Goal: Task Accomplishment & Management: Use online tool/utility

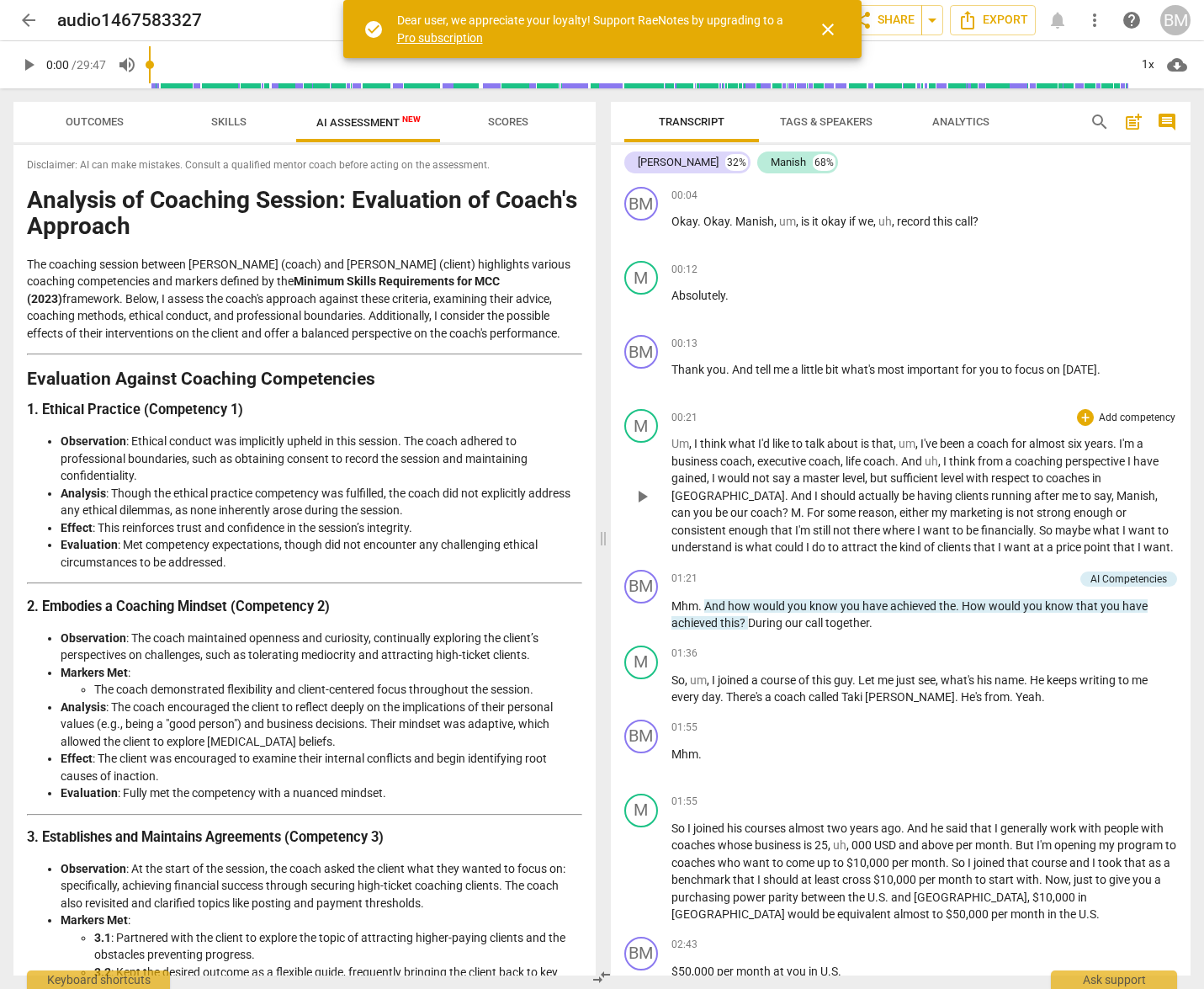
scroll to position [220, 0]
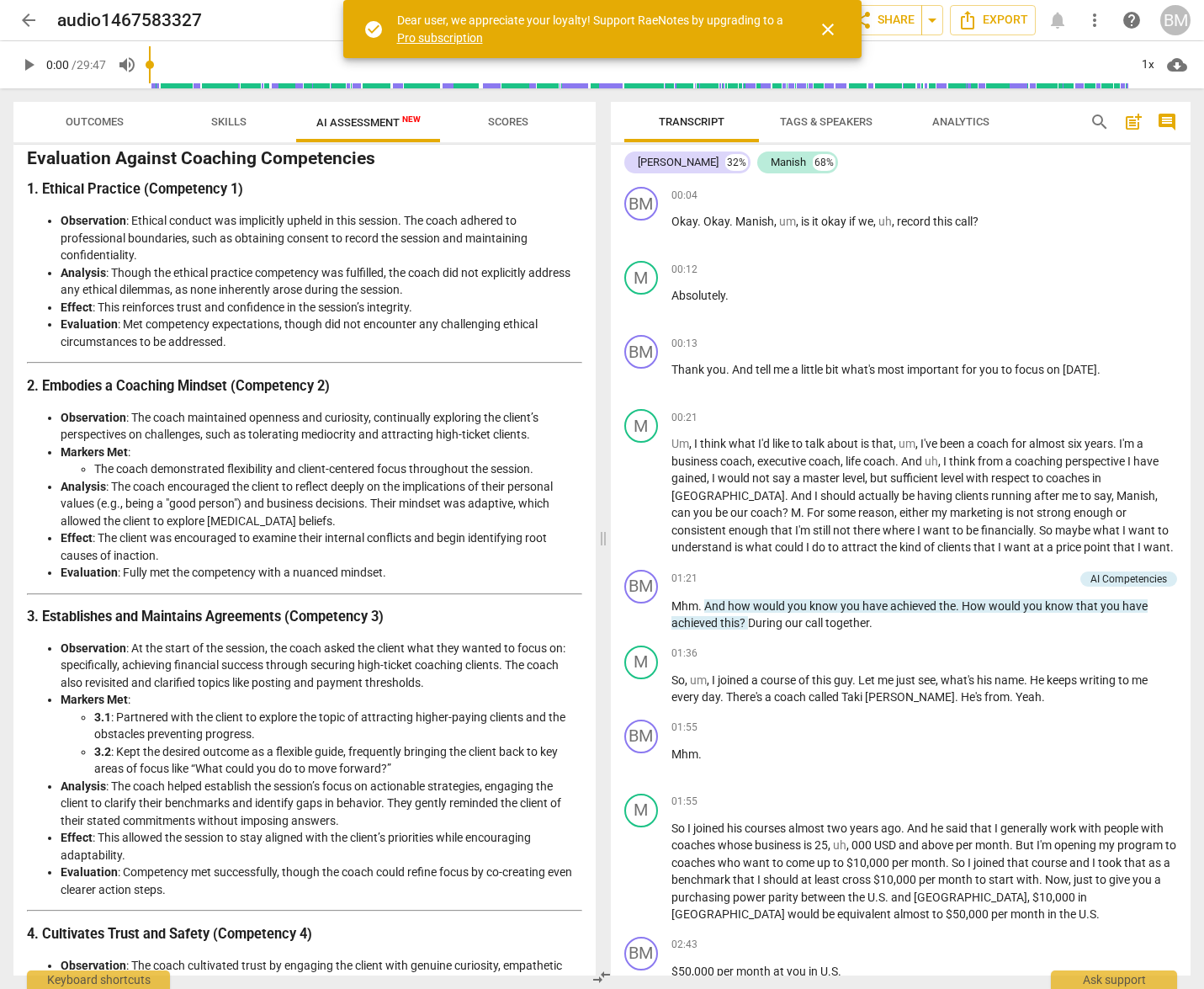
click at [829, 28] on span "close" at bounding box center [828, 30] width 20 height 20
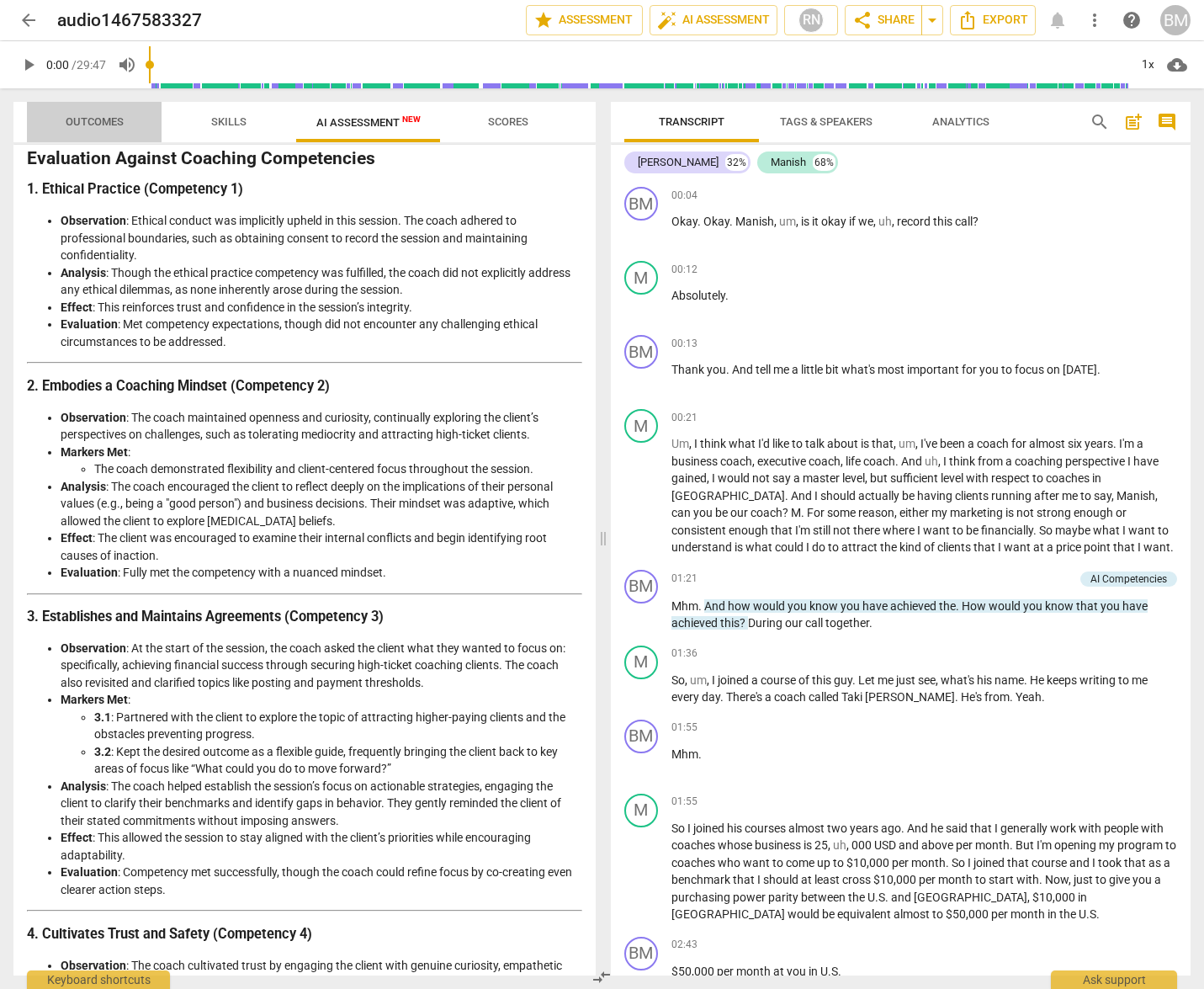
click at [102, 120] on span "Outcomes" at bounding box center [94, 122] width 58 height 13
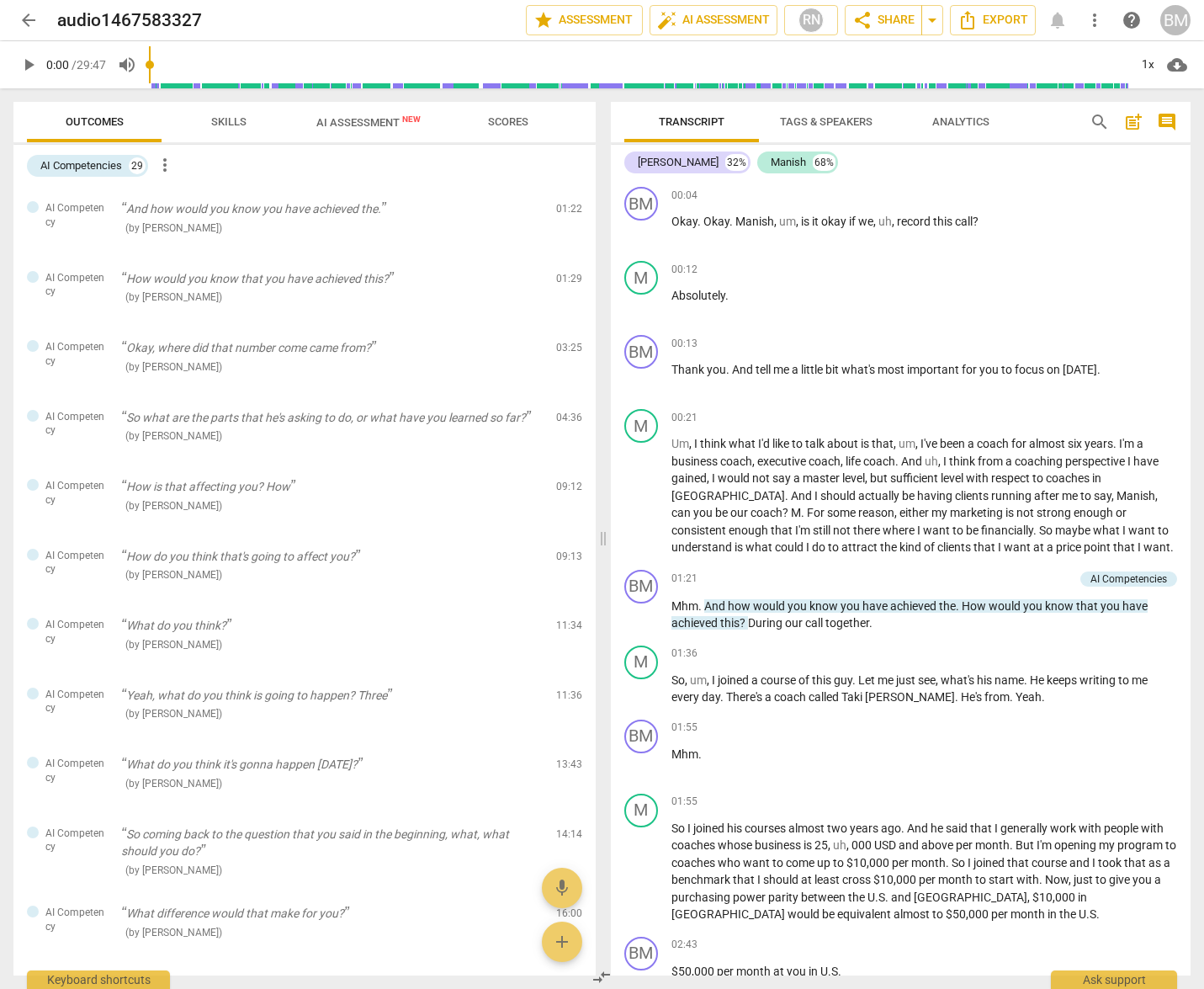
click at [219, 119] on span "Skills" at bounding box center [229, 122] width 35 height 13
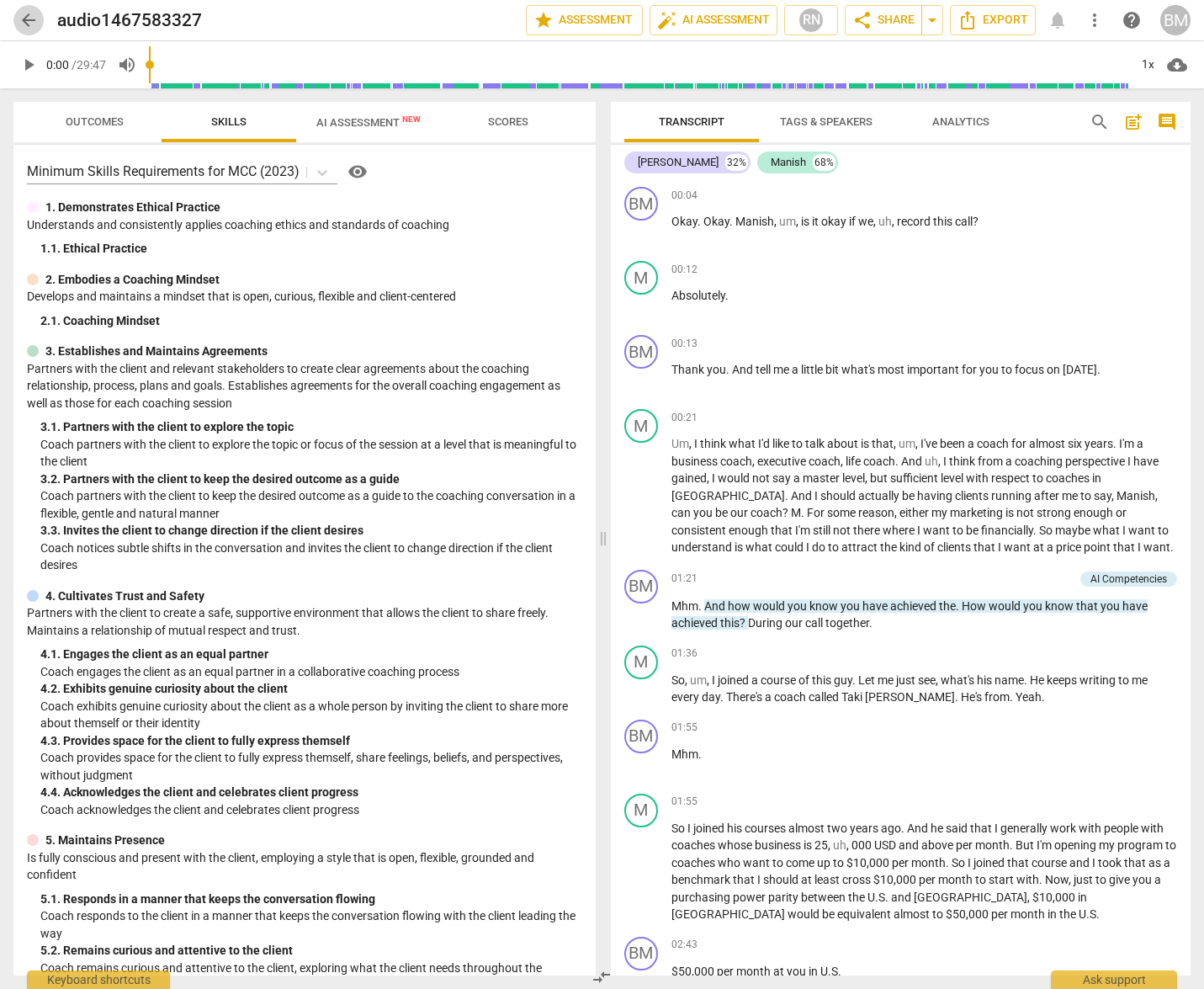
click at [24, 15] on span "arrow_back" at bounding box center [29, 20] width 20 height 20
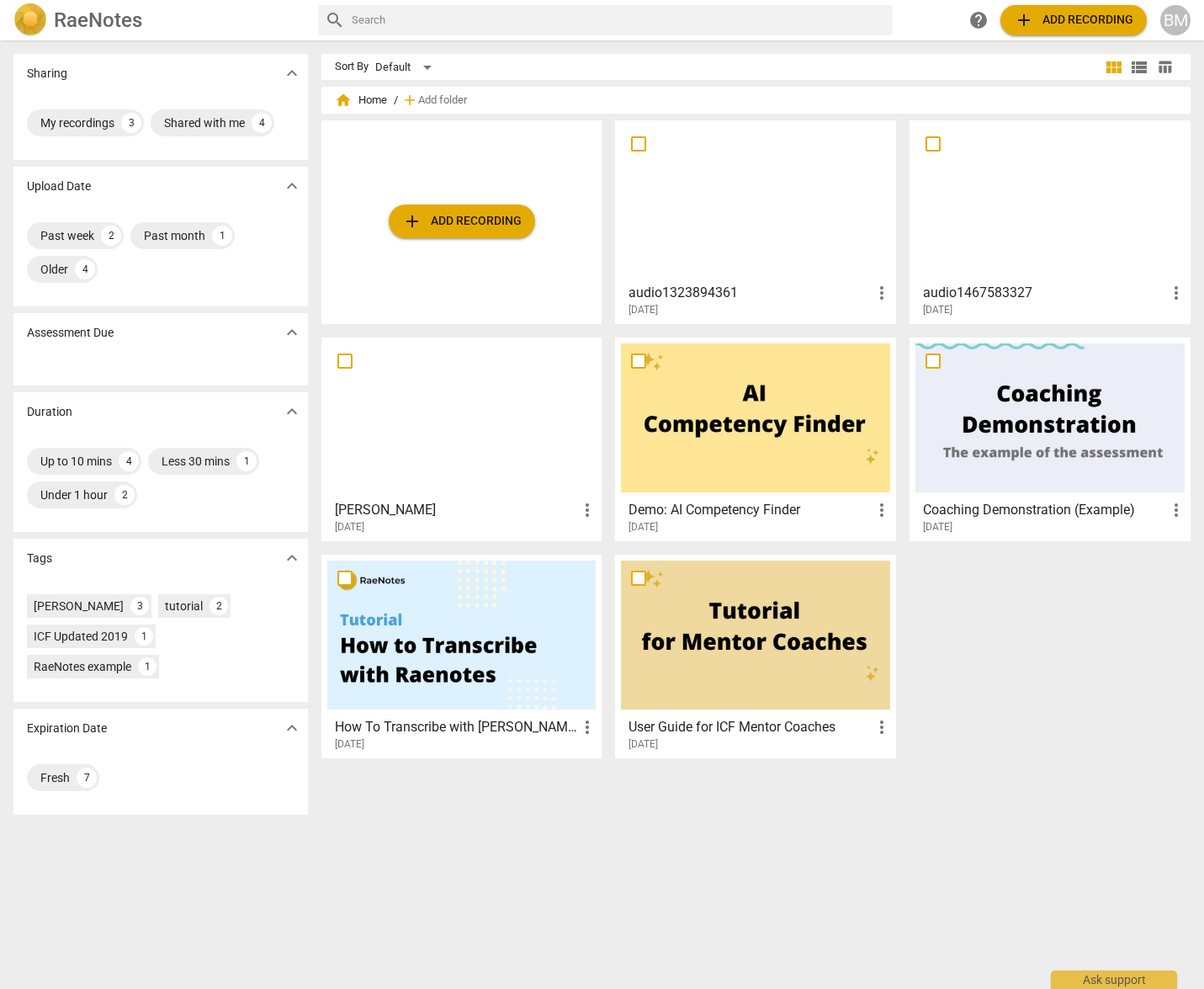
click at [476, 219] on span "add Add recording" at bounding box center [462, 221] width 120 height 20
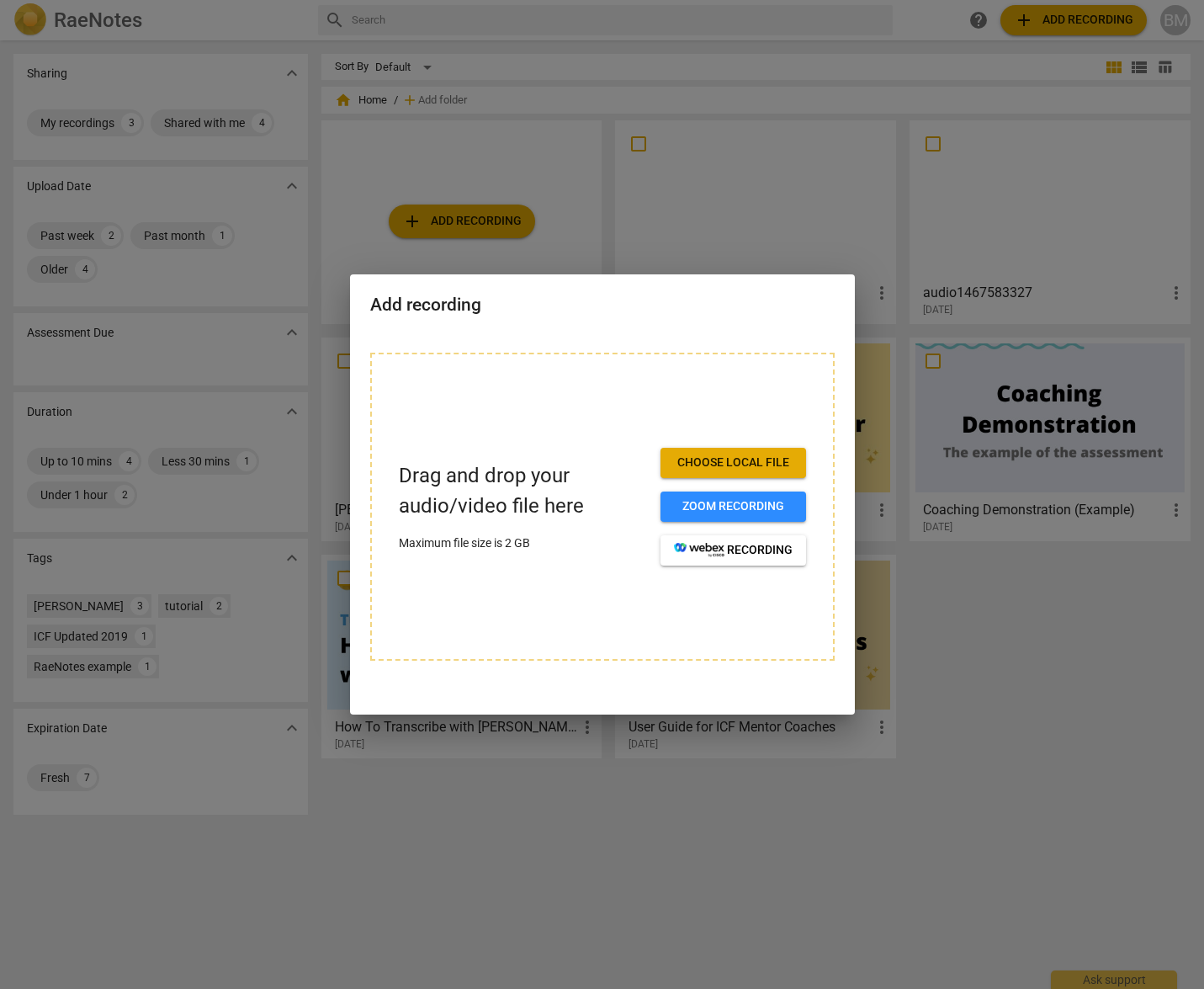
click at [733, 466] on span "Choose local file" at bounding box center [733, 462] width 119 height 17
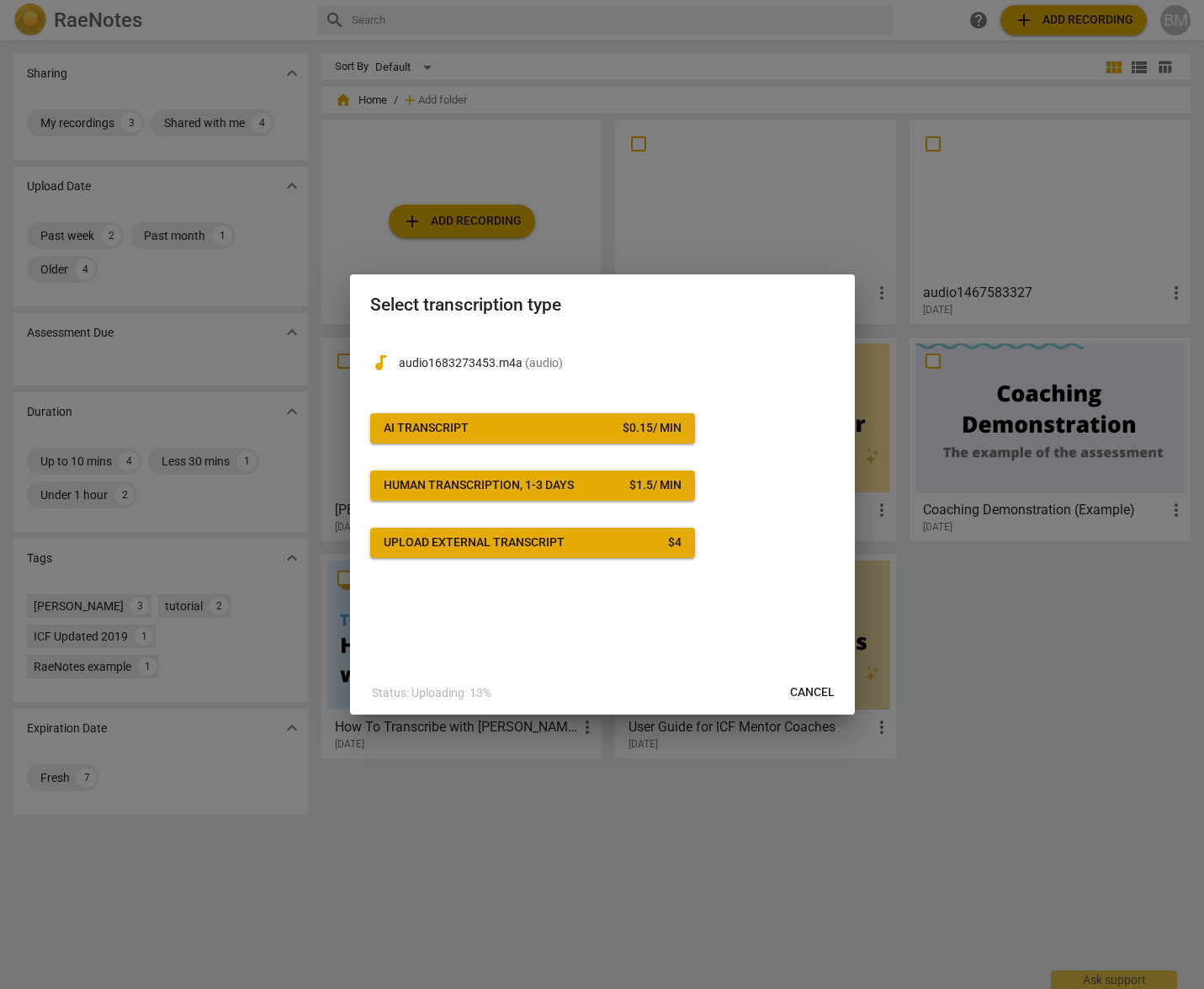
click at [521, 422] on span "AI Transcript $ 0.15 / min" at bounding box center [532, 429] width 298 height 17
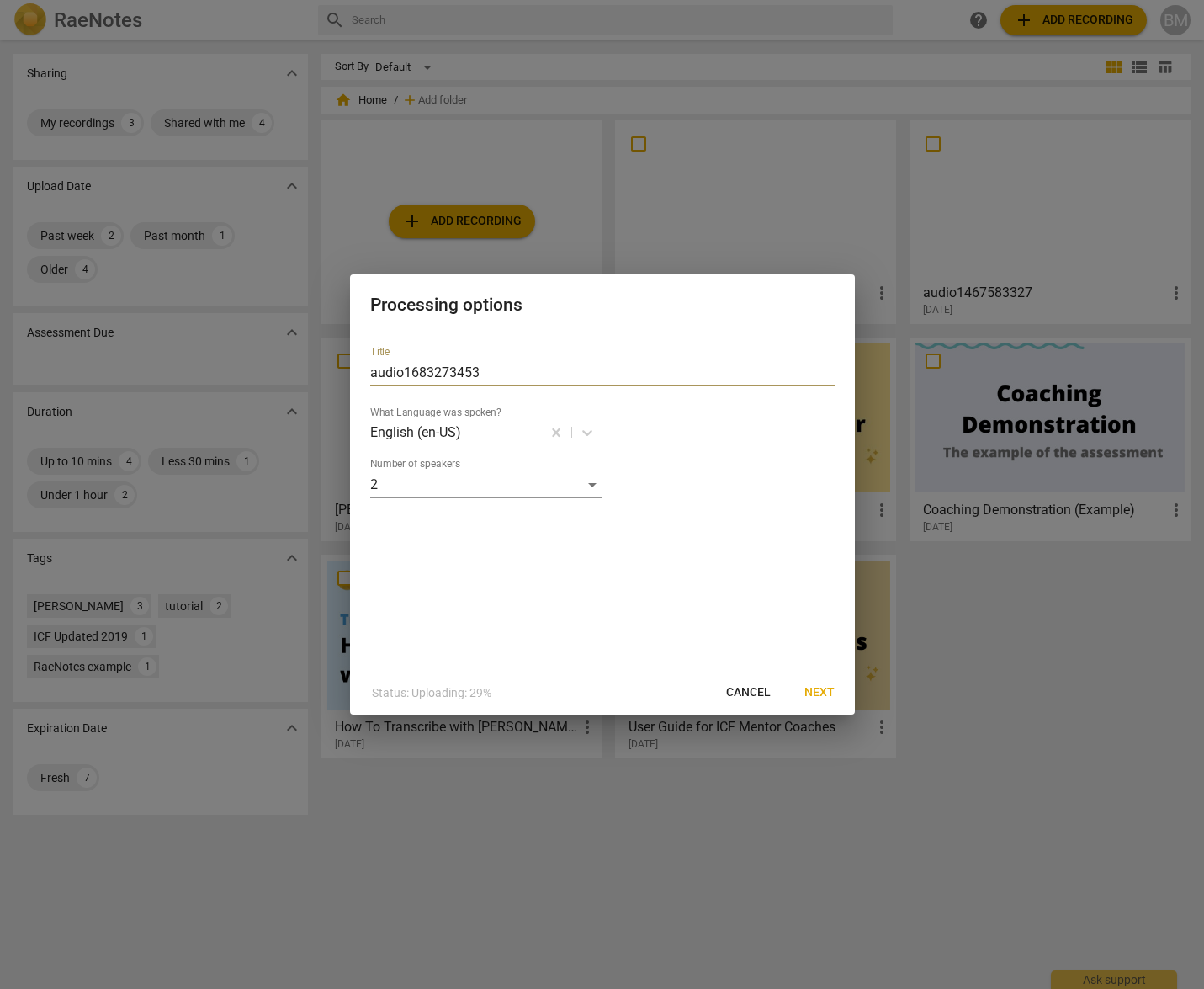
click at [404, 371] on input "audio1683273453" at bounding box center [602, 373] width 464 height 27
drag, startPoint x: 489, startPoint y: 370, endPoint x: 316, endPoint y: 362, distance: 173.2
click at [316, 362] on div "Processing options Title audio1683273453 What Language was spoken? English (en-…" at bounding box center [602, 494] width 1204 height 989
type input "[PERSON_NAME]#1"
click at [820, 694] on span "Next" at bounding box center [819, 693] width 30 height 17
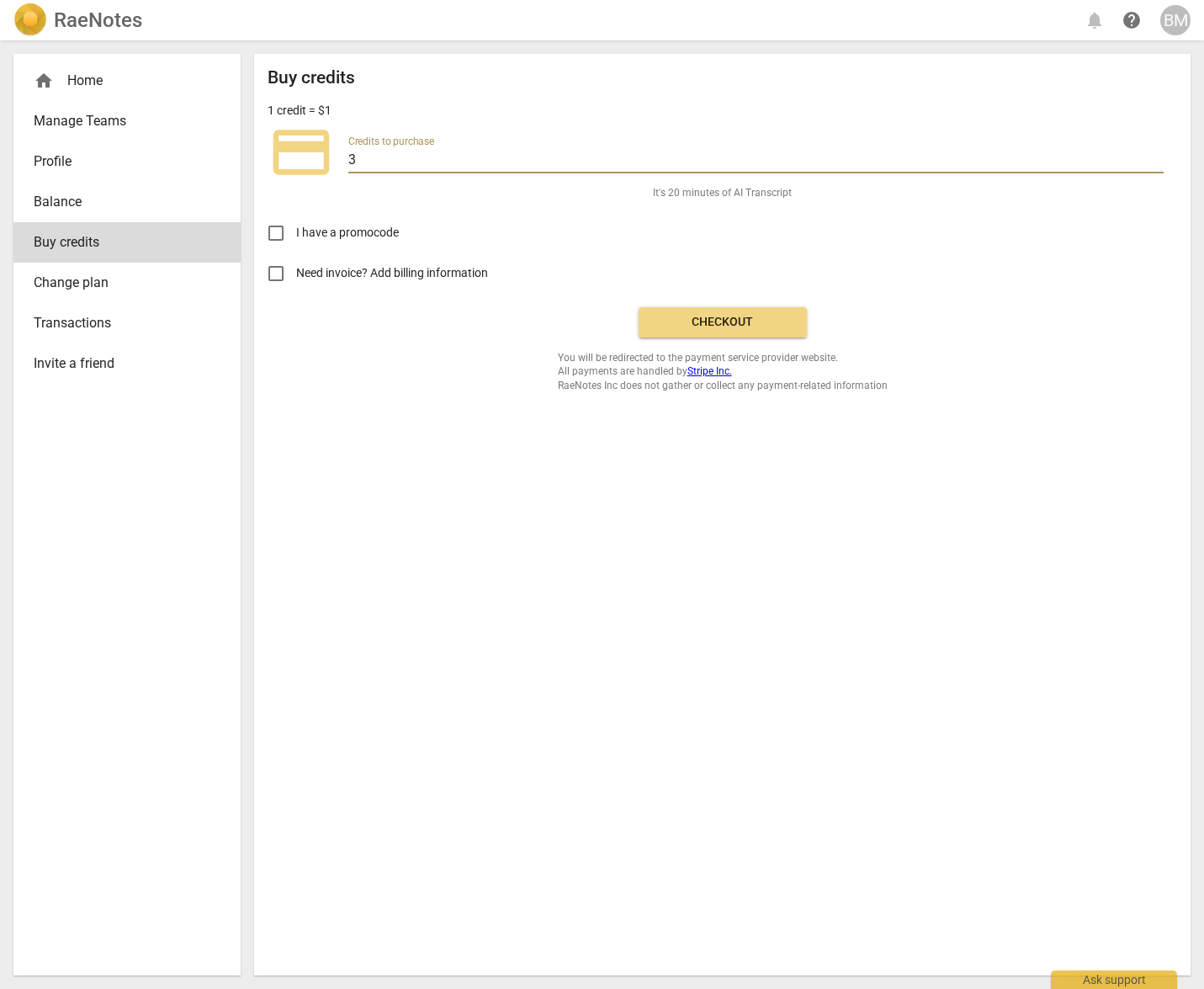
click at [362, 151] on input "3" at bounding box center [756, 161] width 815 height 24
click at [1158, 161] on input "2" at bounding box center [756, 161] width 815 height 24
click at [1157, 163] on input "1" at bounding box center [756, 161] width 815 height 24
click at [1158, 155] on input "2" at bounding box center [756, 161] width 815 height 24
click at [1158, 155] on input "3" at bounding box center [756, 161] width 815 height 24
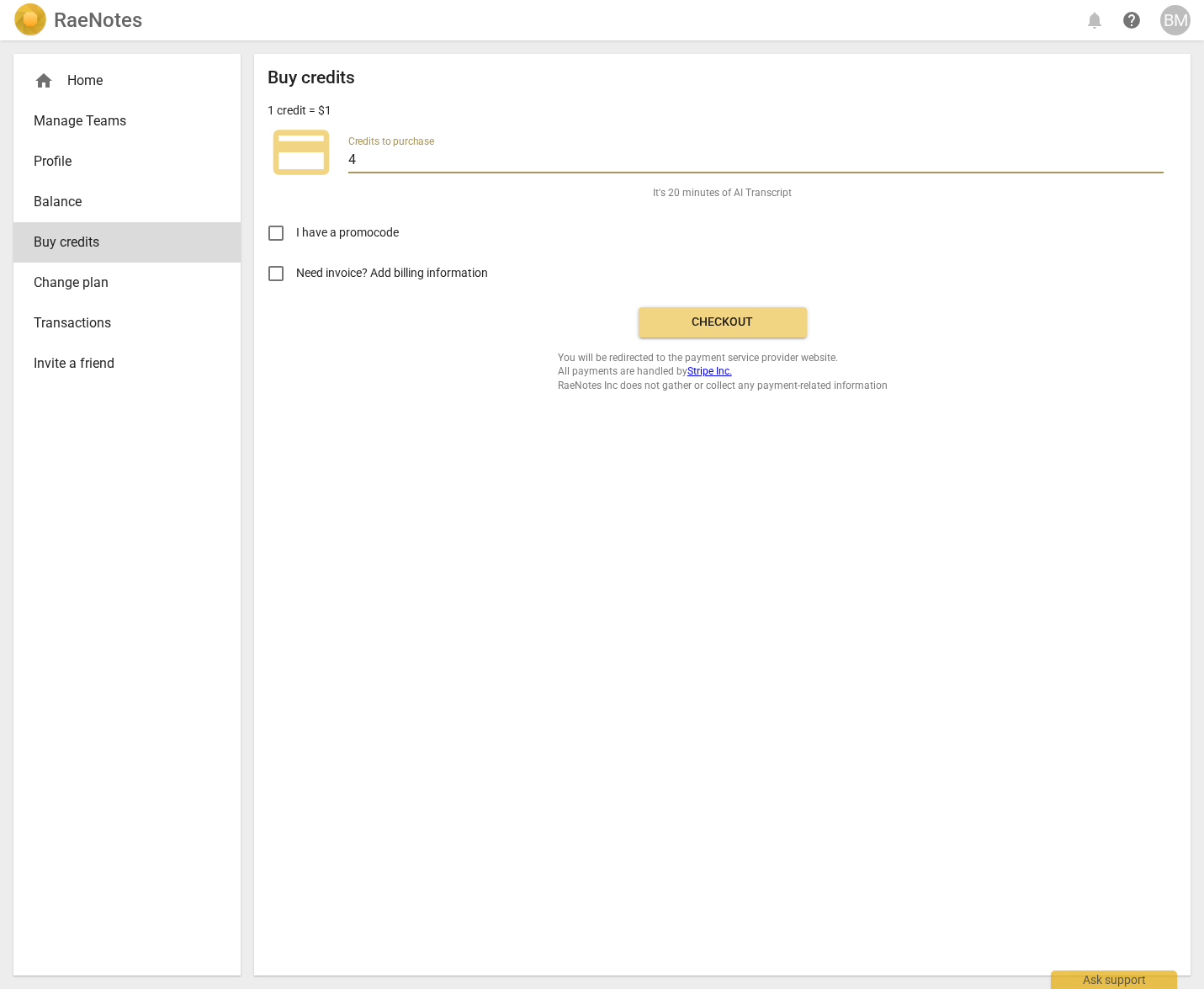
click at [1158, 155] on input "4" at bounding box center [756, 161] width 815 height 24
click at [1158, 155] on input "5" at bounding box center [756, 161] width 815 height 24
click at [1158, 155] on input "6" at bounding box center [756, 161] width 815 height 24
click at [1157, 155] on input "7" at bounding box center [756, 161] width 815 height 24
click at [1157, 156] on input "8" at bounding box center [756, 161] width 815 height 24
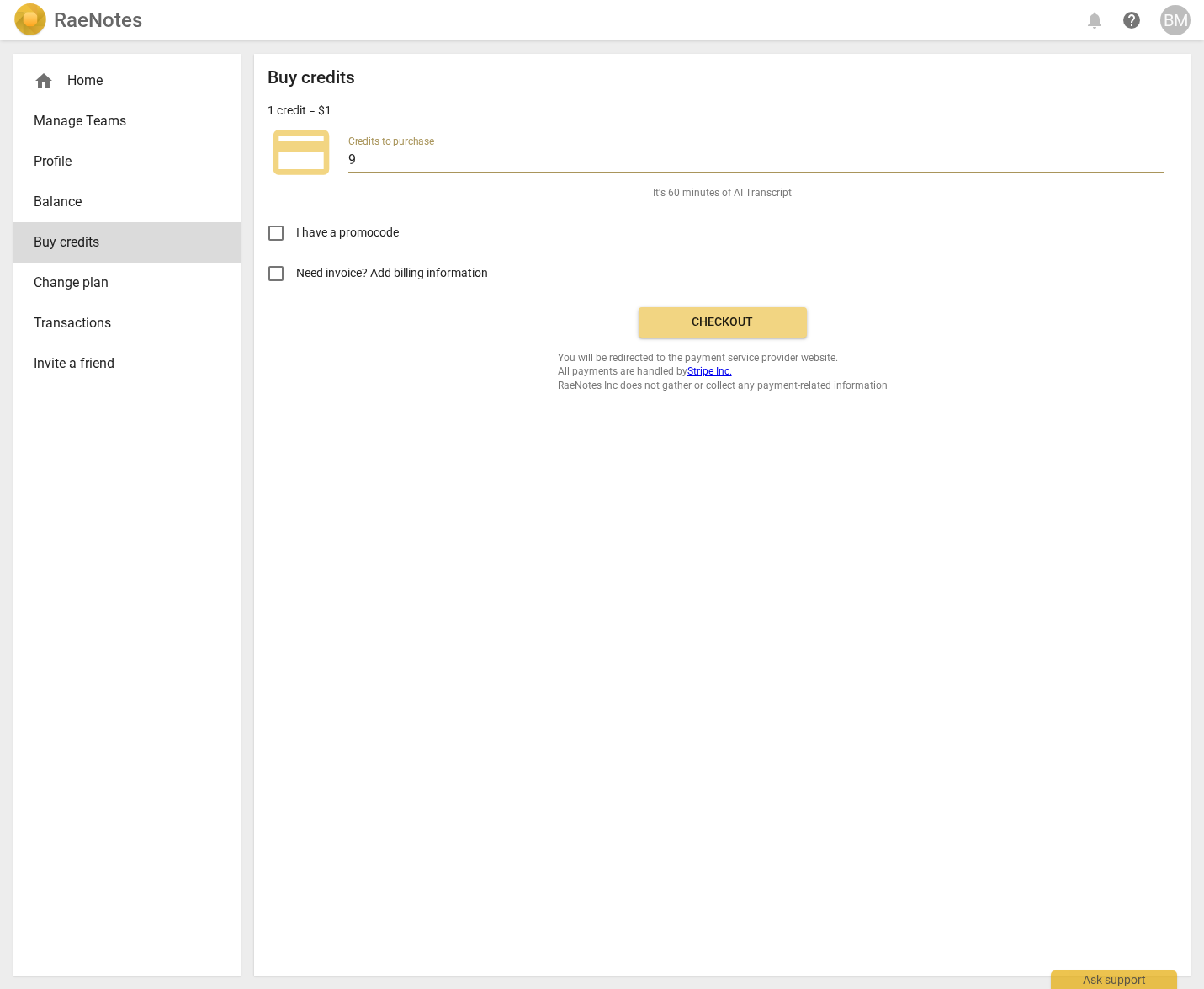
click at [1157, 156] on input "9" at bounding box center [756, 161] width 815 height 24
click at [1157, 156] on input "10" at bounding box center [756, 161] width 815 height 24
click at [1157, 156] on input "11" at bounding box center [756, 161] width 815 height 24
click at [1157, 156] on input "12" at bounding box center [756, 161] width 815 height 24
click at [1157, 156] on input "13" at bounding box center [756, 161] width 815 height 24
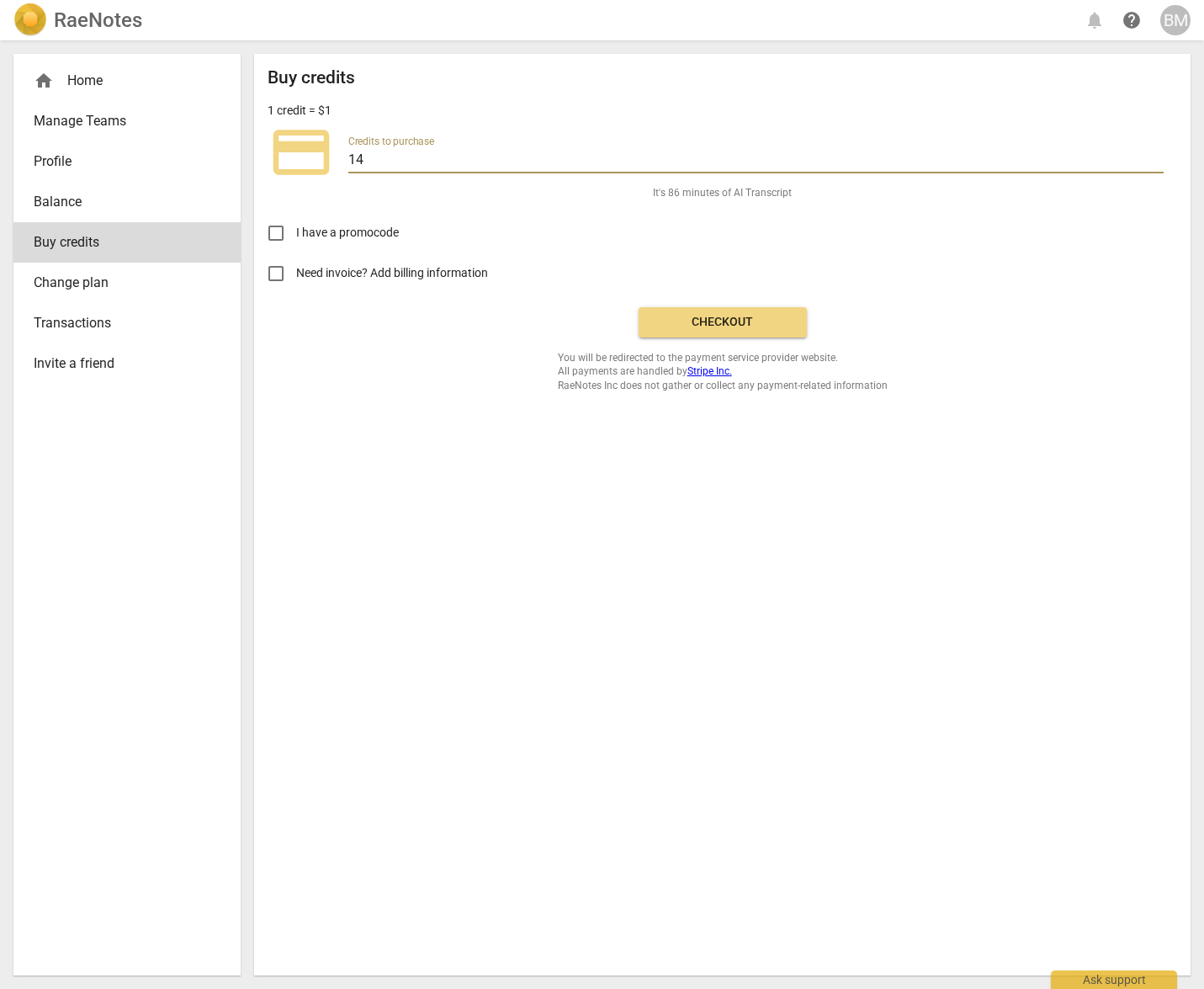
click at [1157, 156] on input "14" at bounding box center [756, 161] width 815 height 24
click at [1157, 156] on input "15" at bounding box center [756, 161] width 815 height 24
click at [1157, 156] on input "16" at bounding box center [756, 161] width 815 height 24
click at [1157, 156] on input "17" at bounding box center [756, 161] width 815 height 24
click at [1157, 156] on input "18" at bounding box center [756, 161] width 815 height 24
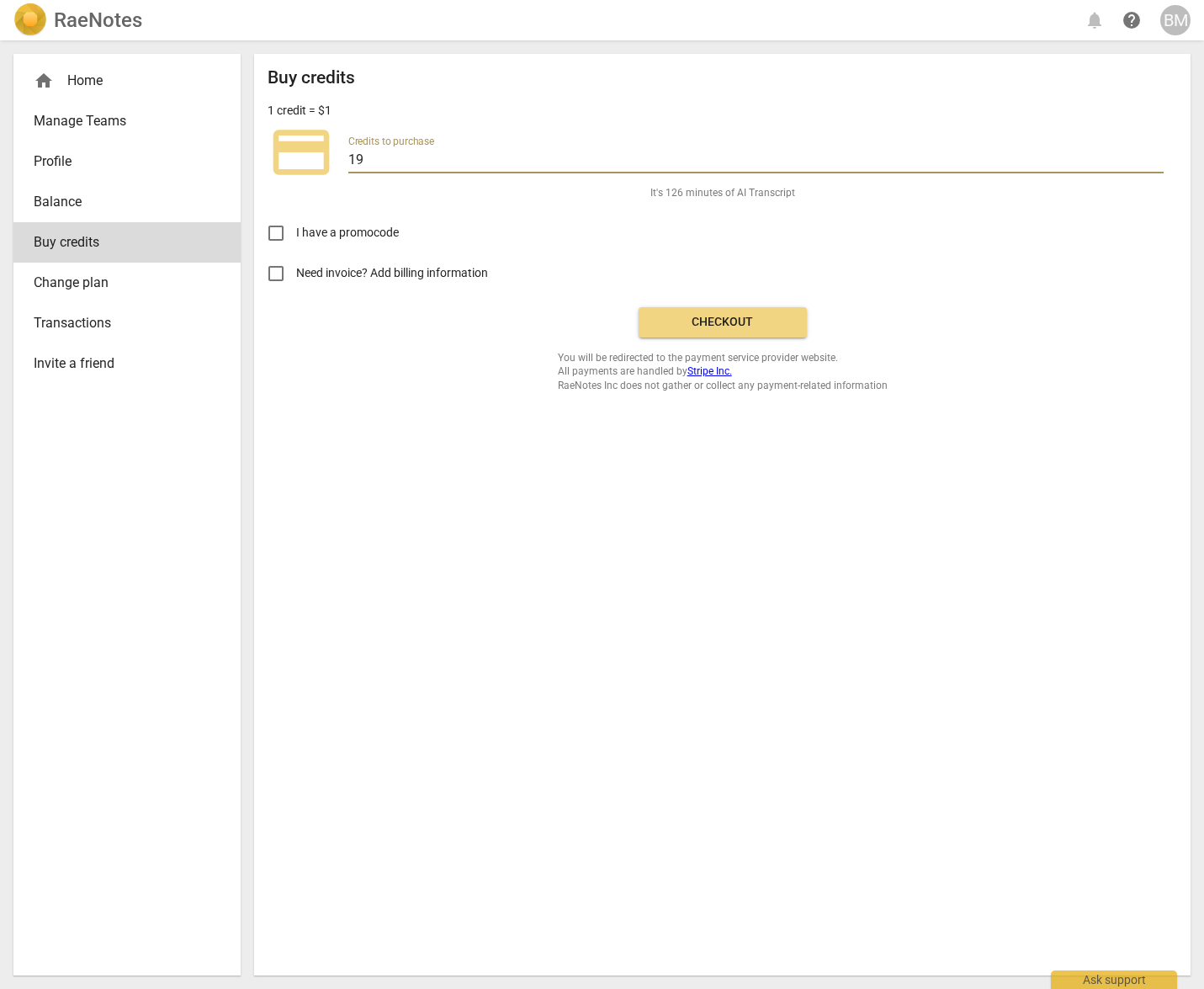
click at [1157, 156] on input "19" at bounding box center [756, 161] width 815 height 24
click at [1157, 156] on input "20" at bounding box center [756, 161] width 815 height 24
click at [1157, 156] on input "21" at bounding box center [756, 161] width 815 height 24
click at [1157, 156] on input "22" at bounding box center [756, 161] width 815 height 24
click at [1157, 156] on input "23" at bounding box center [756, 161] width 815 height 24
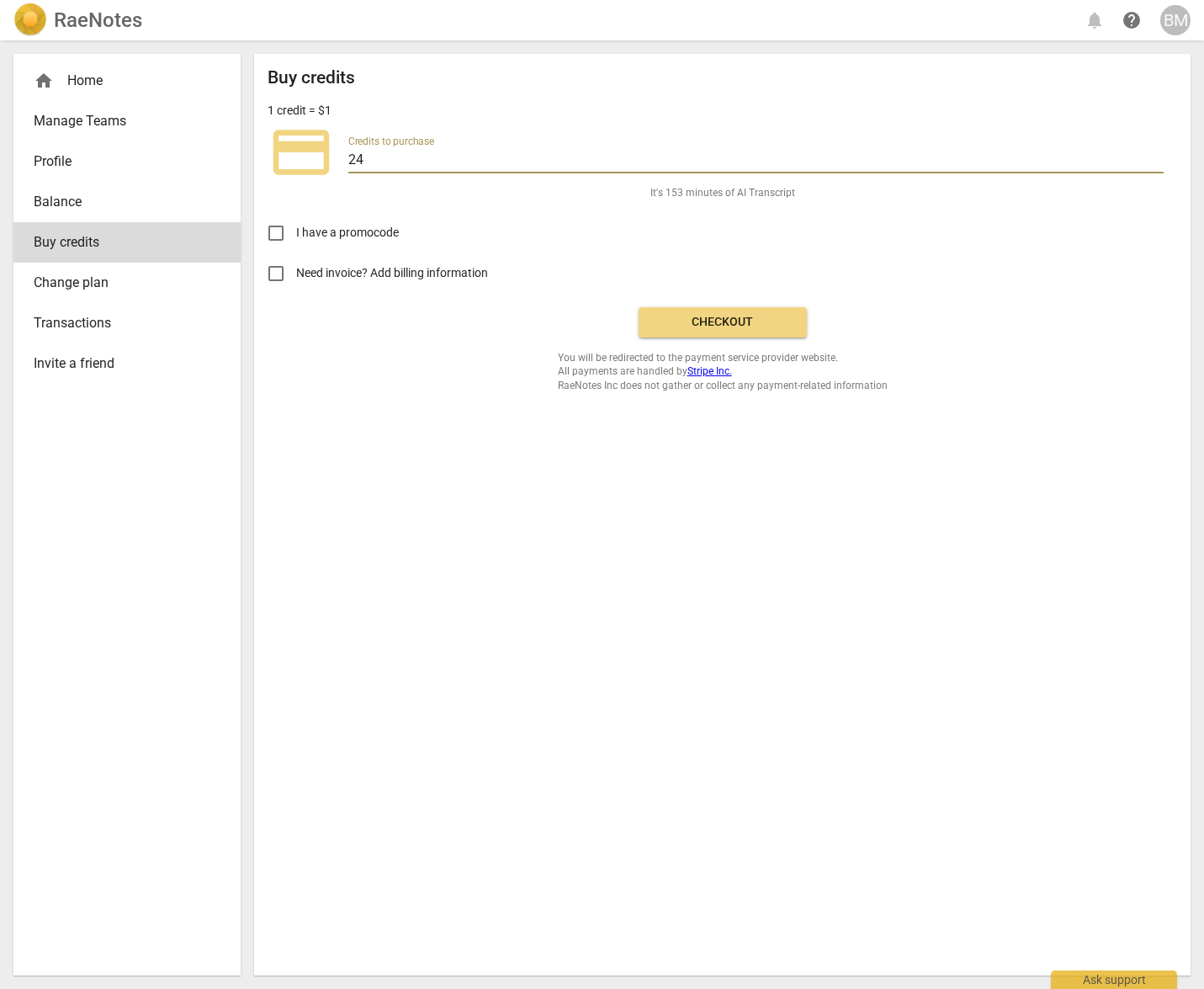
click at [1157, 157] on input "24" at bounding box center [756, 161] width 815 height 24
click at [1157, 157] on input "25" at bounding box center [756, 161] width 815 height 24
click at [1157, 157] on input "26" at bounding box center [756, 161] width 815 height 24
click at [1157, 157] on input "27" at bounding box center [756, 161] width 815 height 24
click at [1157, 157] on input "28" at bounding box center [756, 161] width 815 height 24
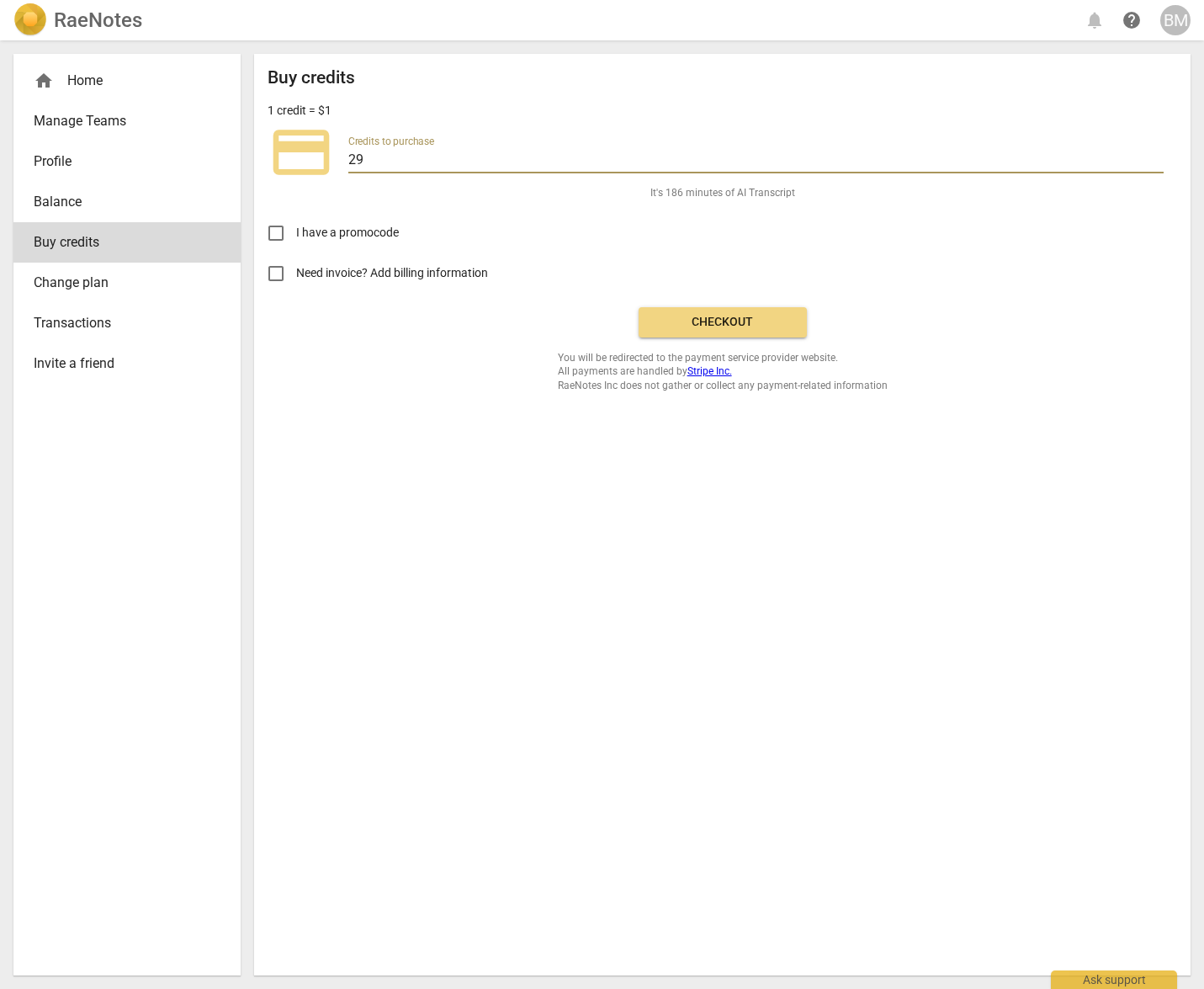
click at [1157, 157] on input "29" at bounding box center [756, 161] width 815 height 24
type input "30"
click at [1157, 157] on input "30" at bounding box center [756, 161] width 815 height 24
click at [726, 322] on span "Checkout" at bounding box center [723, 322] width 142 height 17
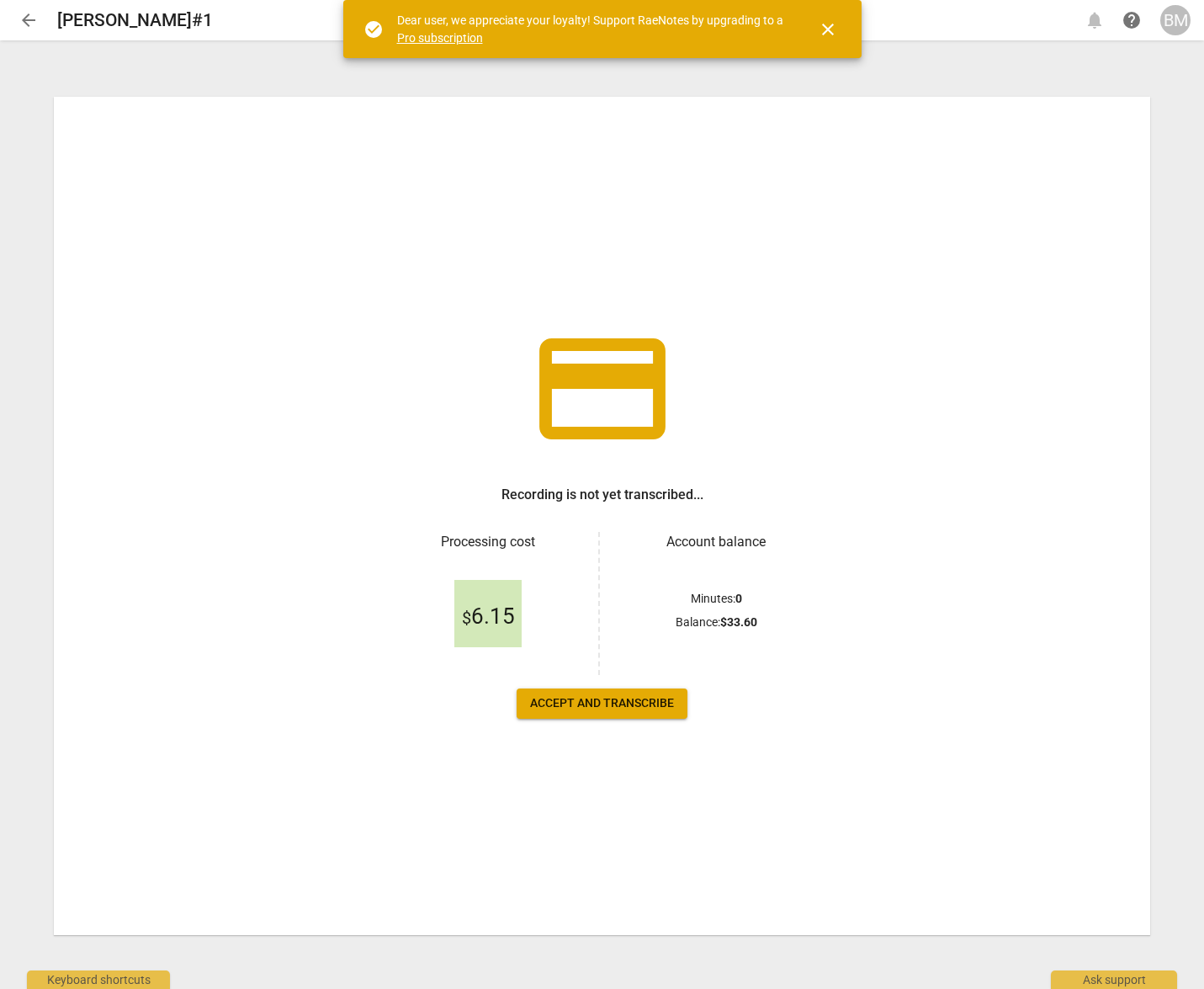
click at [618, 706] on span "Accept and transcribe" at bounding box center [602, 704] width 144 height 17
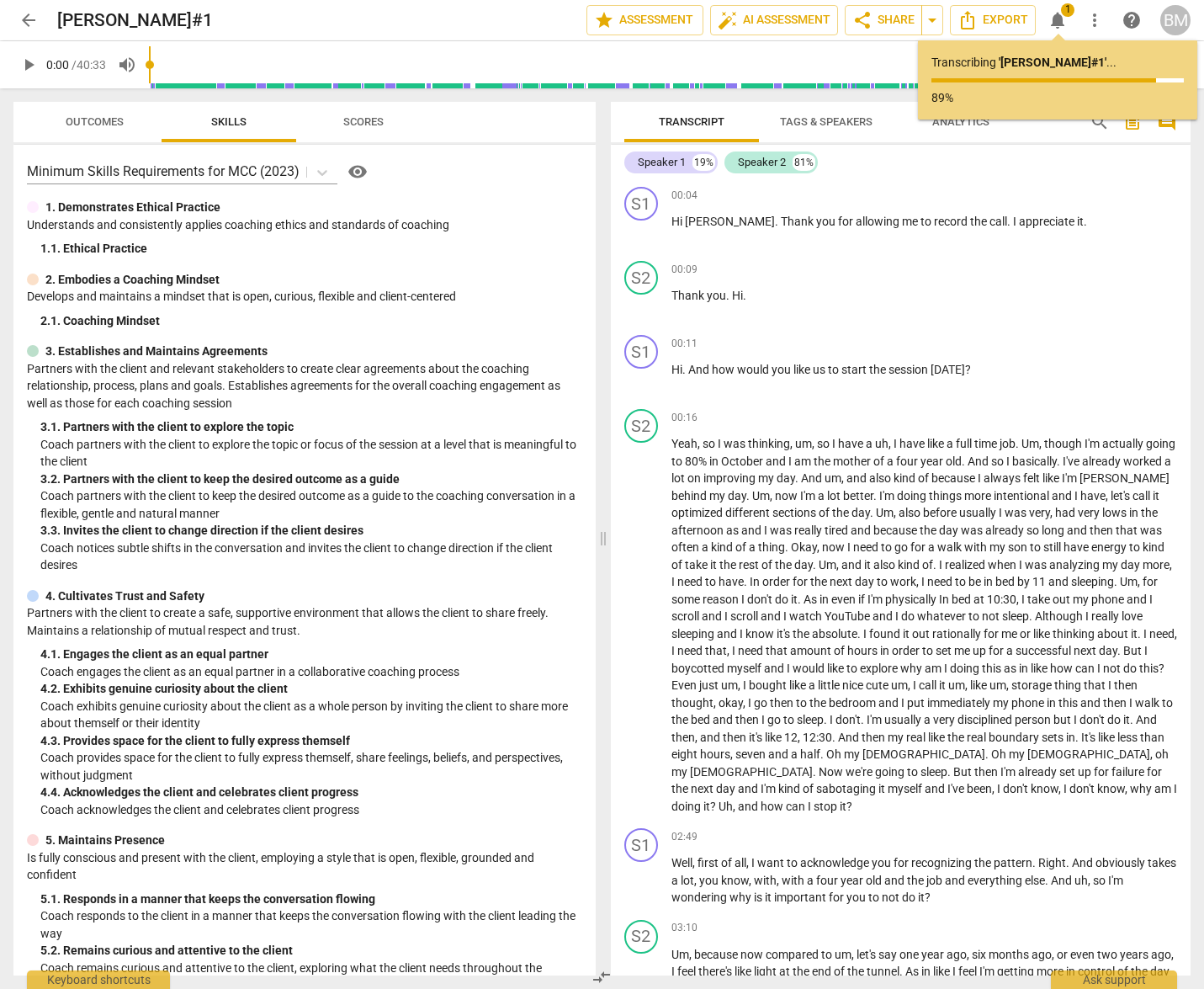
click at [815, 120] on span "Tags & Speakers" at bounding box center [826, 122] width 93 height 13
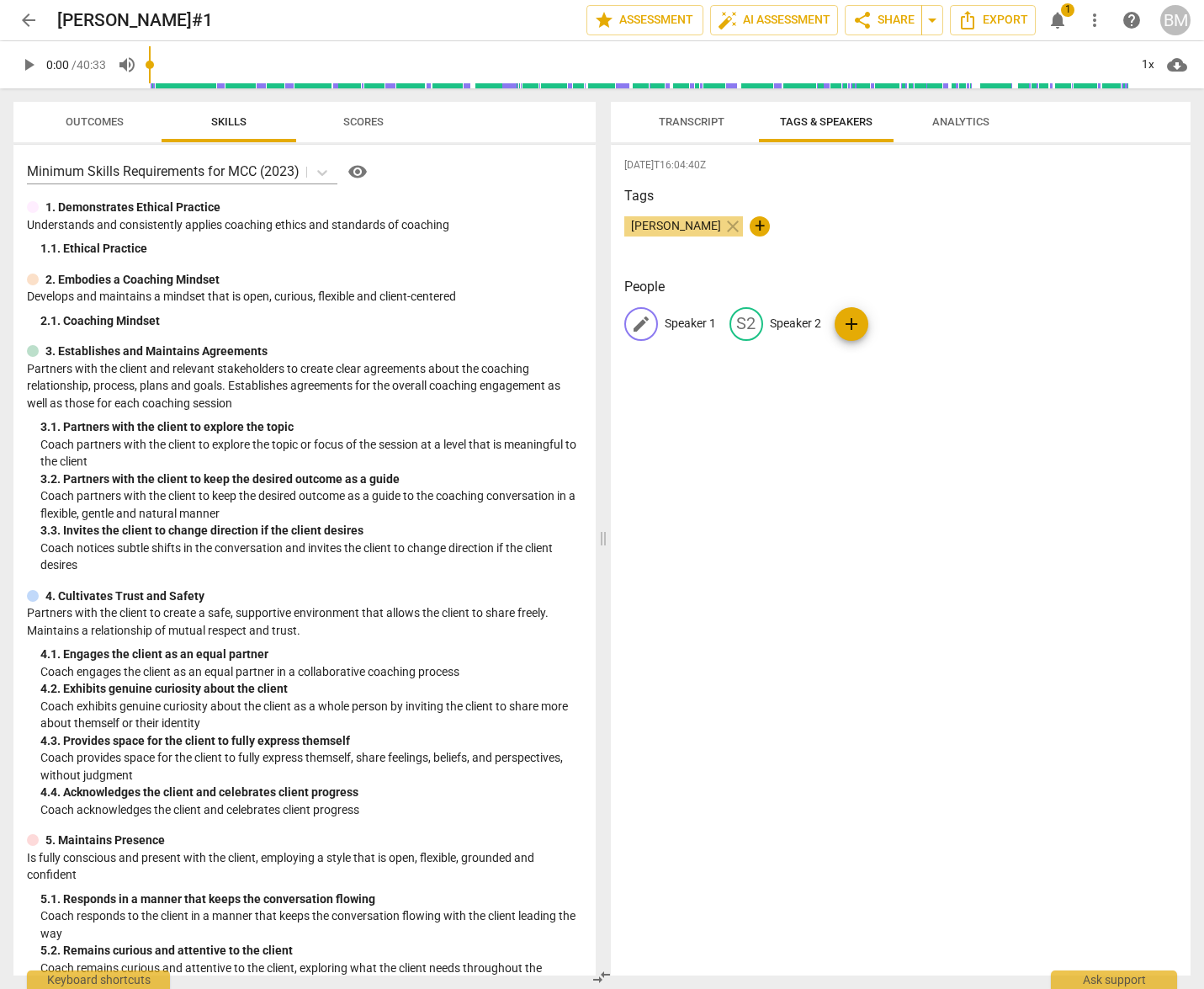
click at [698, 325] on p "Speaker 1" at bounding box center [690, 323] width 51 height 18
type input "[PERSON_NAME]"
click at [920, 327] on div "edit Besa Martini delete S2 Speaker 2 add" at bounding box center [901, 331] width 553 height 47
click at [910, 326] on div "S1 Speaker 1 S2 Speaker 2 add" at bounding box center [901, 331] width 553 height 47
click at [818, 324] on p "Speaker 2" at bounding box center [795, 323] width 51 height 18
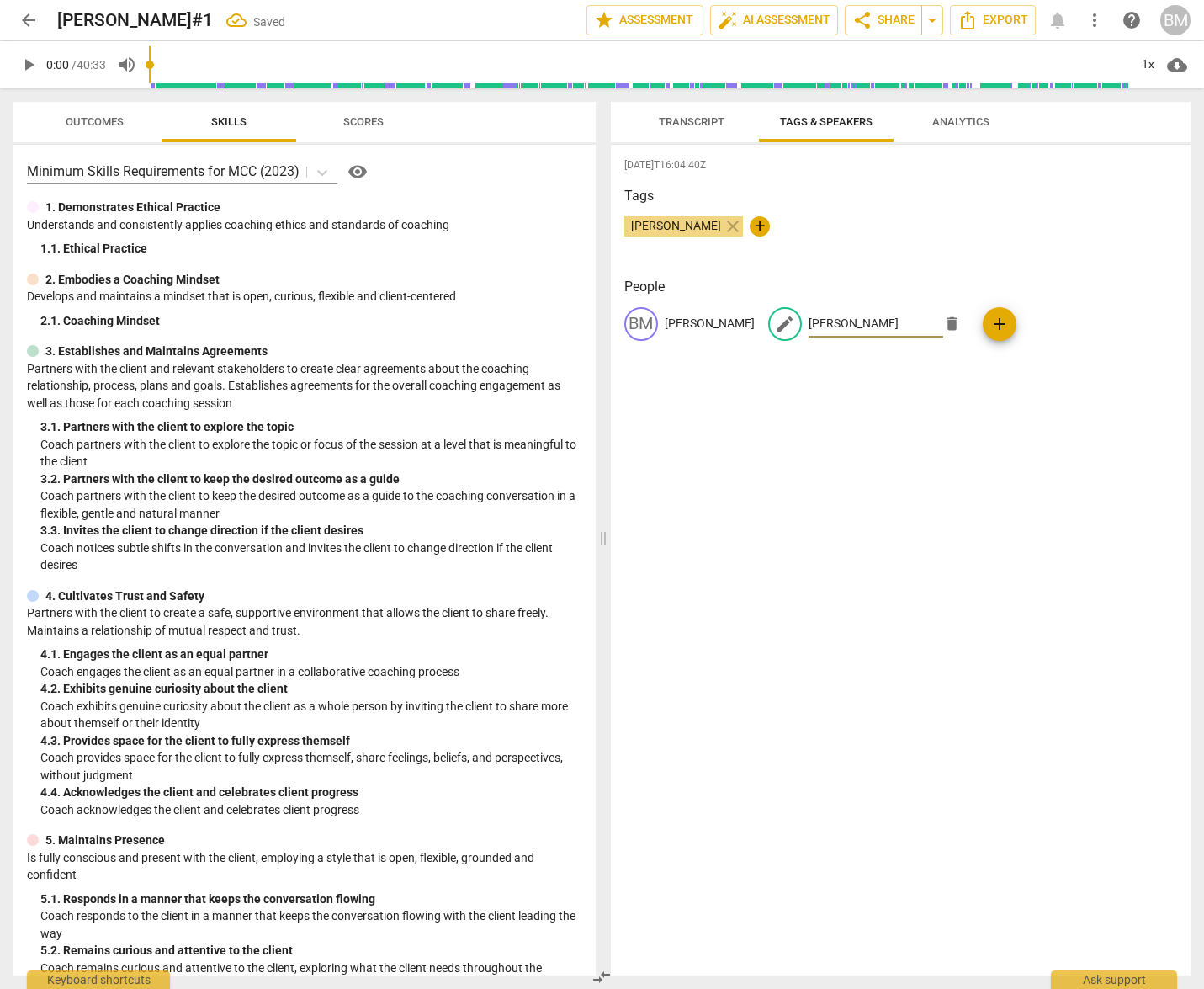
type input "[PERSON_NAME]"
click at [684, 124] on span "Transcript" at bounding box center [692, 122] width 66 height 13
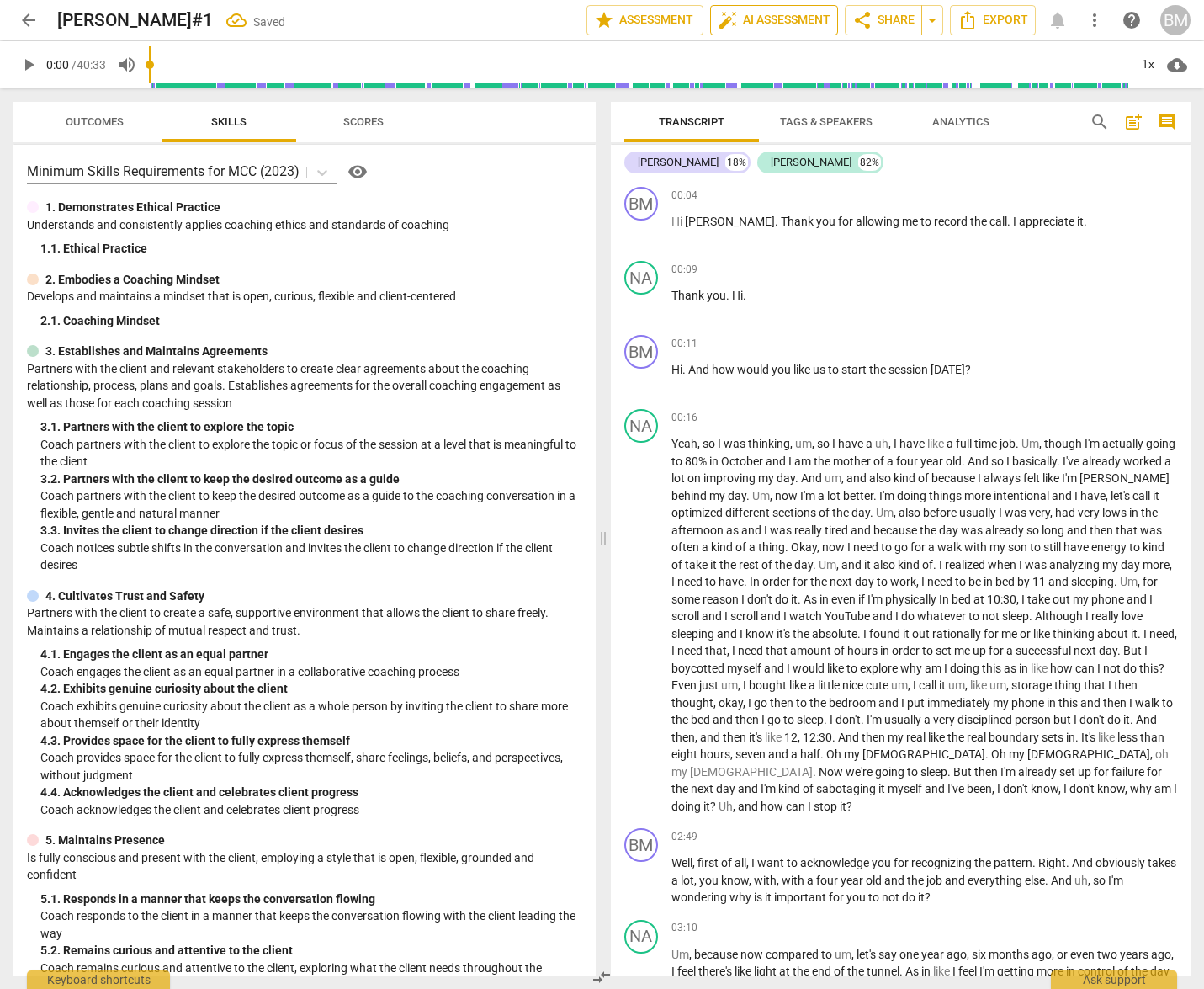
click at [768, 17] on span "auto_fix_high AI Assessment" at bounding box center [775, 20] width 113 height 20
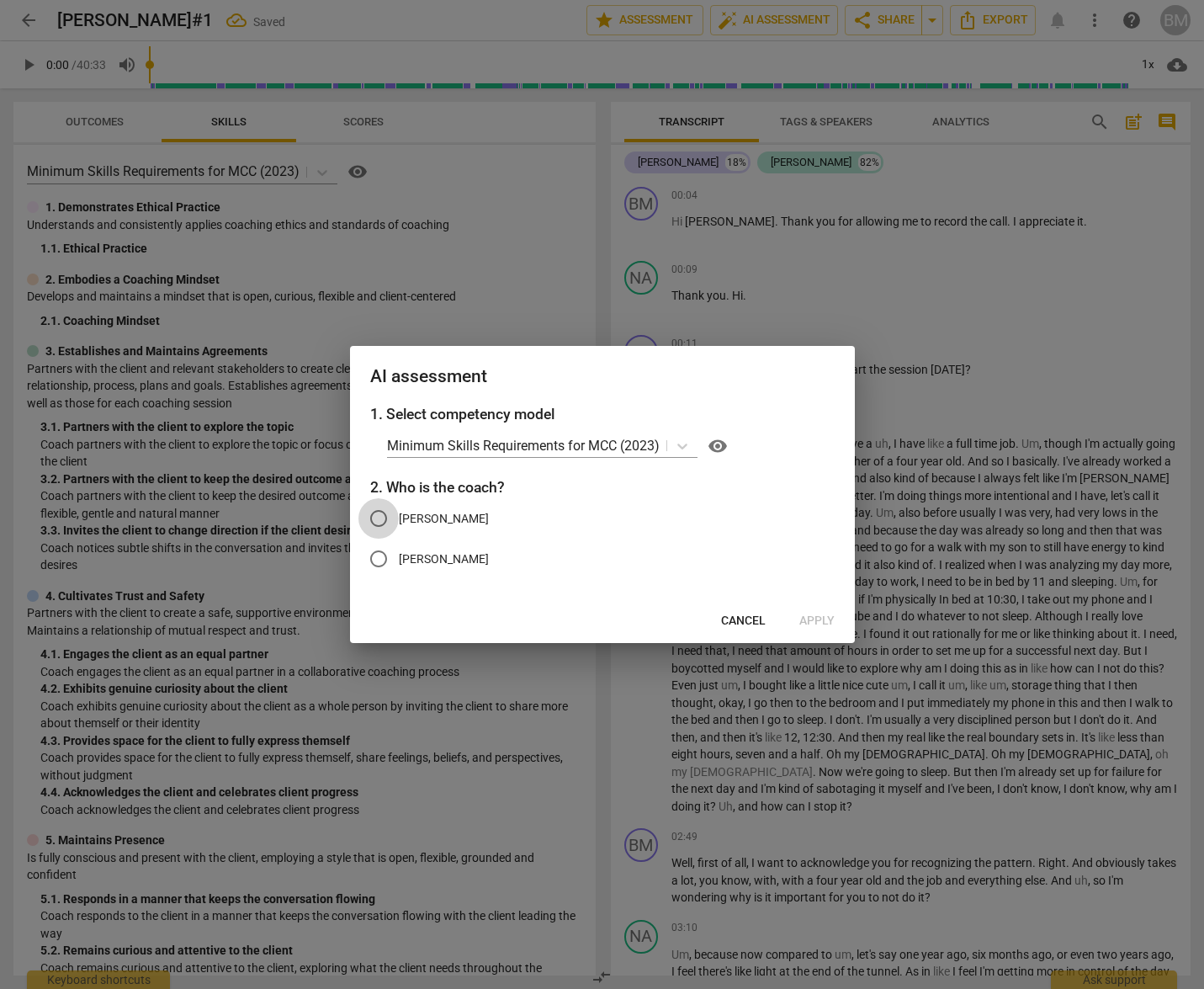
click at [379, 517] on input "[PERSON_NAME]" at bounding box center [379, 518] width 40 height 41
radio input "true"
click at [811, 621] on span "Apply" at bounding box center [817, 621] width 35 height 17
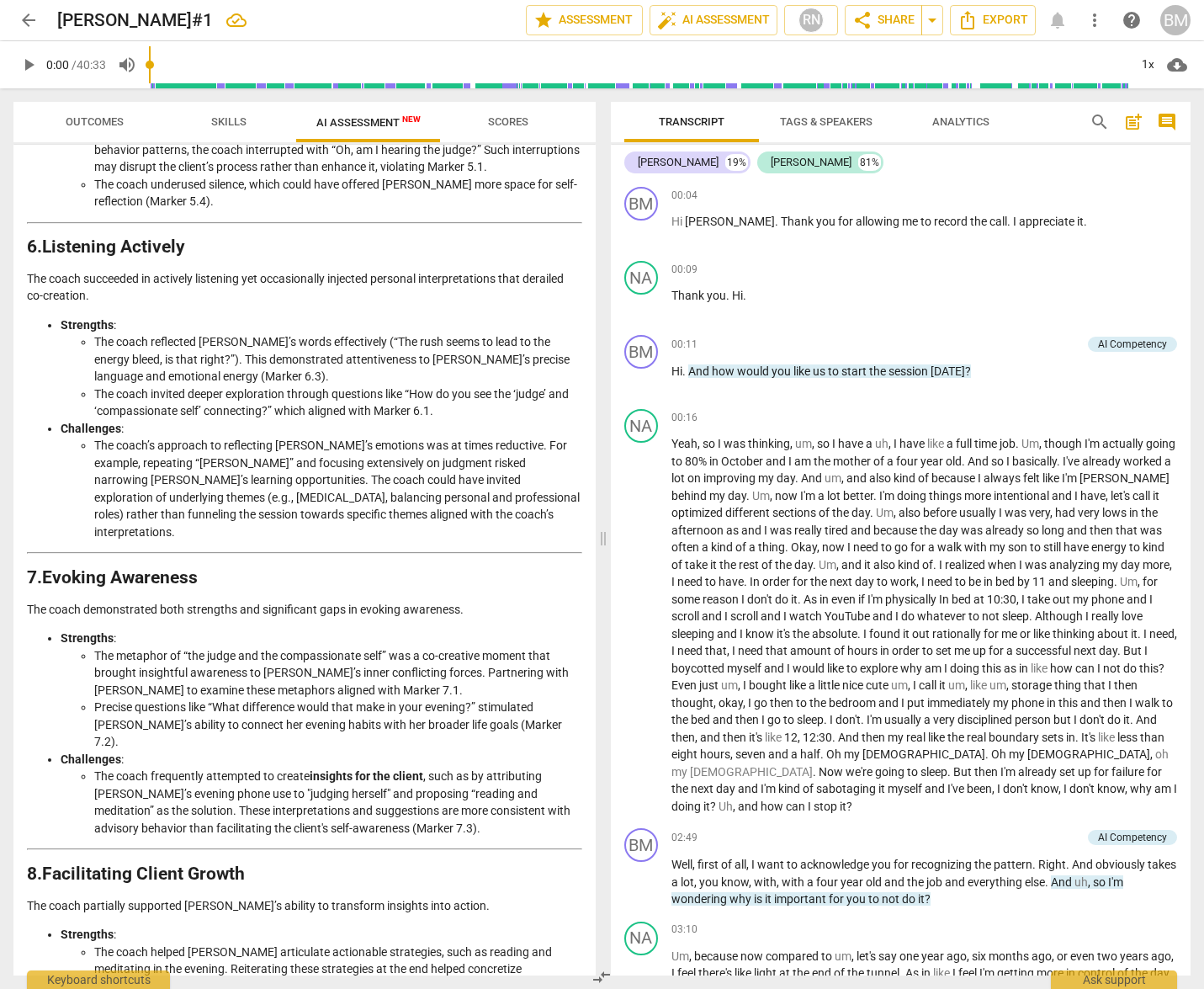
scroll to position [2200, 0]
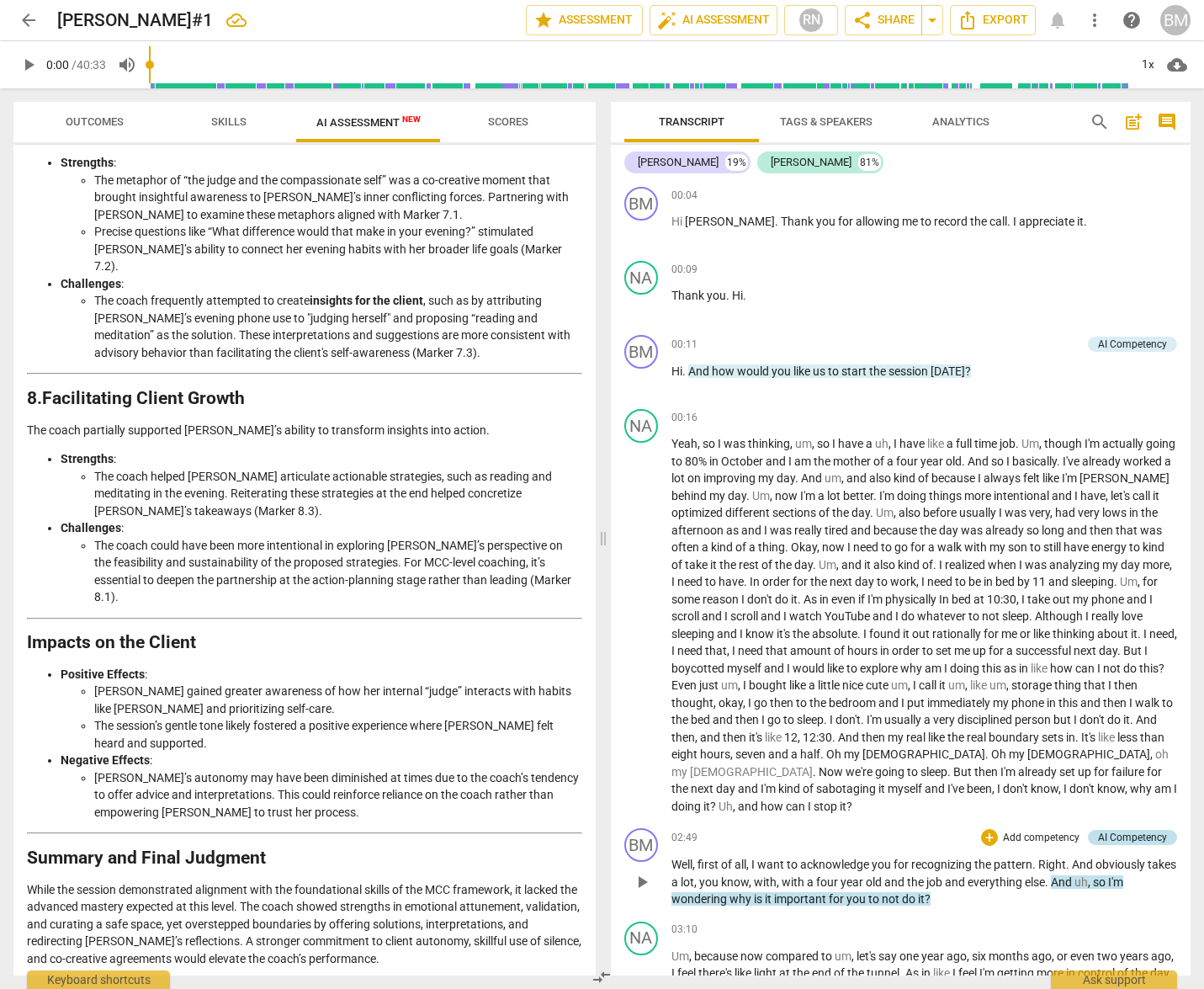
click at [1106, 836] on div "AI Competency" at bounding box center [1132, 837] width 69 height 15
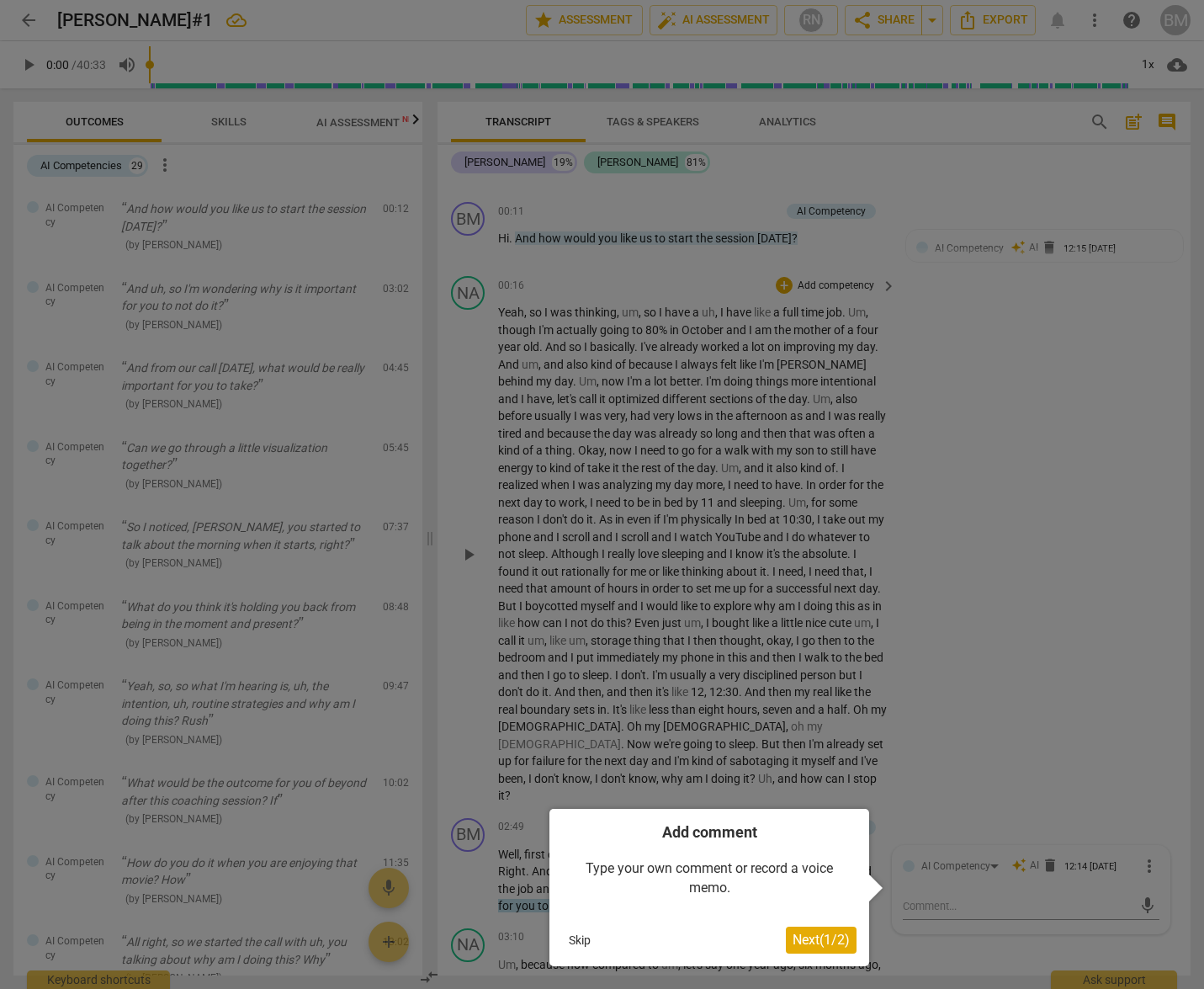
scroll to position [139, 0]
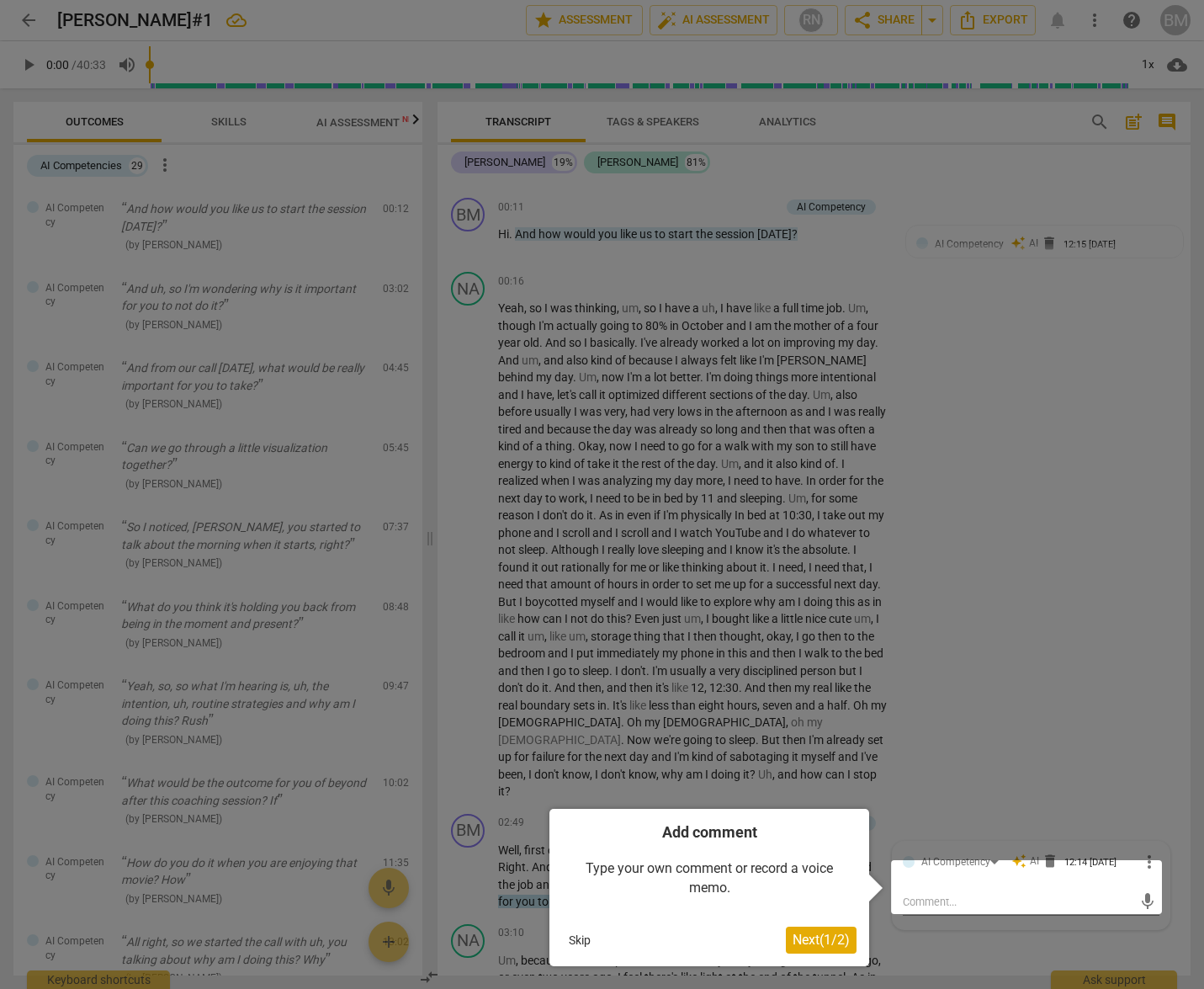
click at [1032, 637] on div at bounding box center [602, 494] width 1204 height 989
click at [1025, 685] on div at bounding box center [602, 494] width 1204 height 989
click at [1072, 675] on div at bounding box center [602, 494] width 1204 height 989
click at [1178, 946] on div at bounding box center [602, 494] width 1204 height 989
click at [571, 941] on button "Skip" at bounding box center [580, 940] width 35 height 25
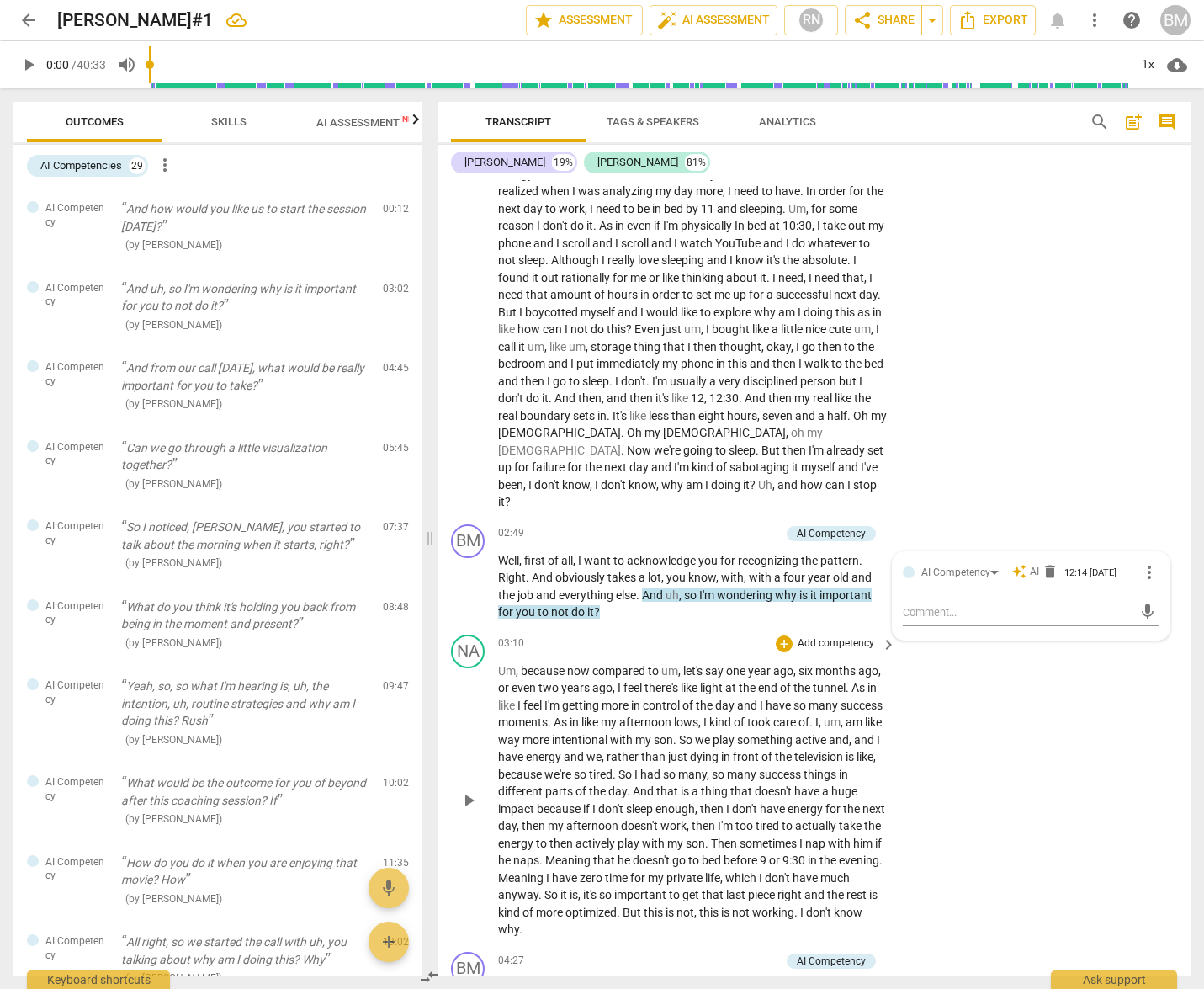
scroll to position [437, 0]
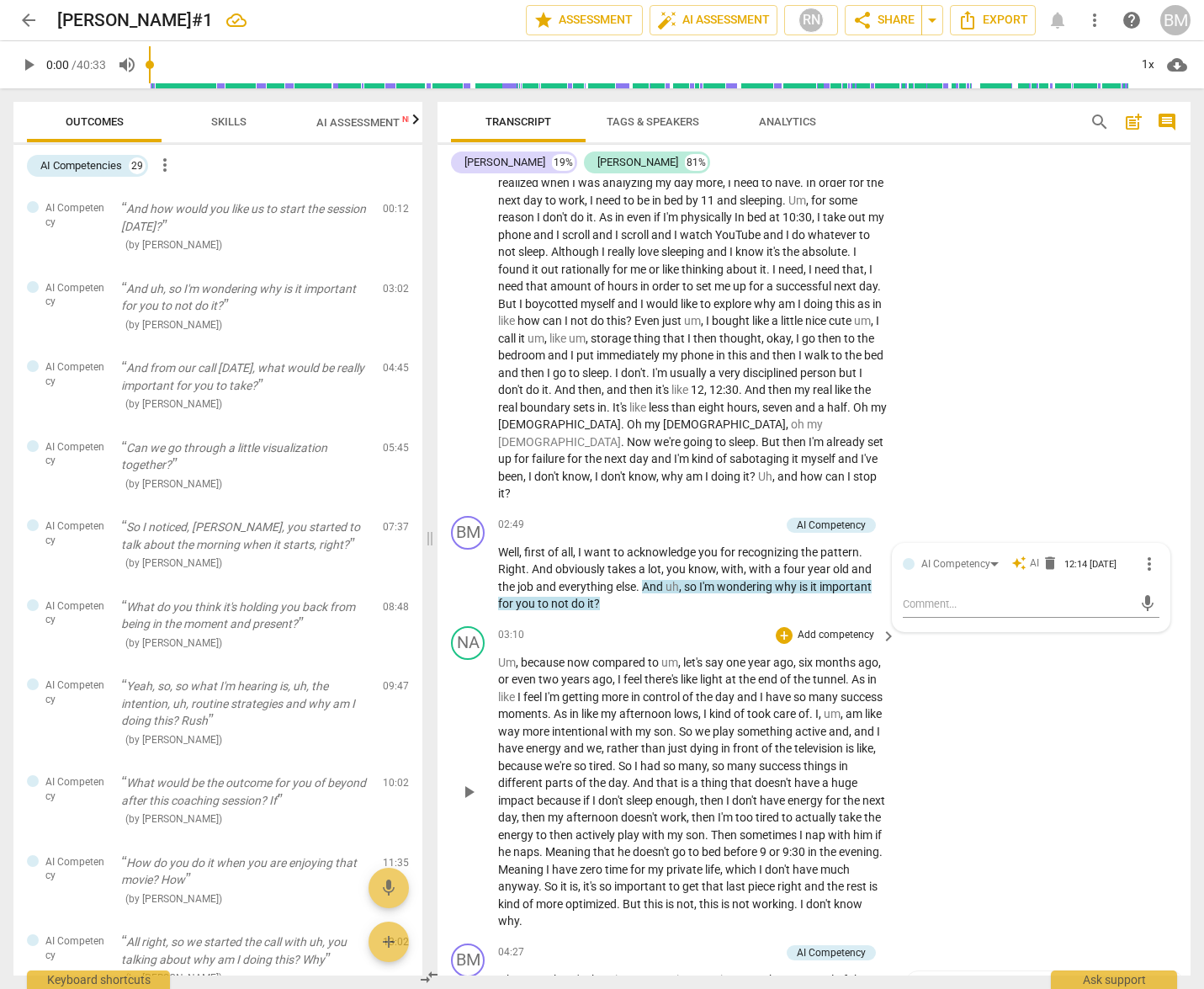
click at [997, 730] on div "NA play_arrow pause 03:10 + Add competency keyboard_arrow_right Um , because no…" at bounding box center [814, 778] width 753 height 317
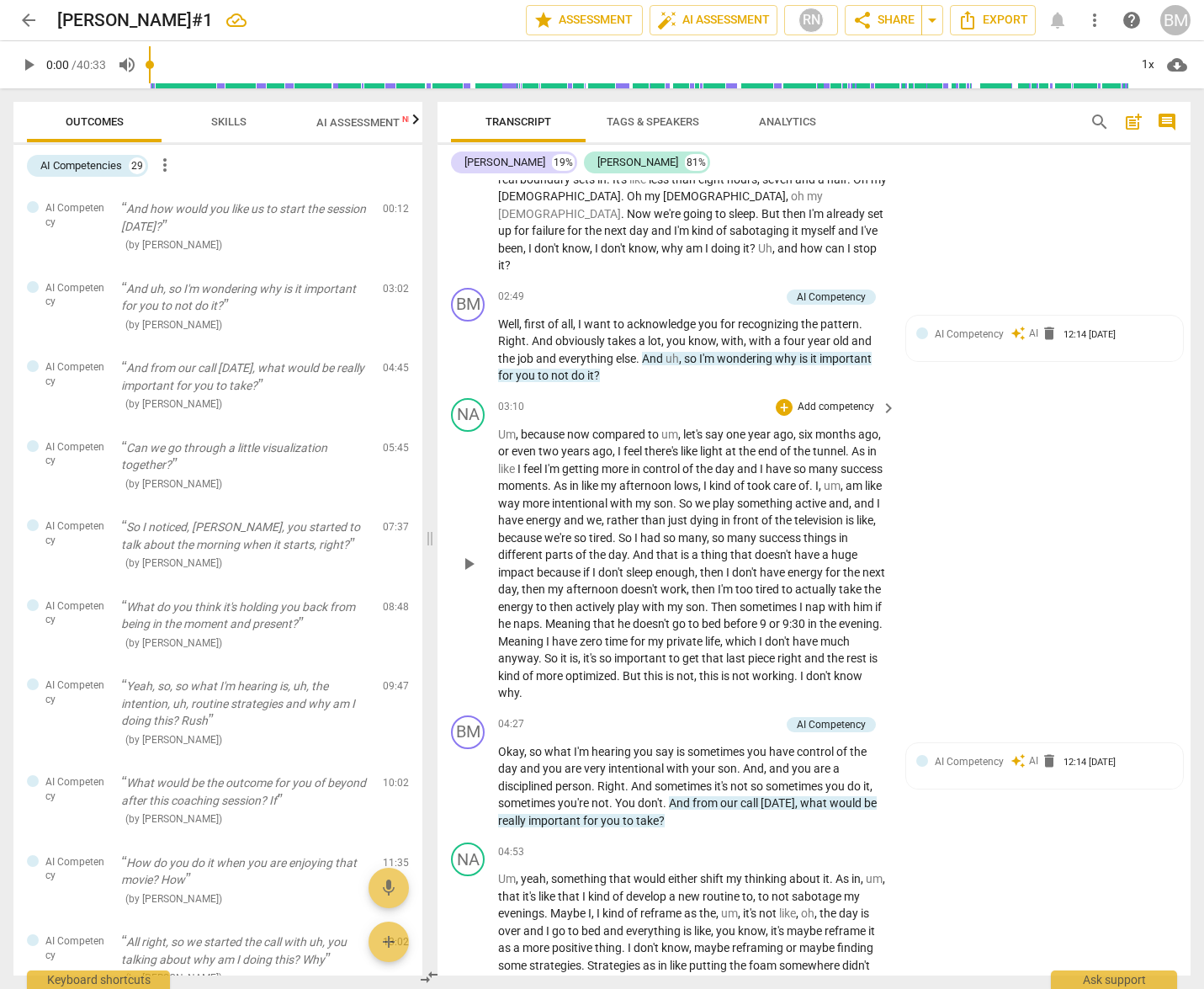
scroll to position [718, 0]
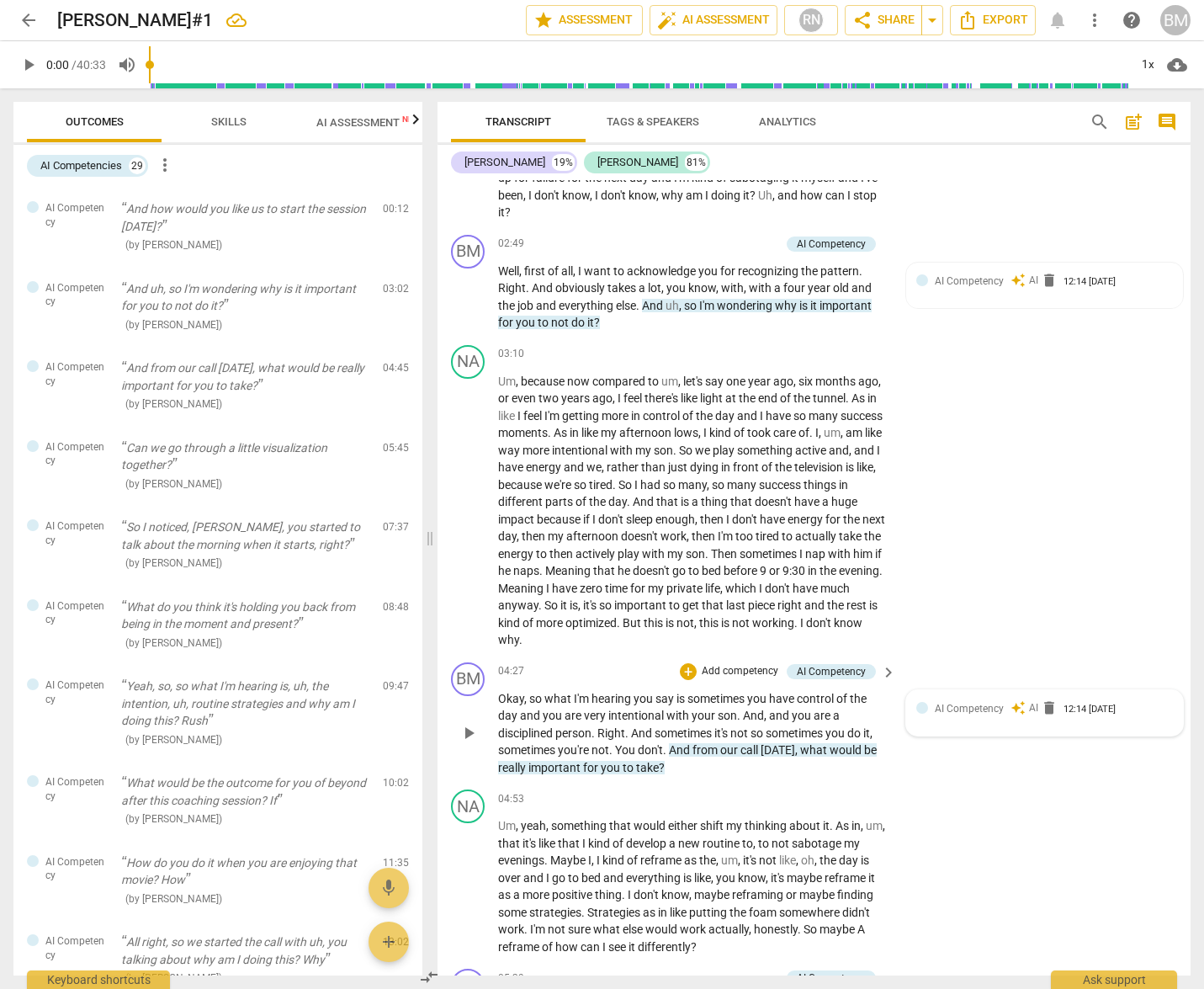
click at [982, 703] on span "AI Competency" at bounding box center [969, 709] width 69 height 12
click at [1012, 702] on span "auto_awesome" at bounding box center [1019, 710] width 15 height 15
click at [964, 703] on div "AI Competency" at bounding box center [956, 711] width 69 height 16
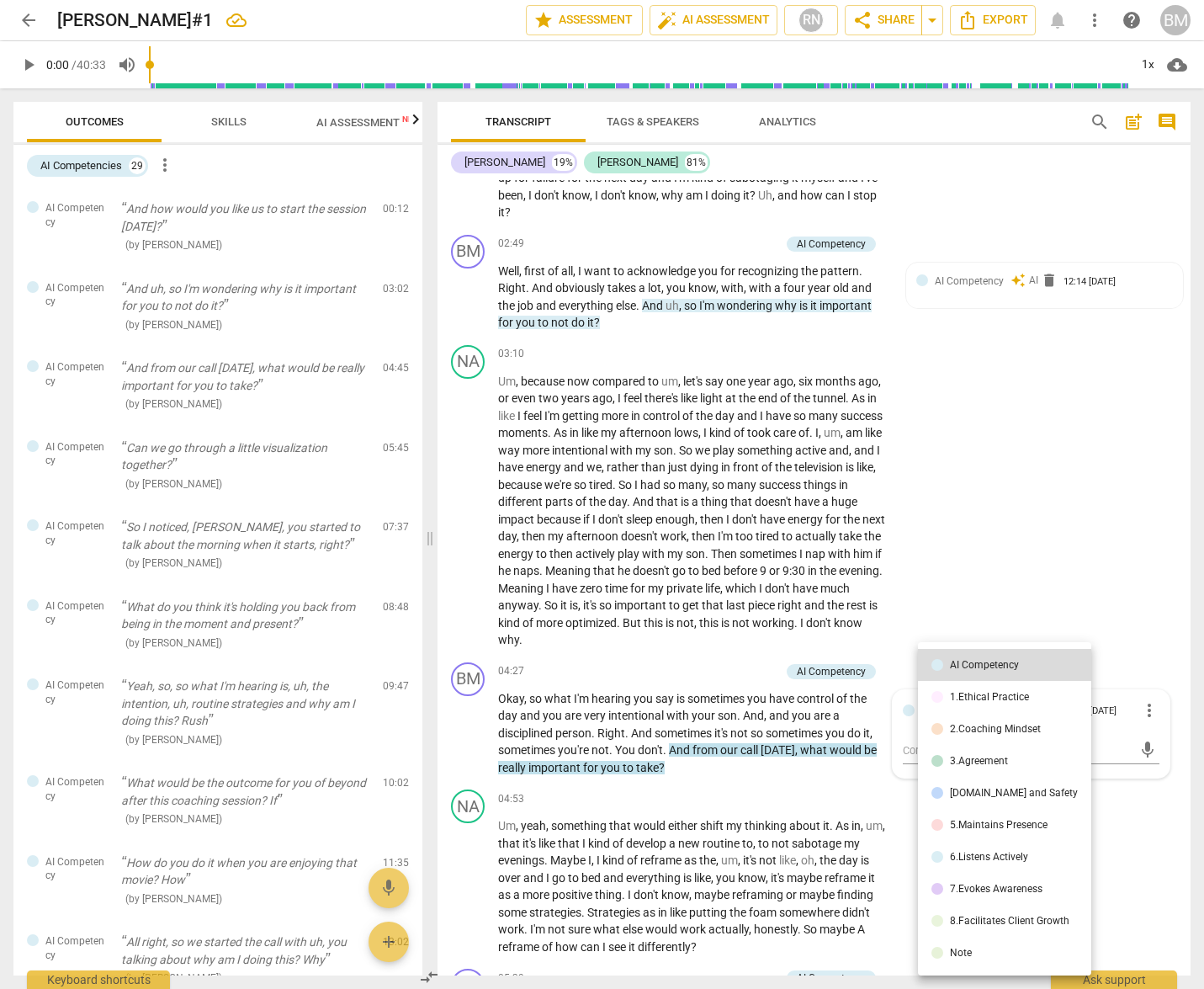
click at [1066, 552] on div at bounding box center [602, 494] width 1204 height 989
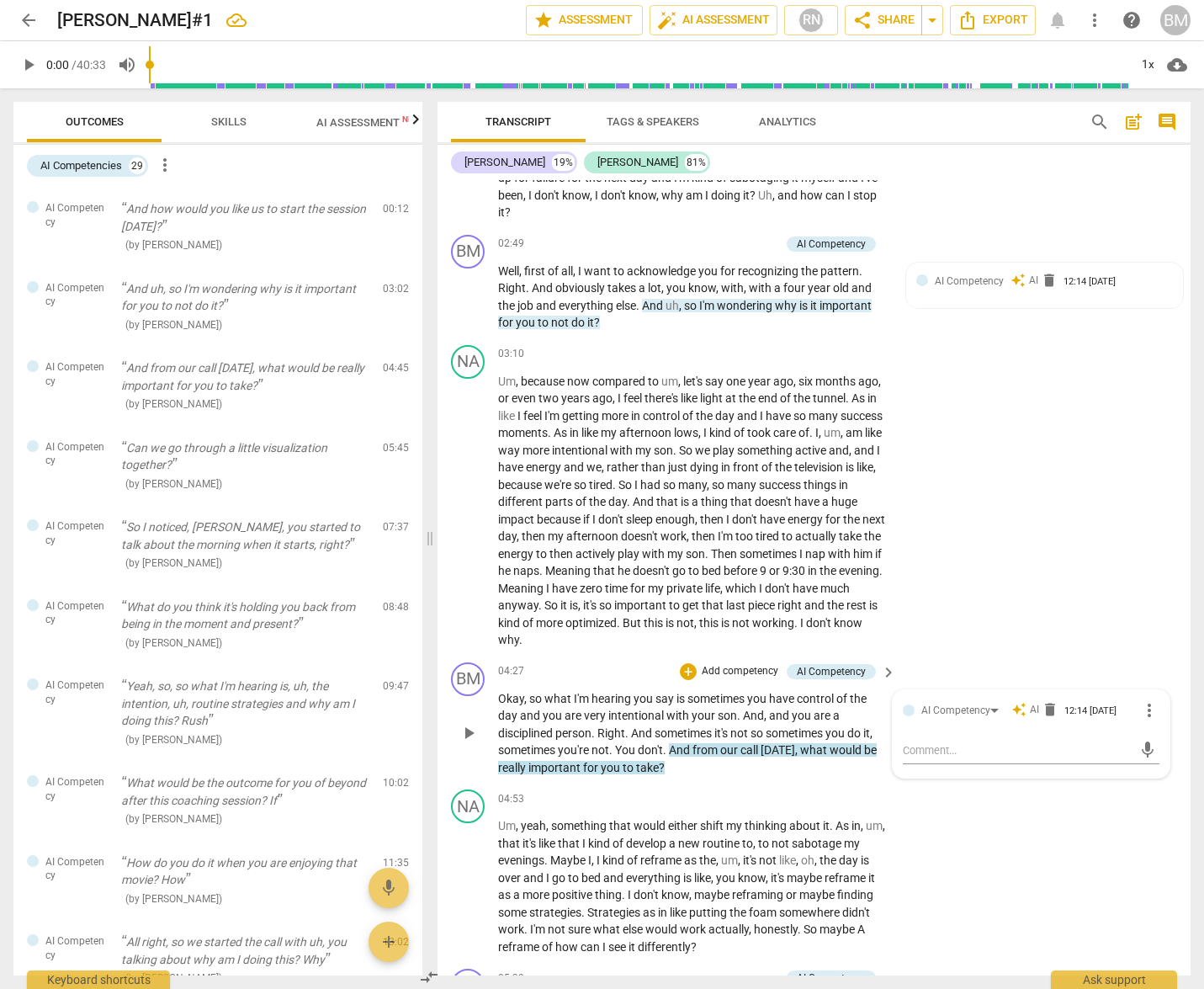
click at [1142, 700] on span "more_vert" at bounding box center [1149, 711] width 20 height 20
click at [1061, 550] on div at bounding box center [602, 494] width 1204 height 989
click at [1013, 800] on div "NA play_arrow pause 04:53 + Add competency keyboard_arrow_right Um , yeah , som…" at bounding box center [814, 872] width 753 height 179
click at [1054, 586] on div "NA play_arrow pause 03:10 + Add competency keyboard_arrow_right Um , because no…" at bounding box center [814, 497] width 753 height 317
click at [1090, 522] on div "NA play_arrow pause 03:10 + Add competency keyboard_arrow_right Um , because no…" at bounding box center [814, 497] width 753 height 317
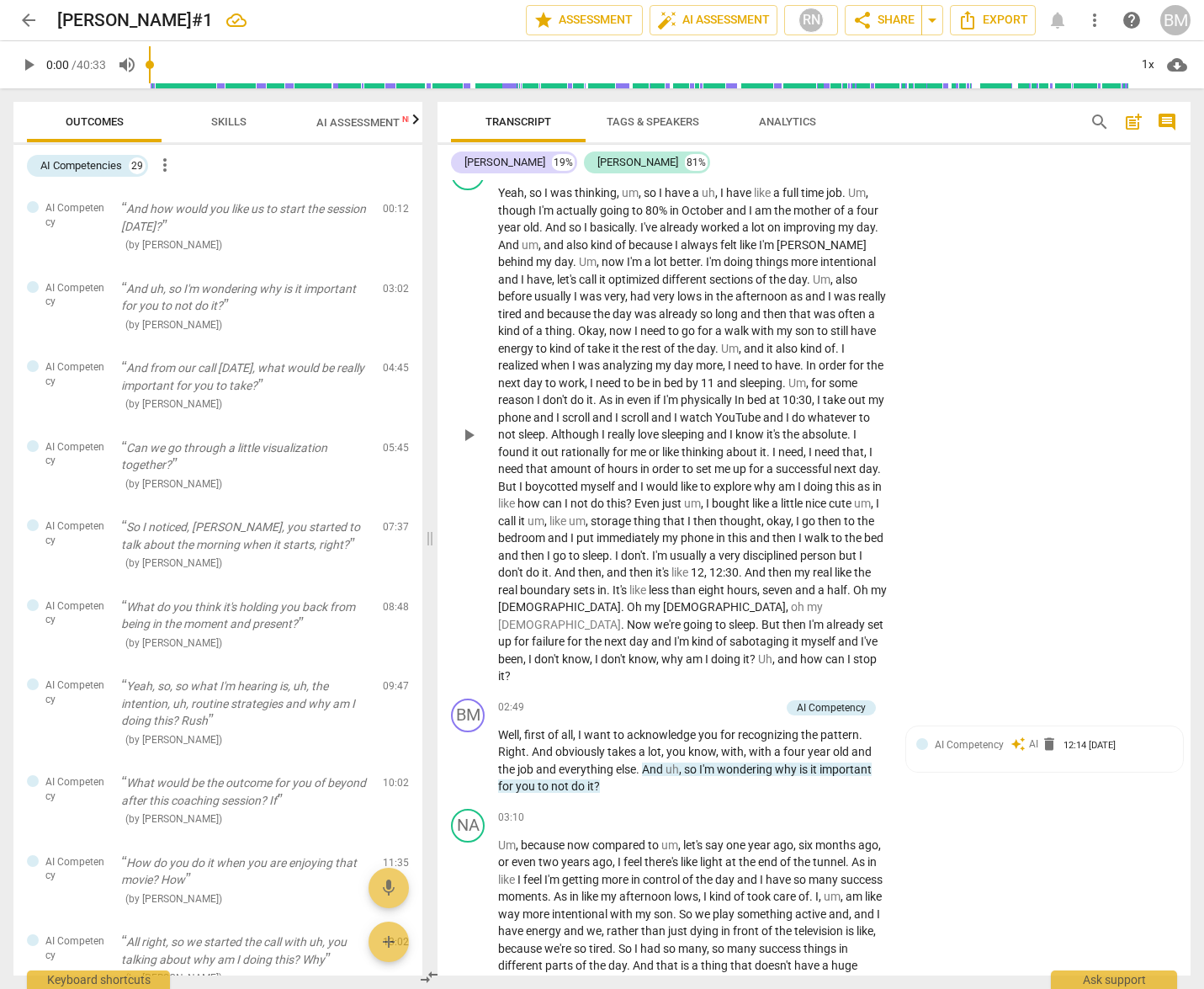
scroll to position [0, 0]
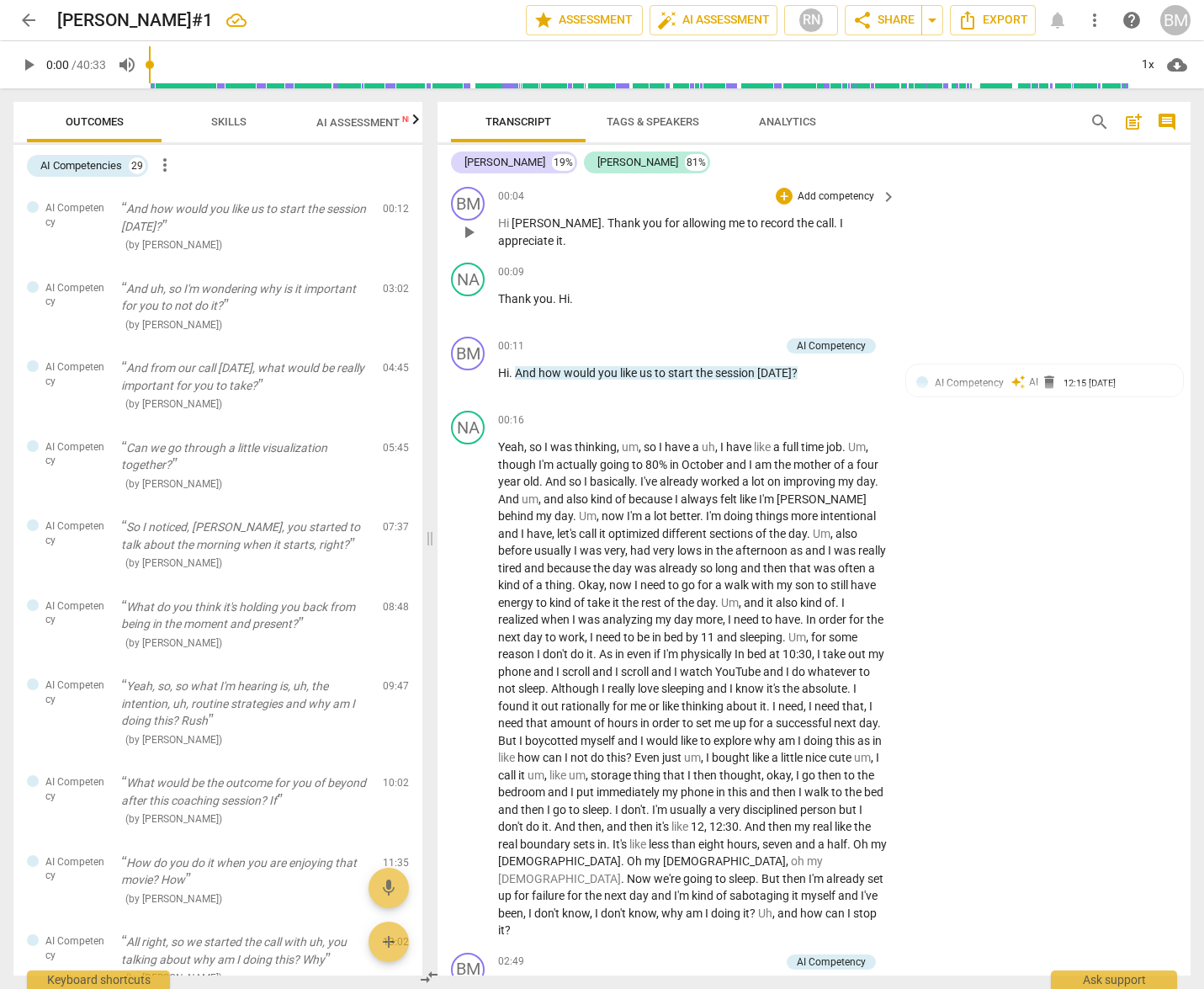
click at [1088, 229] on div "BM play_arrow pause 00:04 + Add competency keyboard_arrow_right Hi Nadine . Tha…" at bounding box center [814, 218] width 753 height 76
click at [1137, 119] on span "post_add" at bounding box center [1133, 122] width 20 height 20
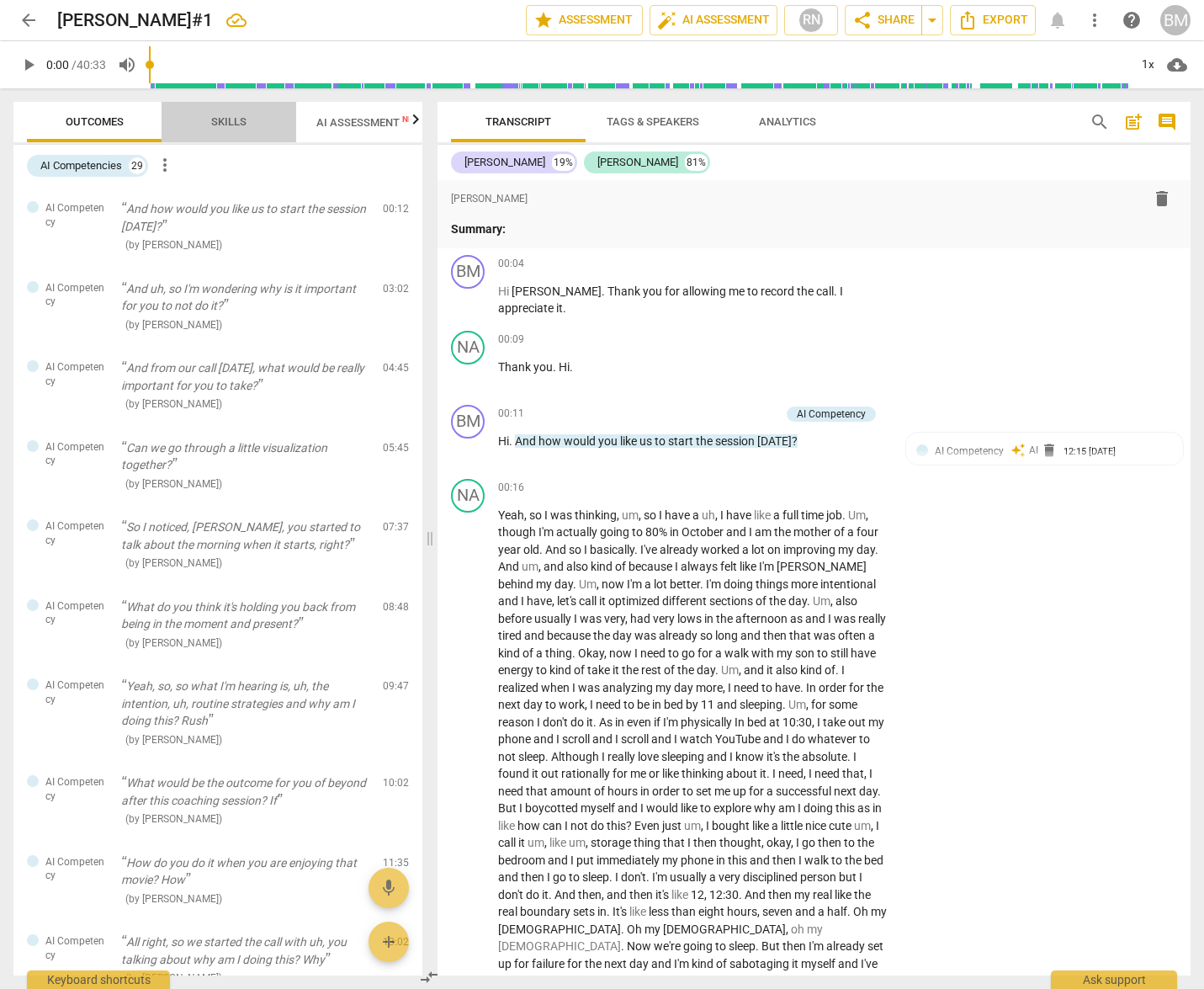
click at [218, 122] on span "Skills" at bounding box center [229, 122] width 35 height 13
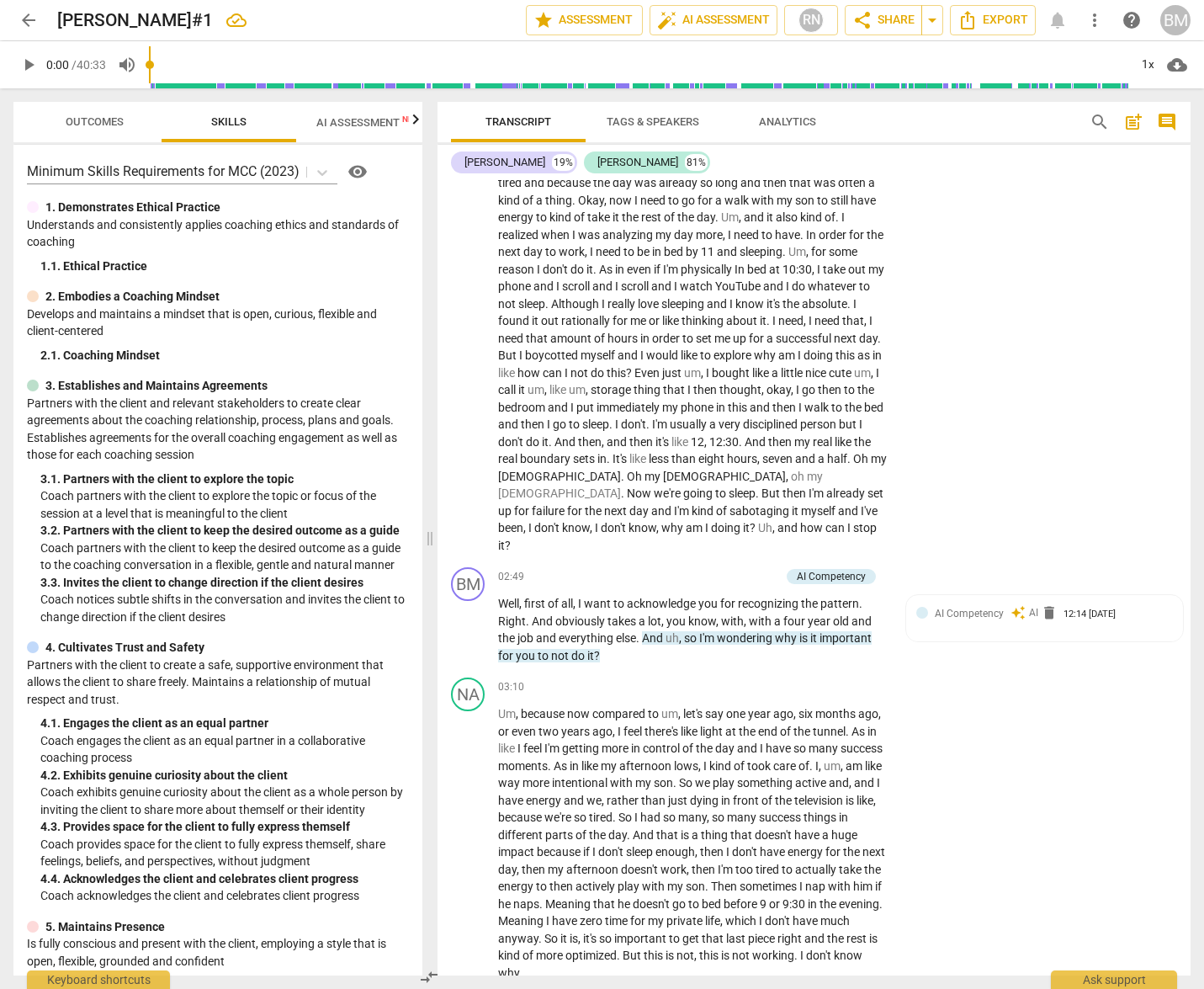
scroll to position [966, 0]
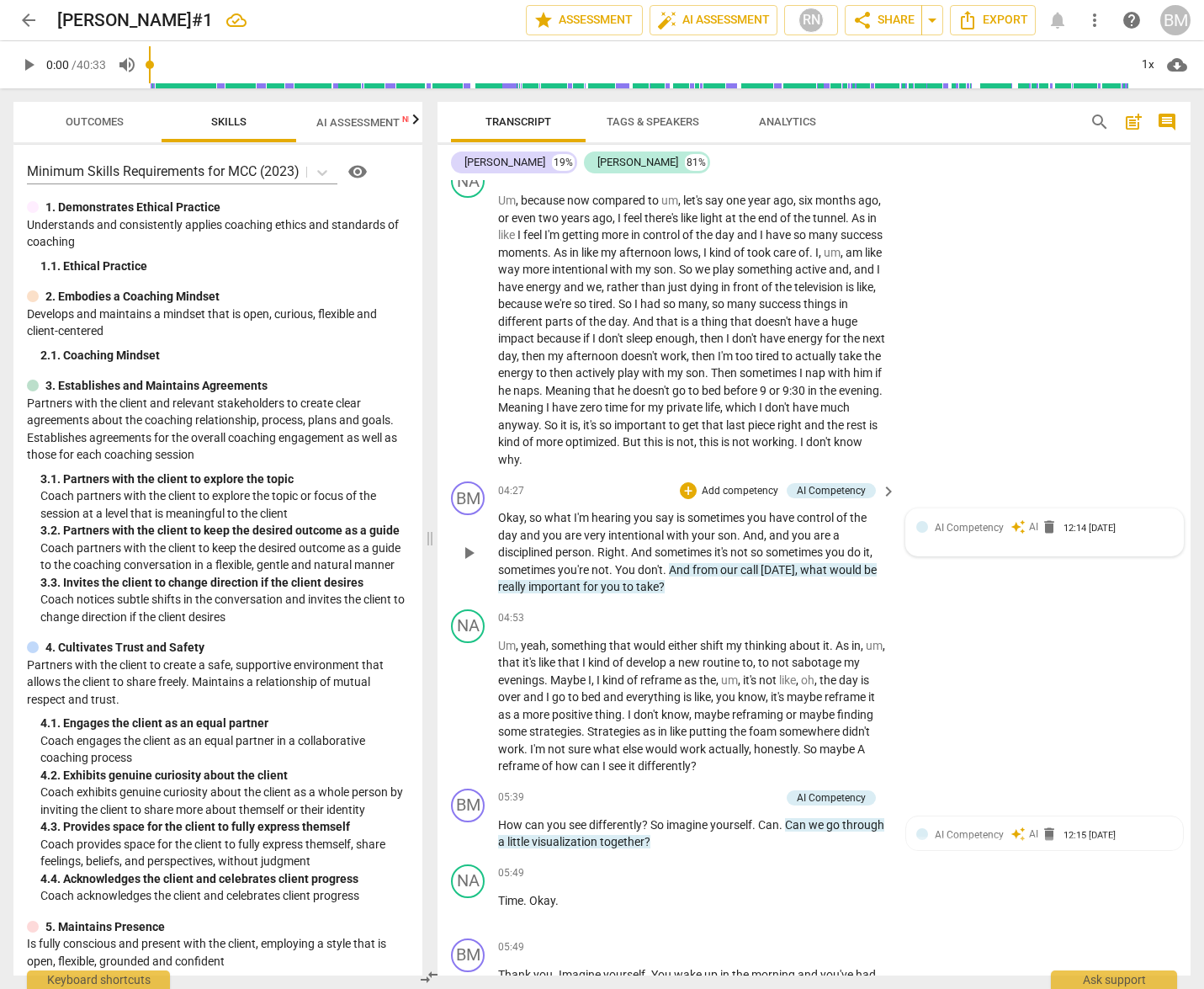
click at [1012, 519] on span "auto_awesome" at bounding box center [1018, 527] width 15 height 15
click at [1064, 526] on div "12:14 09-12-2025" at bounding box center [1090, 531] width 52 height 11
click at [1141, 519] on span "more_vert" at bounding box center [1149, 529] width 20 height 20
click at [1076, 329] on div at bounding box center [602, 494] width 1204 height 989
click at [1139, 749] on div "NA play_arrow pause 04:53 + Add competency keyboard_arrow_right Um , yeah , som…" at bounding box center [814, 692] width 753 height 179
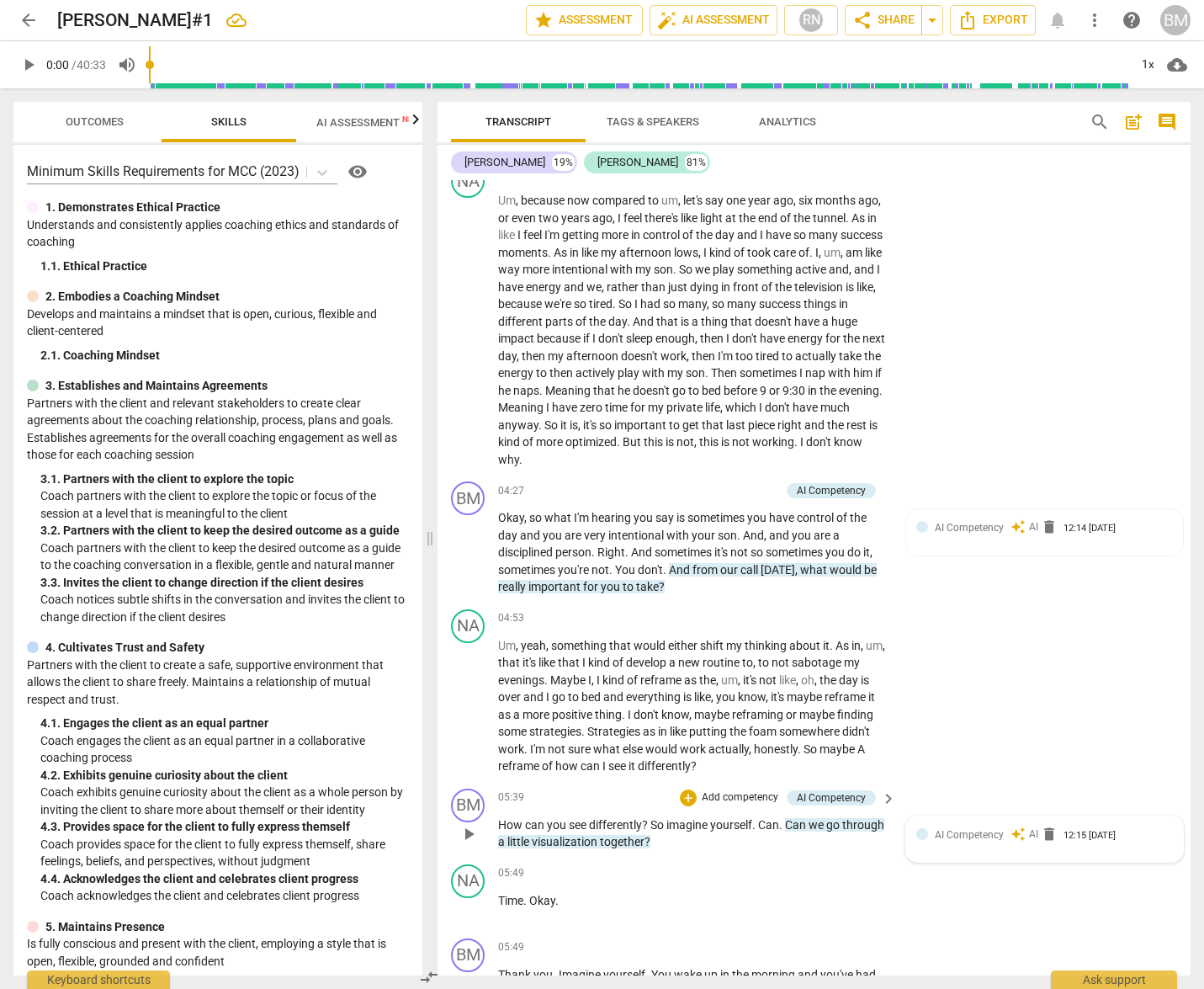
click at [1021, 826] on span "auto_awesome" at bounding box center [1018, 834] width 15 height 15
click at [1021, 828] on span "auto_awesome" at bounding box center [1019, 835] width 15 height 15
click at [1013, 828] on span "auto_awesome" at bounding box center [1019, 835] width 15 height 15
click at [1030, 635] on div "NA play_arrow pause 04:53 + Add competency keyboard_arrow_right Um , yeah , som…" at bounding box center [814, 692] width 753 height 179
click at [654, 112] on span "Tags & Speakers" at bounding box center [653, 122] width 133 height 23
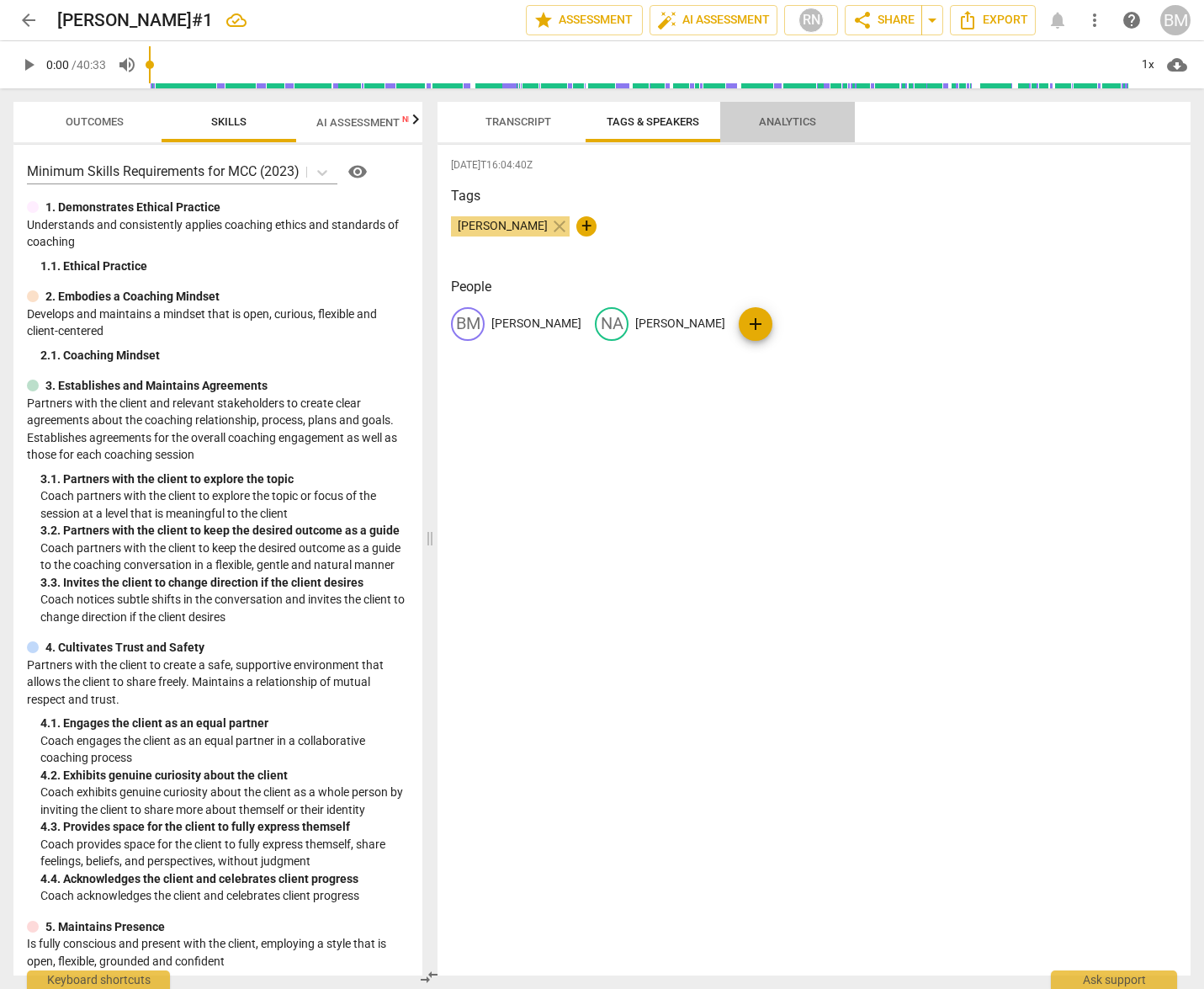
click at [786, 116] on span "Analytics" at bounding box center [787, 122] width 57 height 13
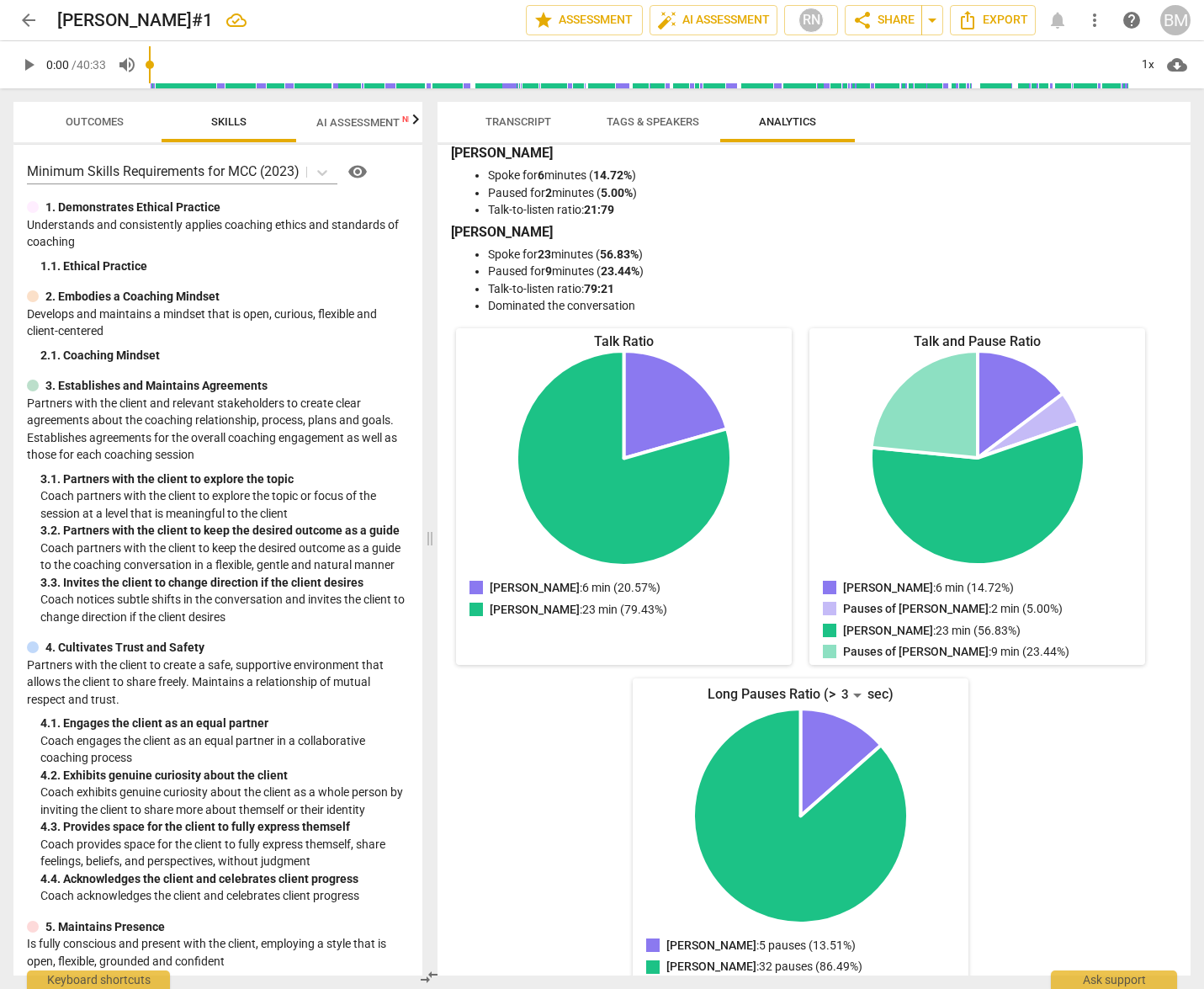
scroll to position [30, 0]
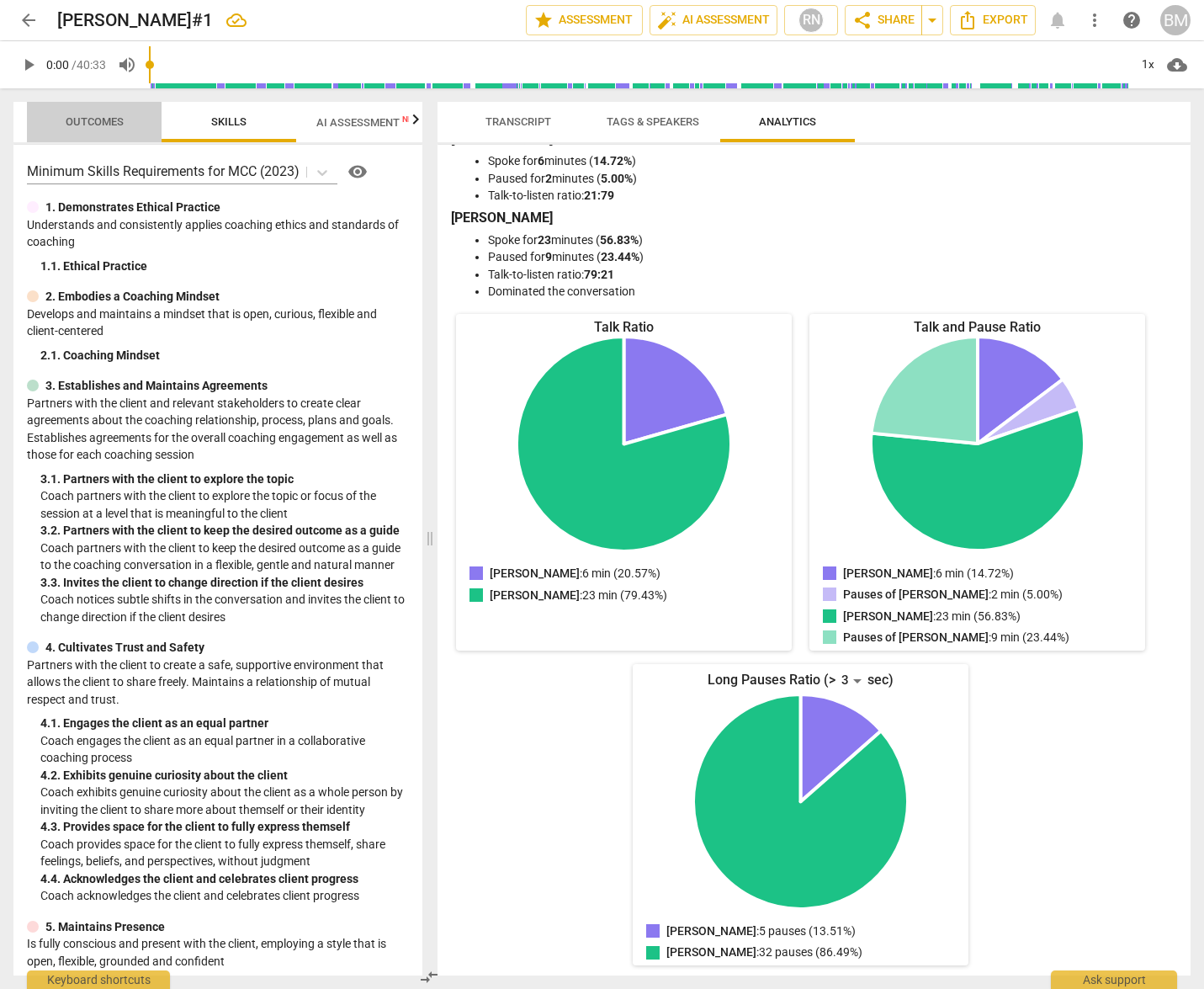
click at [90, 126] on span "Outcomes" at bounding box center [94, 122] width 58 height 13
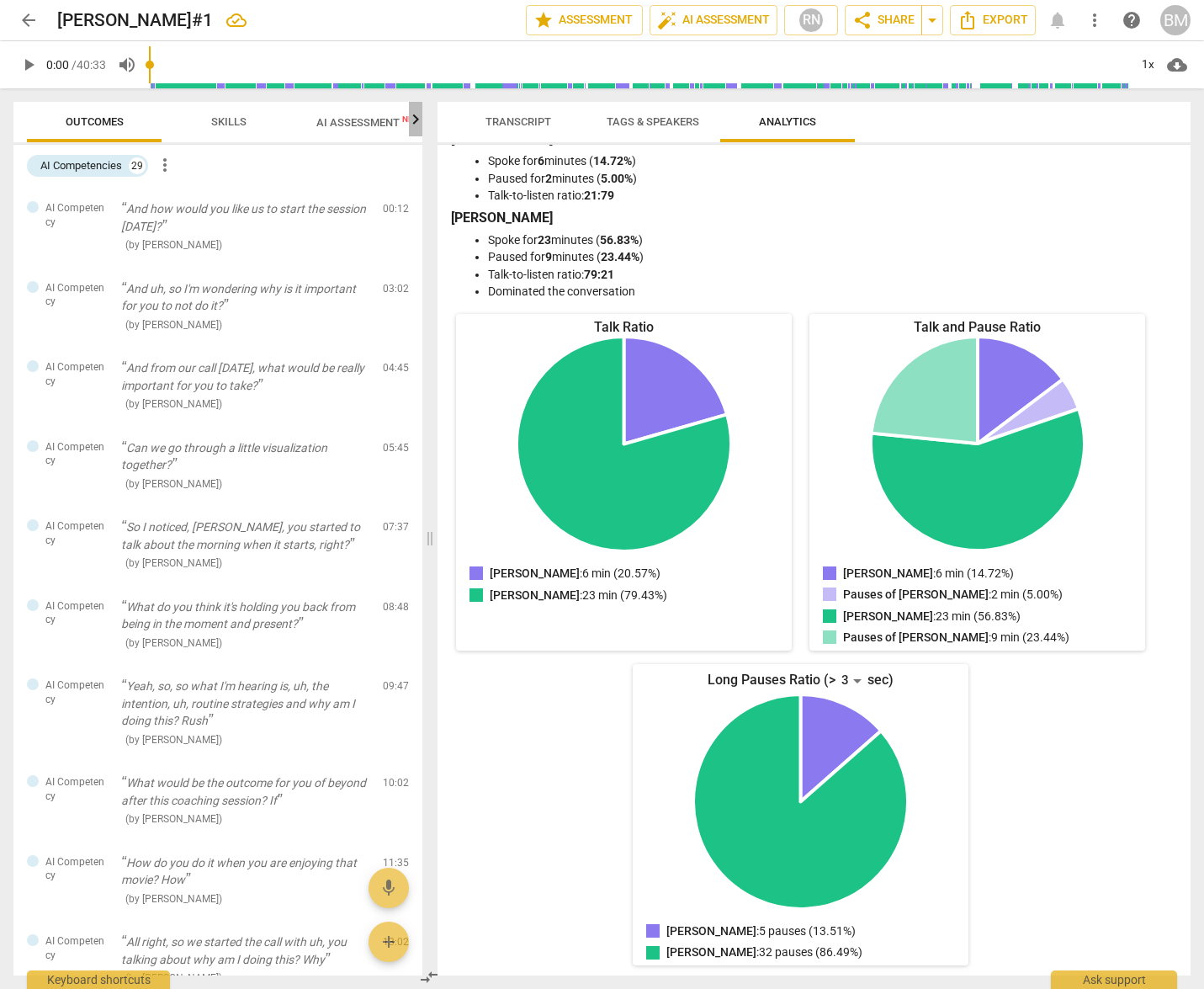
click at [416, 121] on icon "button" at bounding box center [416, 119] width 6 height 10
click at [350, 127] on span "Scores" at bounding box center [343, 122] width 40 height 13
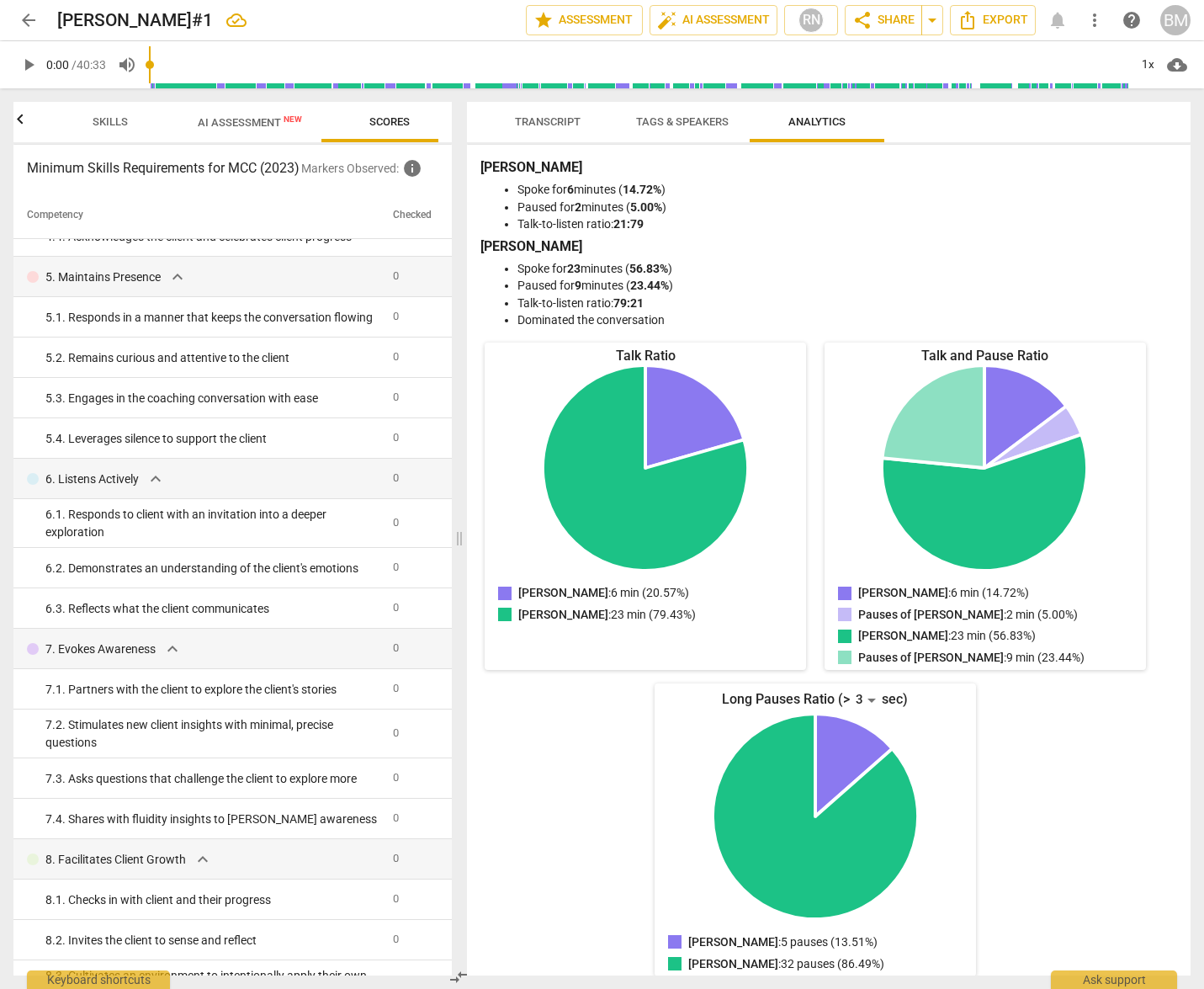
scroll to position [0, 0]
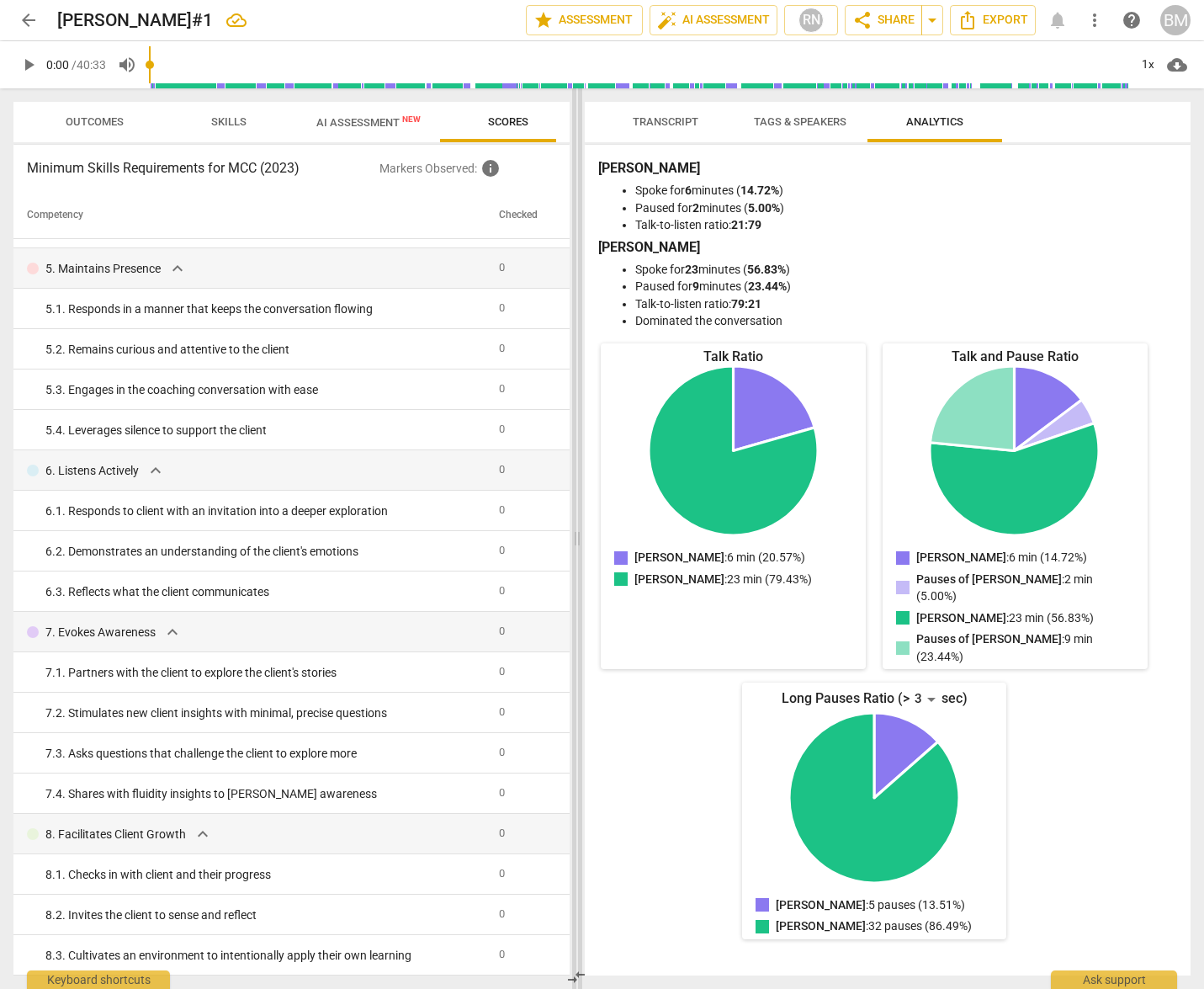
drag, startPoint x: 432, startPoint y: 102, endPoint x: 579, endPoint y: 116, distance: 147.7
click at [579, 116] on span at bounding box center [577, 538] width 10 height 900
click at [827, 119] on span "Tags & Speakers" at bounding box center [800, 122] width 93 height 13
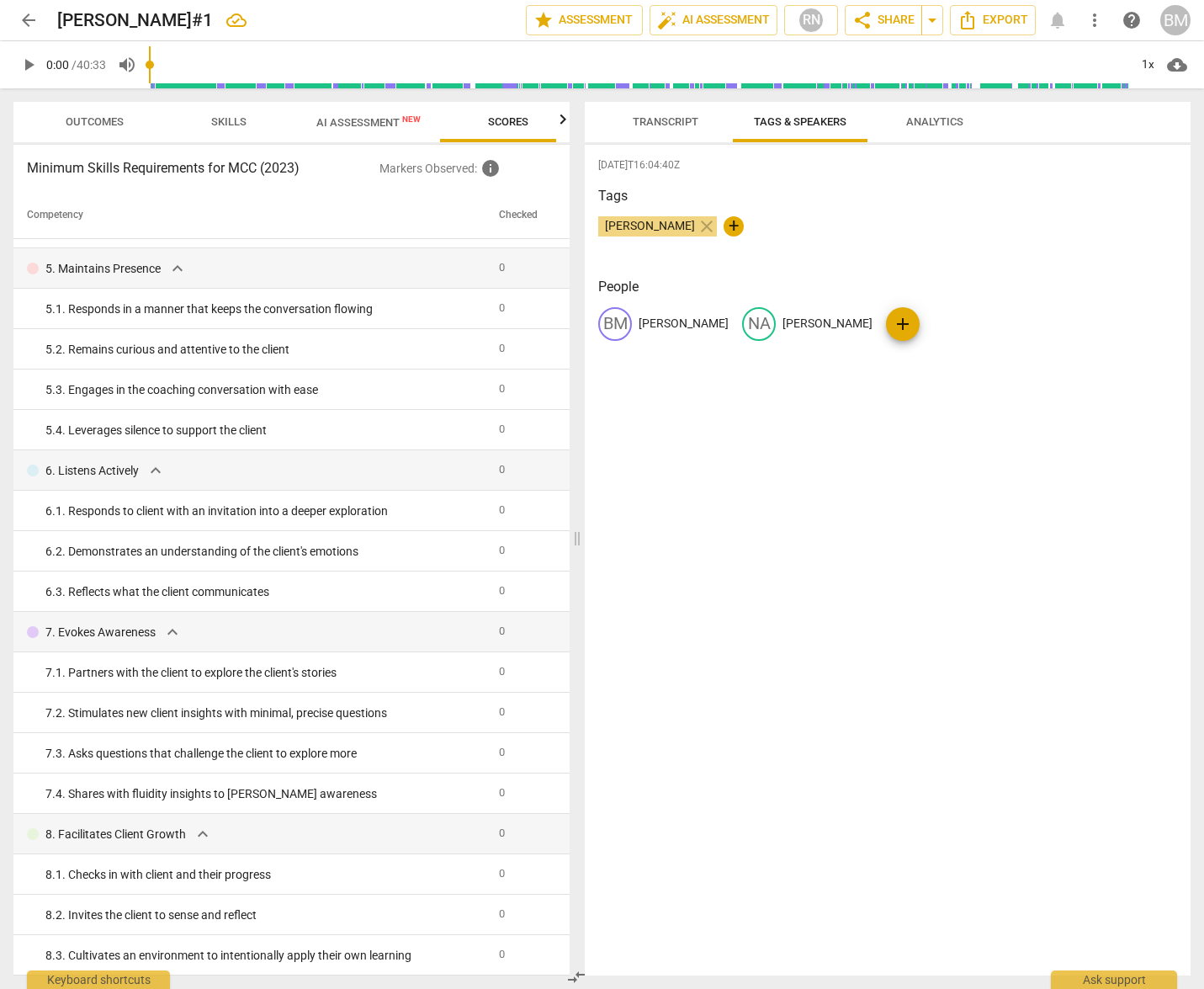
click at [676, 123] on span "Transcript" at bounding box center [666, 122] width 66 height 13
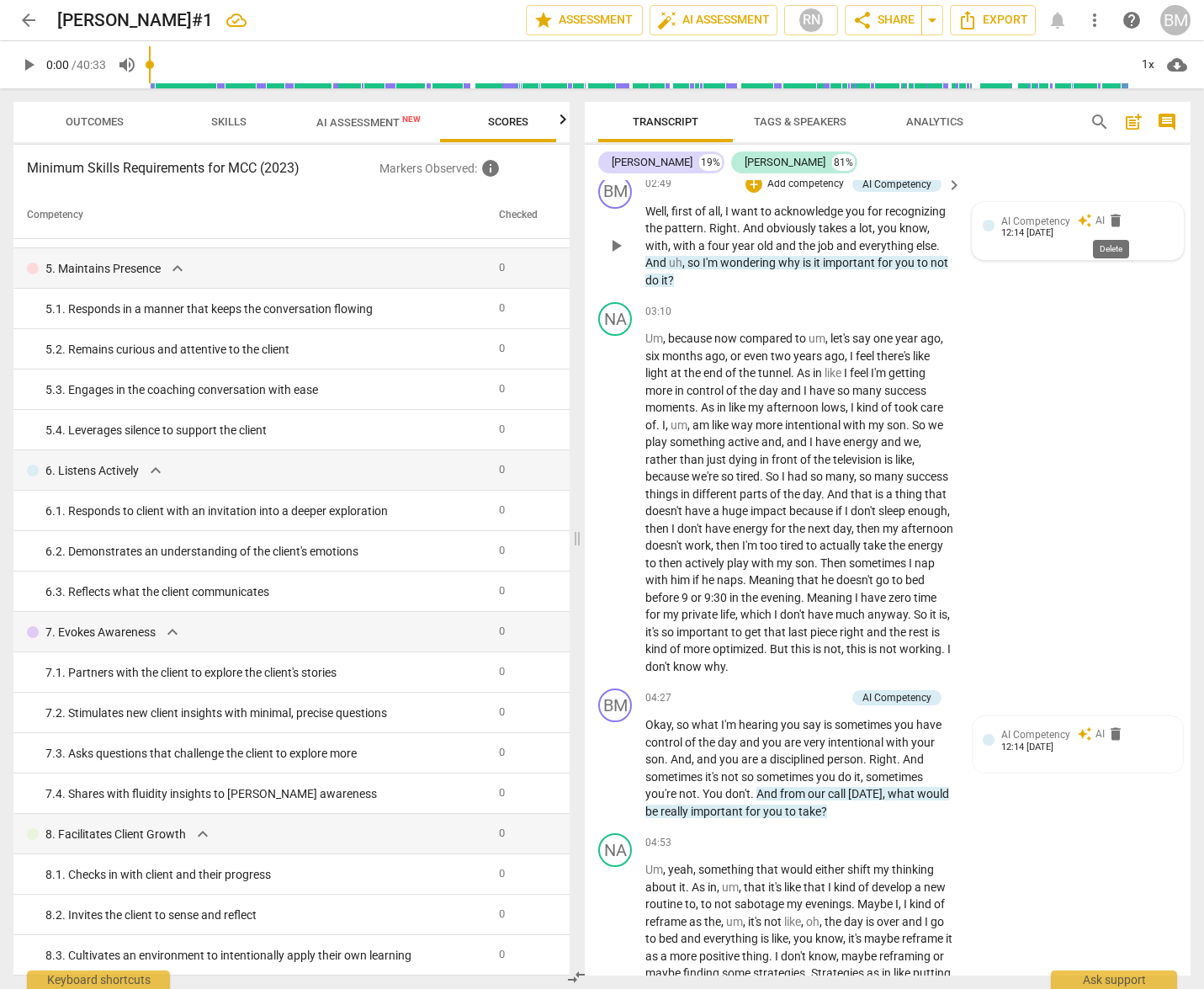
click at [1115, 219] on span "delete" at bounding box center [1115, 220] width 17 height 17
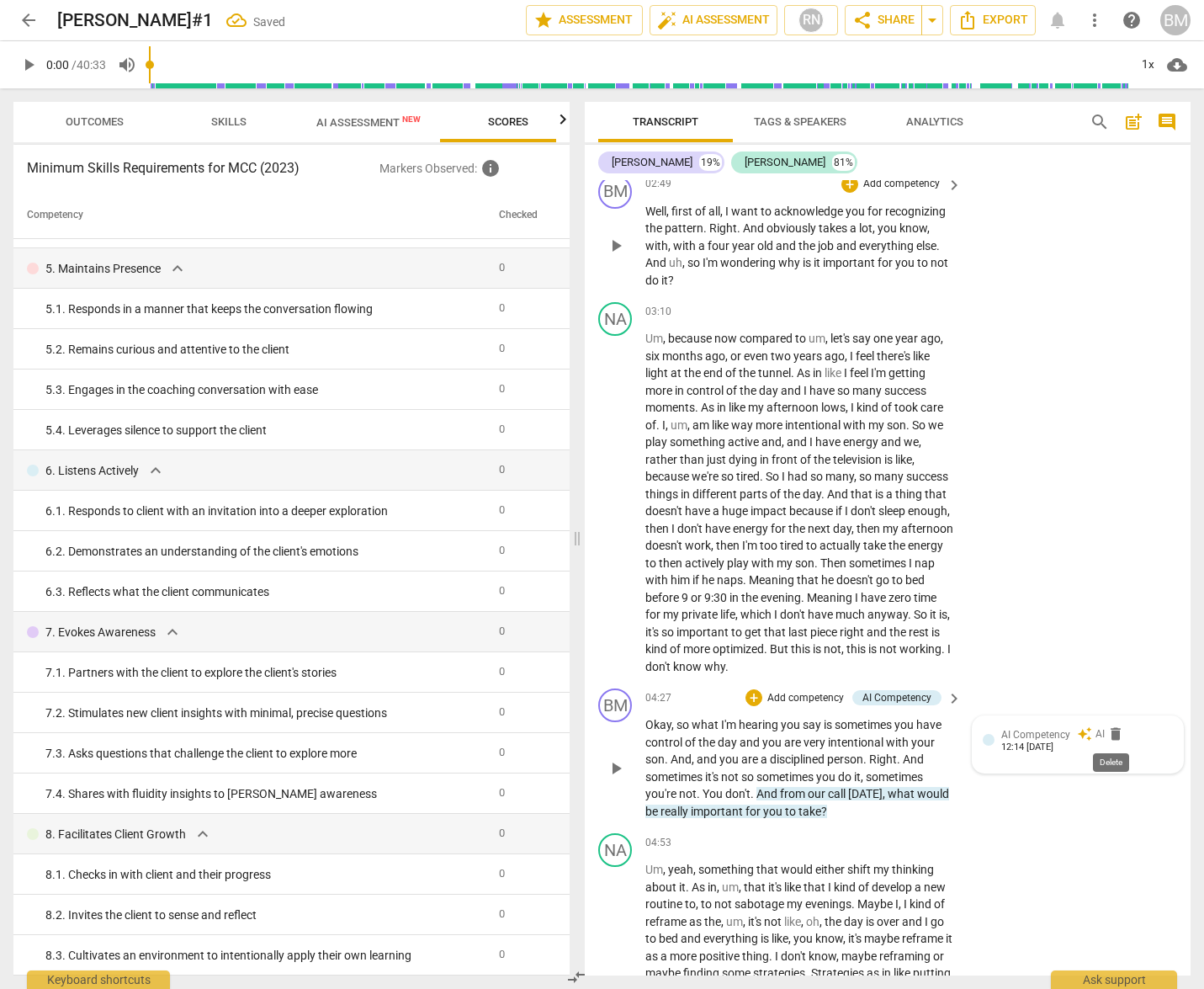
click at [1117, 738] on span "delete" at bounding box center [1115, 734] width 17 height 17
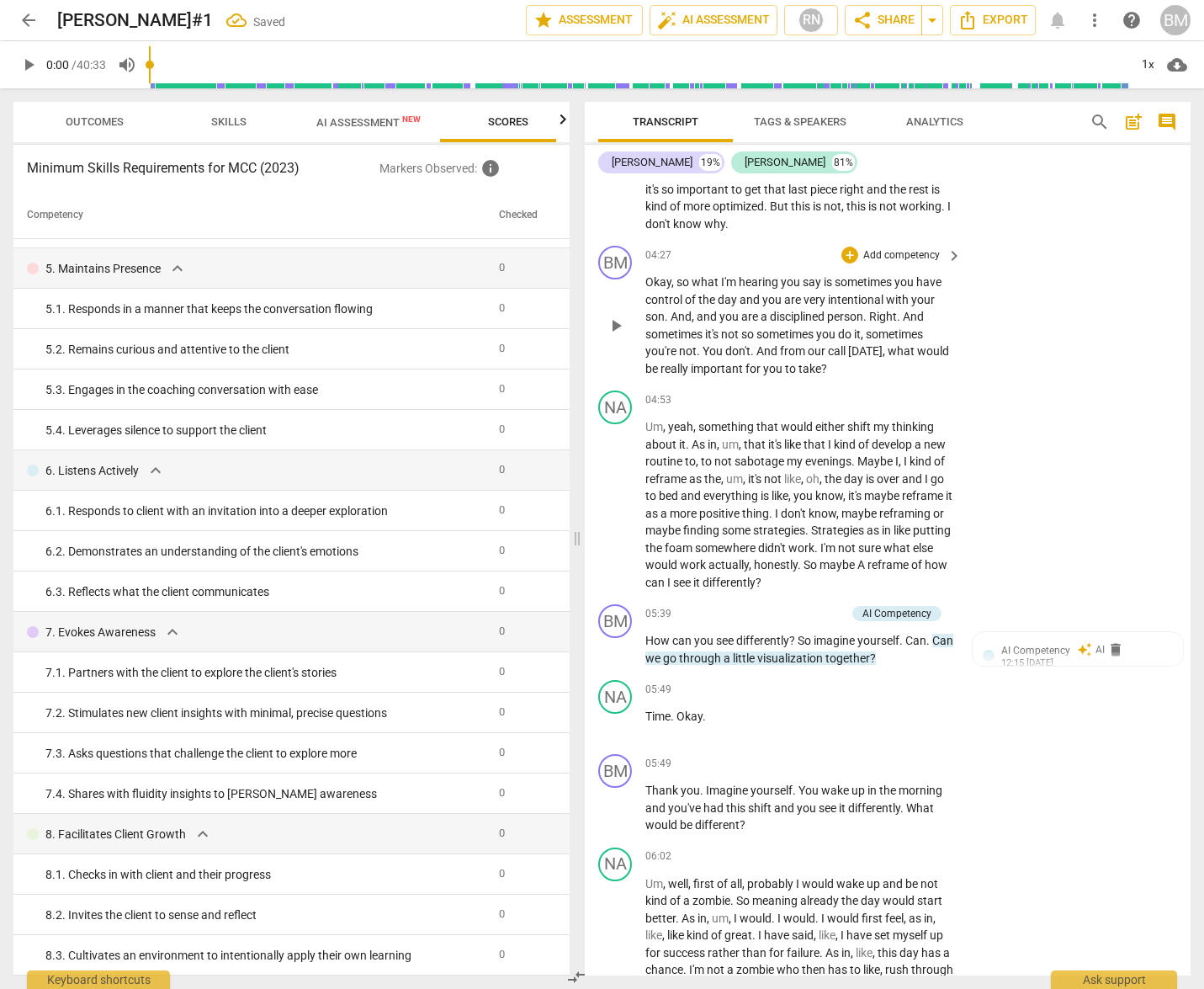
scroll to position [1424, 0]
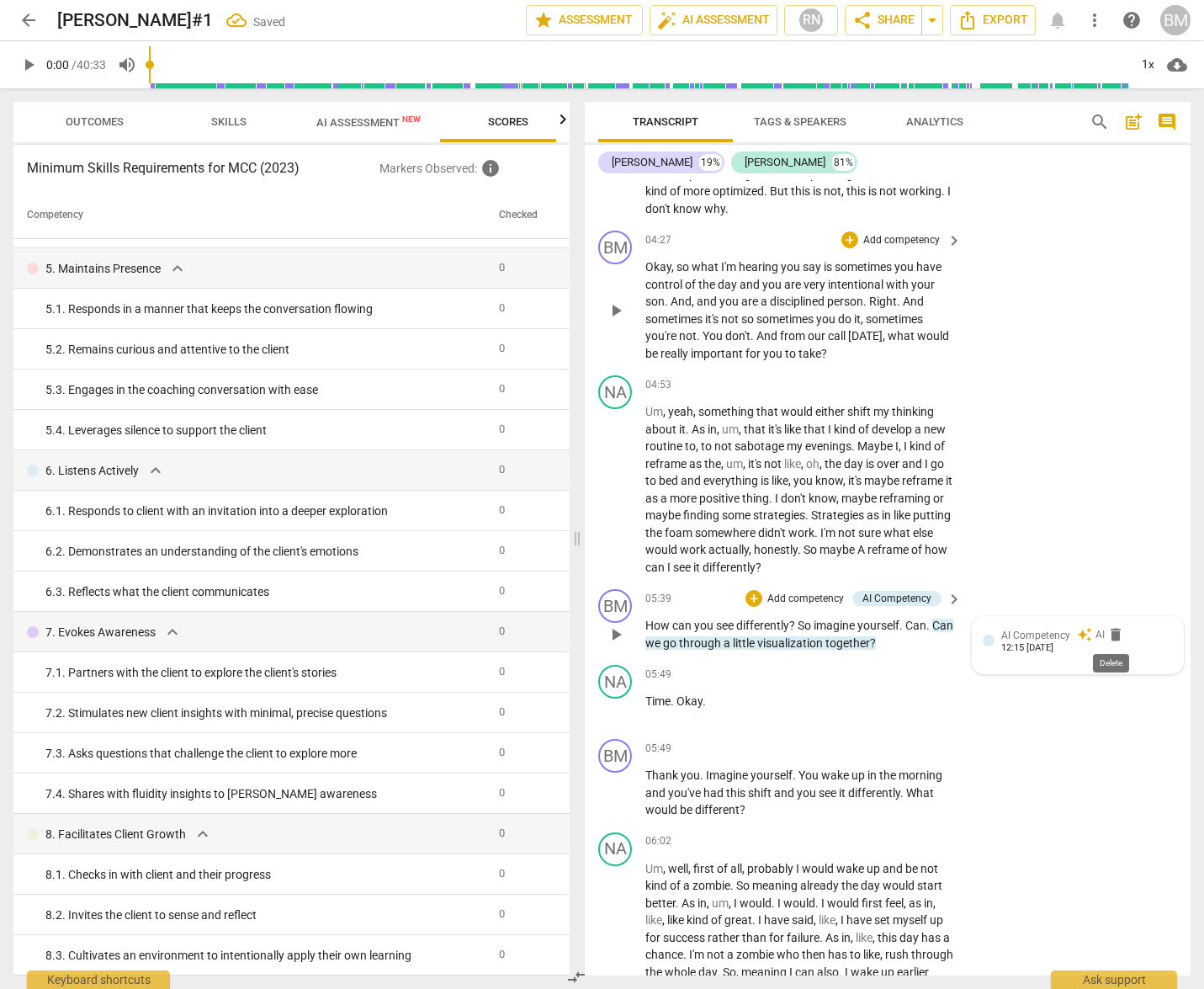
click at [1112, 631] on span "delete" at bounding box center [1115, 635] width 17 height 17
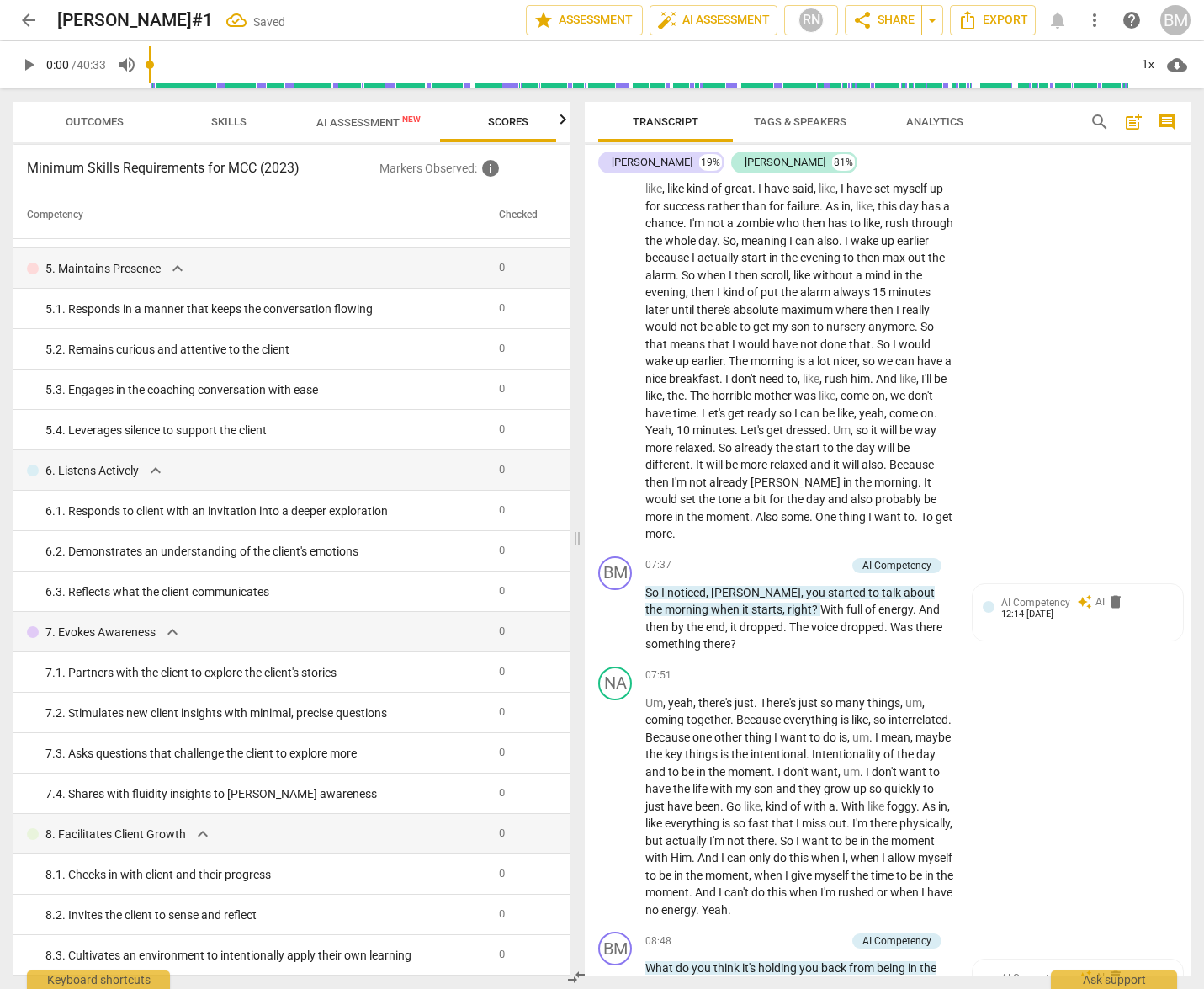
scroll to position [2207, 0]
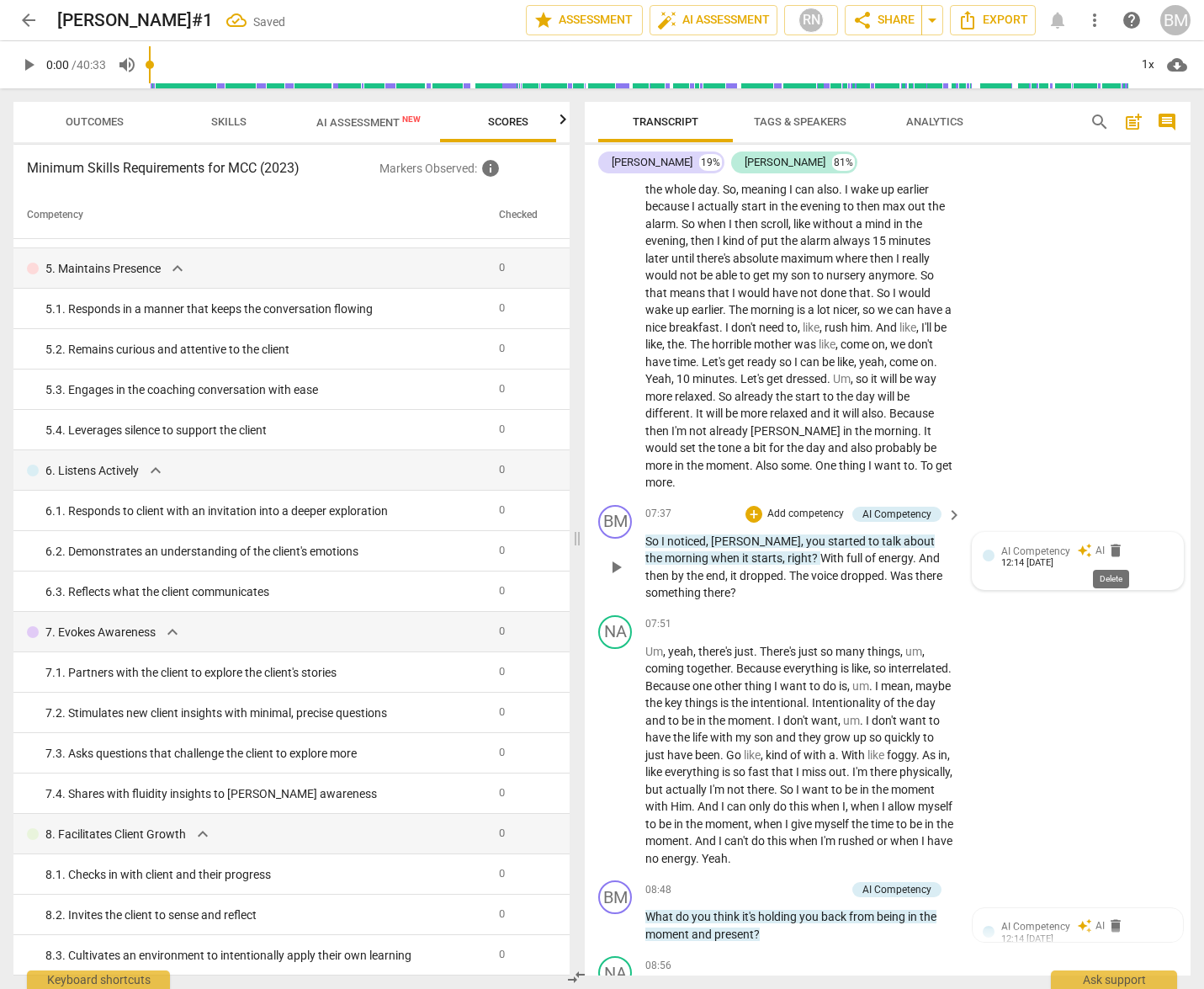
click at [1112, 550] on span "delete" at bounding box center [1115, 550] width 17 height 17
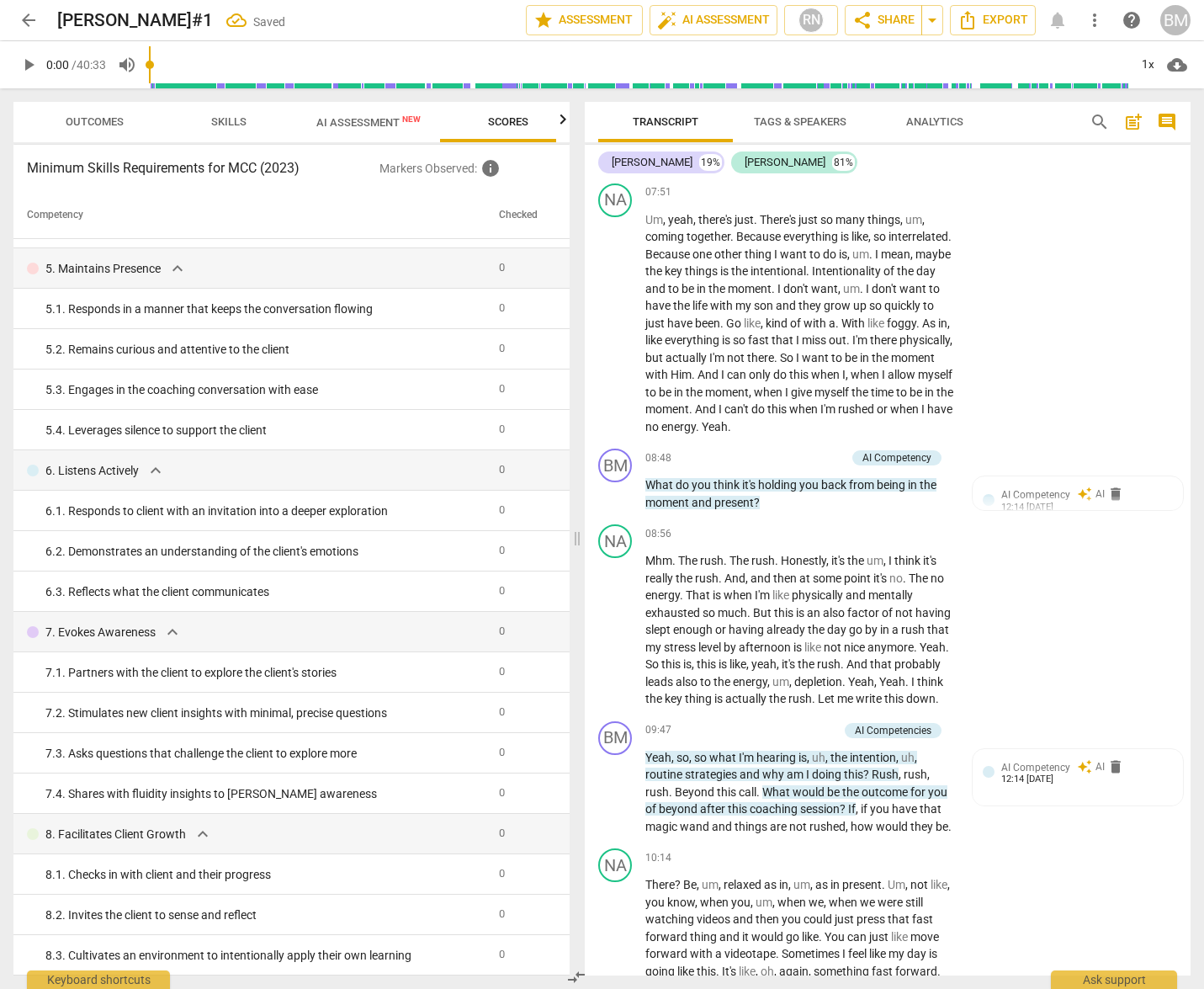
scroll to position [2666, 0]
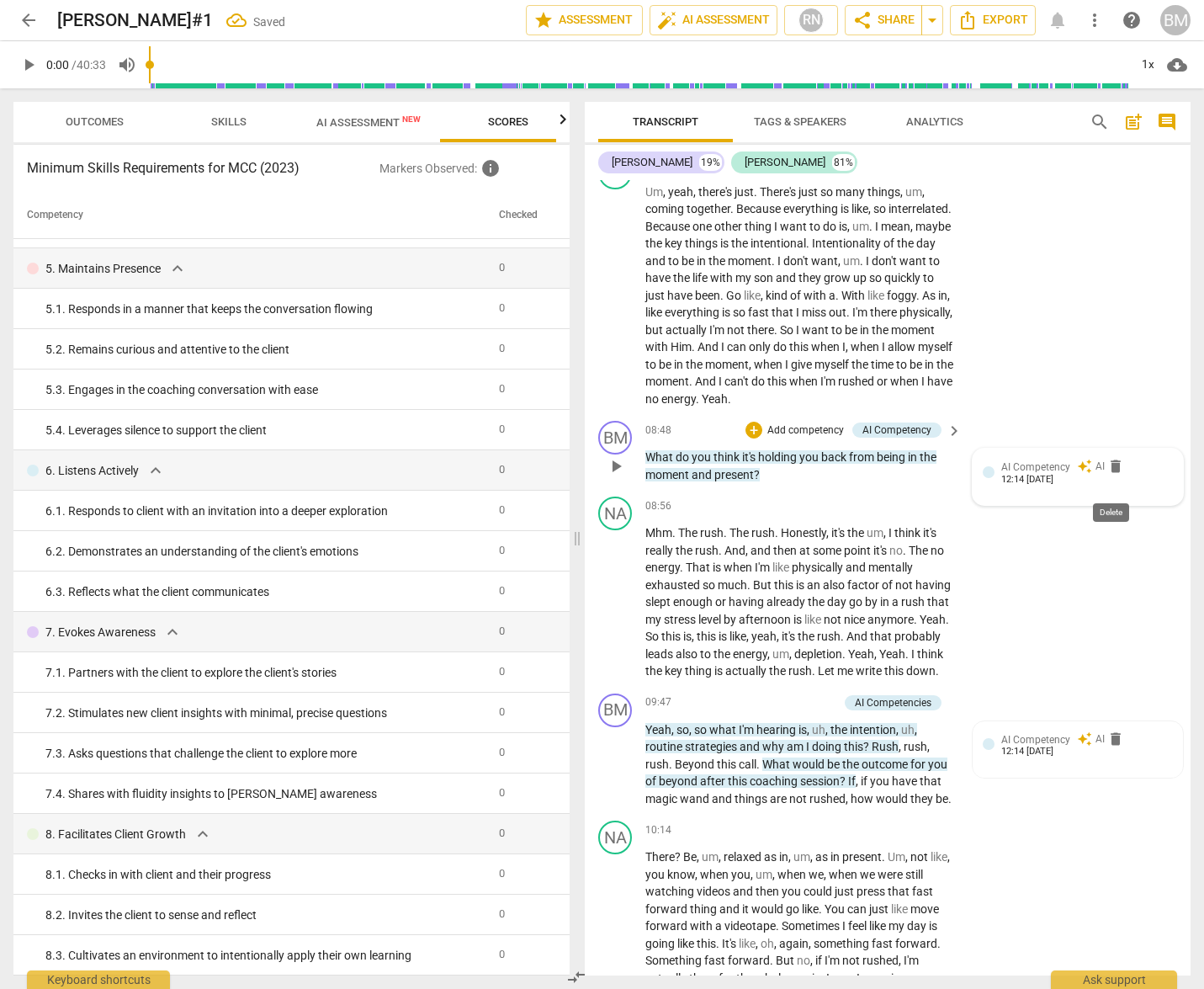
click at [1113, 474] on span "delete" at bounding box center [1115, 466] width 17 height 17
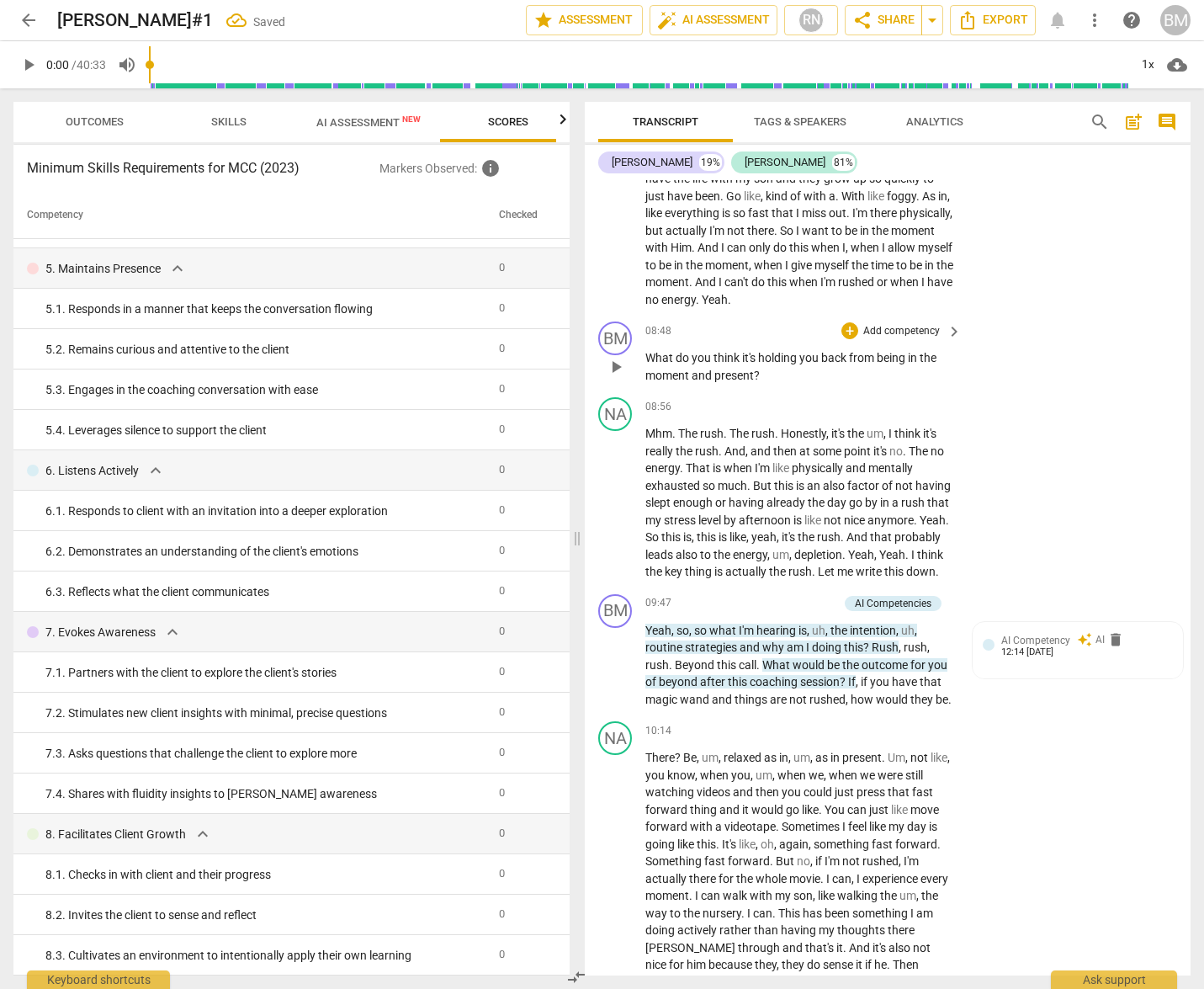
scroll to position [2900, 0]
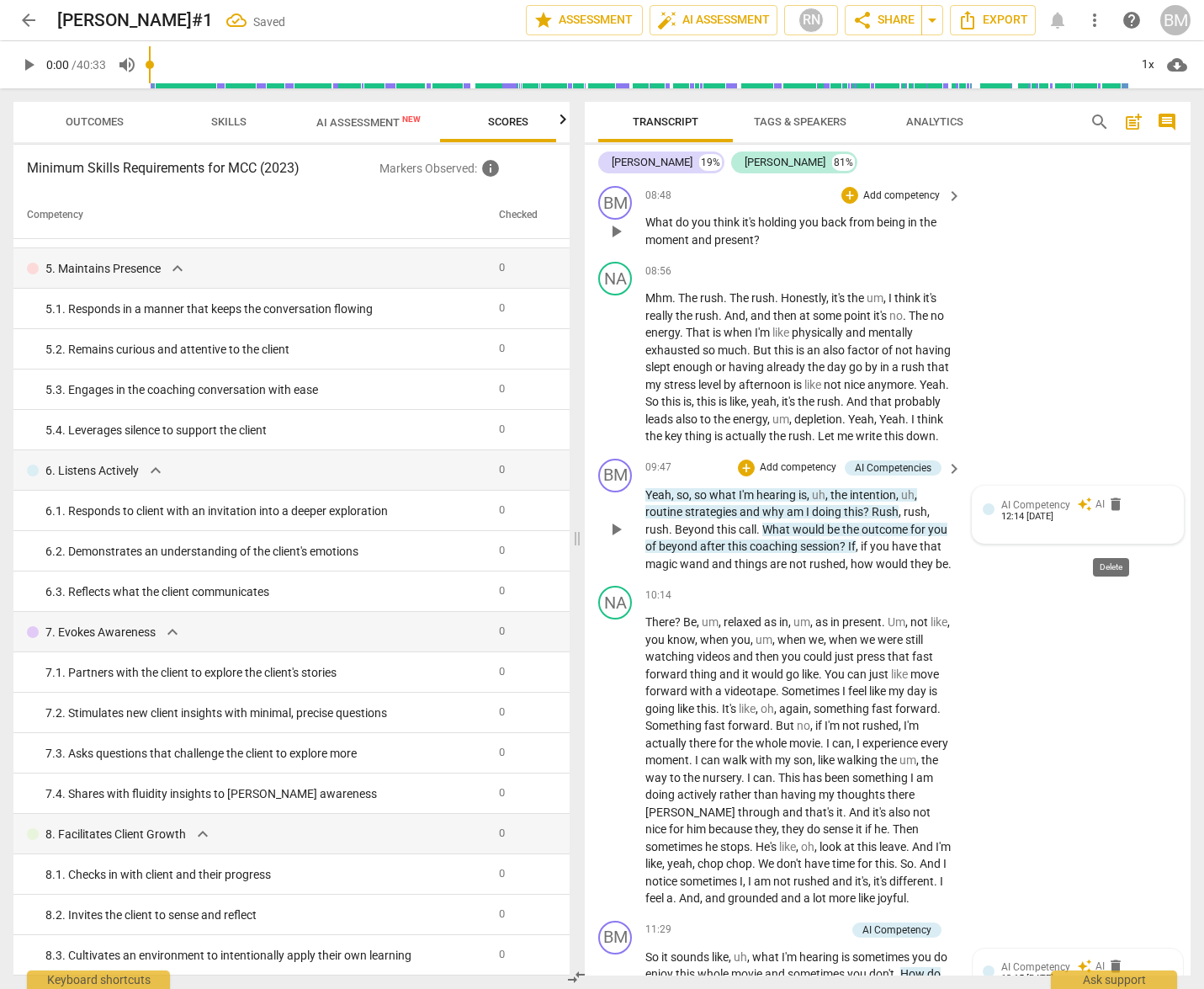
click at [1114, 512] on span "delete" at bounding box center [1115, 504] width 17 height 17
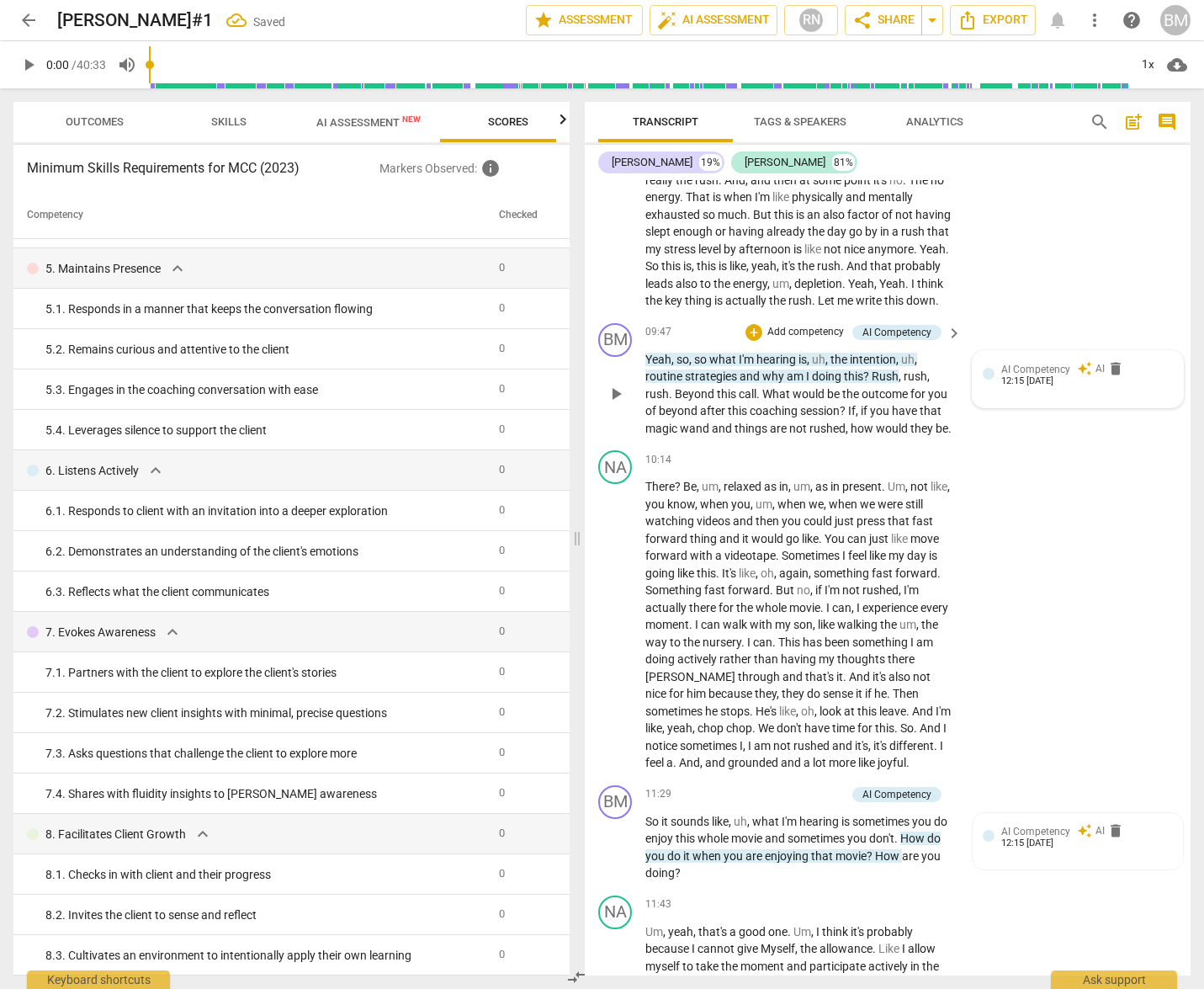
scroll to position [3243, 0]
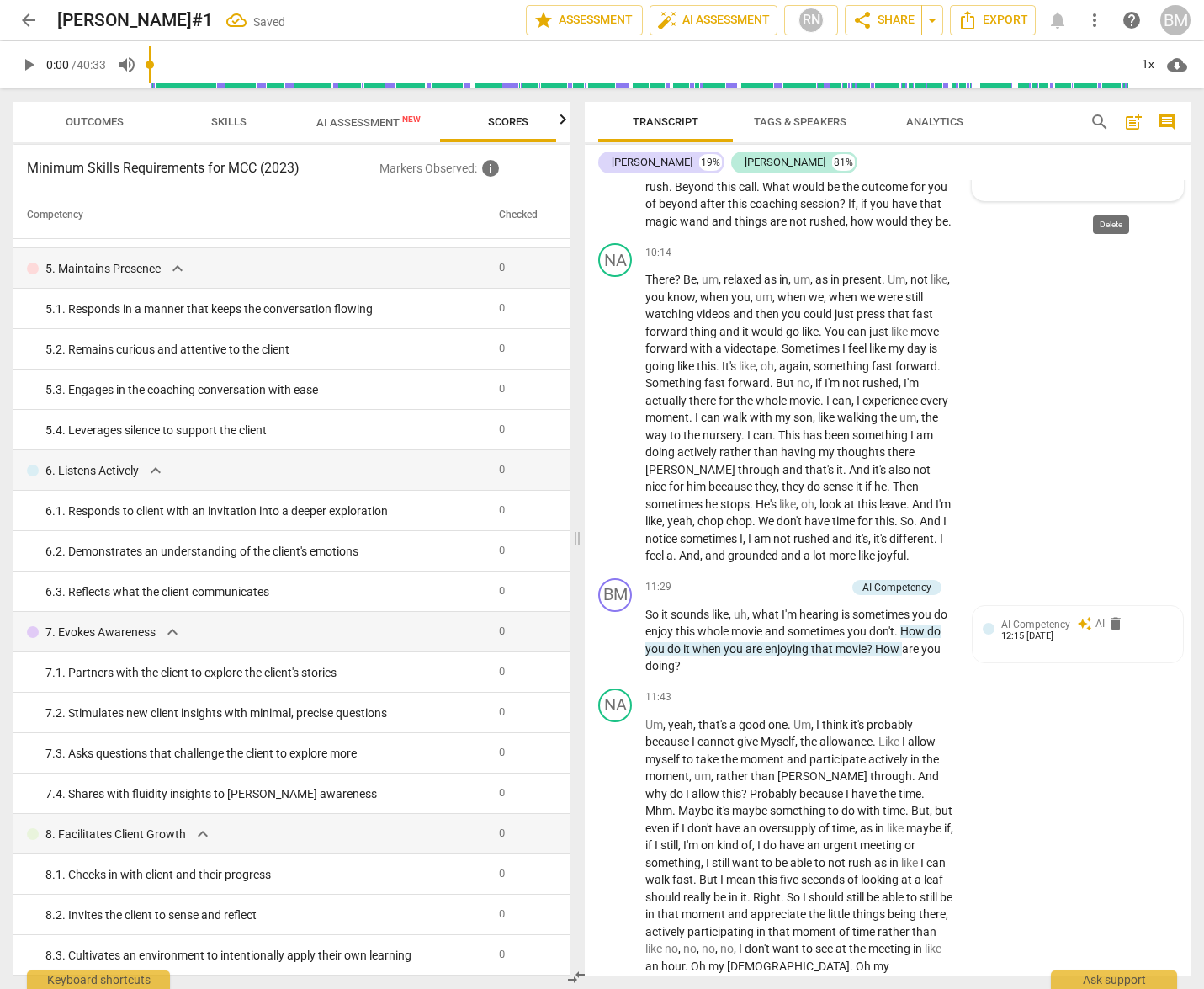
click at [1113, 170] on span "delete" at bounding box center [1115, 161] width 17 height 17
click at [1113, 632] on span "delete" at bounding box center [1115, 624] width 17 height 17
click at [1113, 682] on div "BM play_arrow pause 11:29 + Add competency keyboard_arrow_right So it sounds li…" at bounding box center [888, 626] width 606 height 111
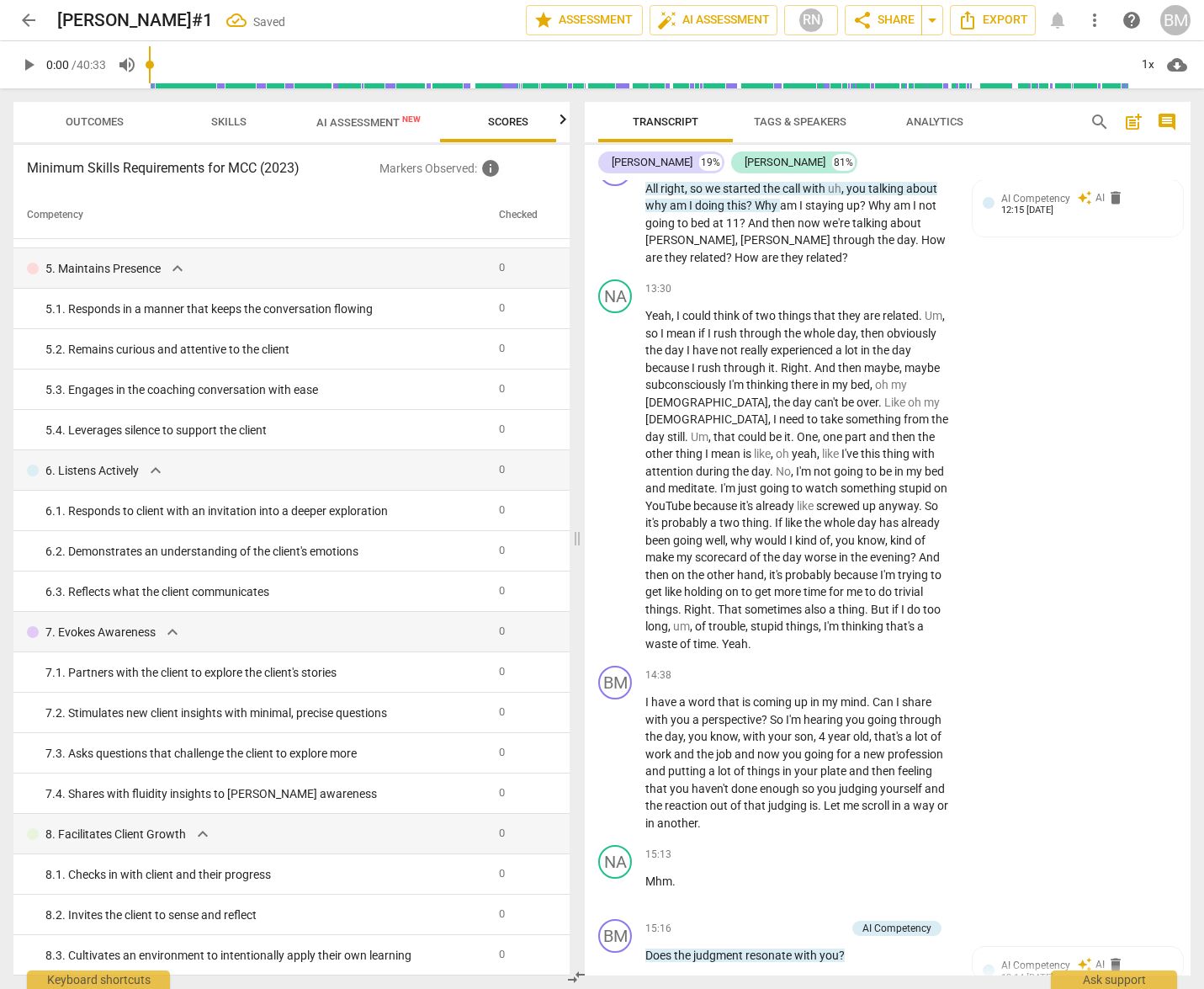
scroll to position [4099, 0]
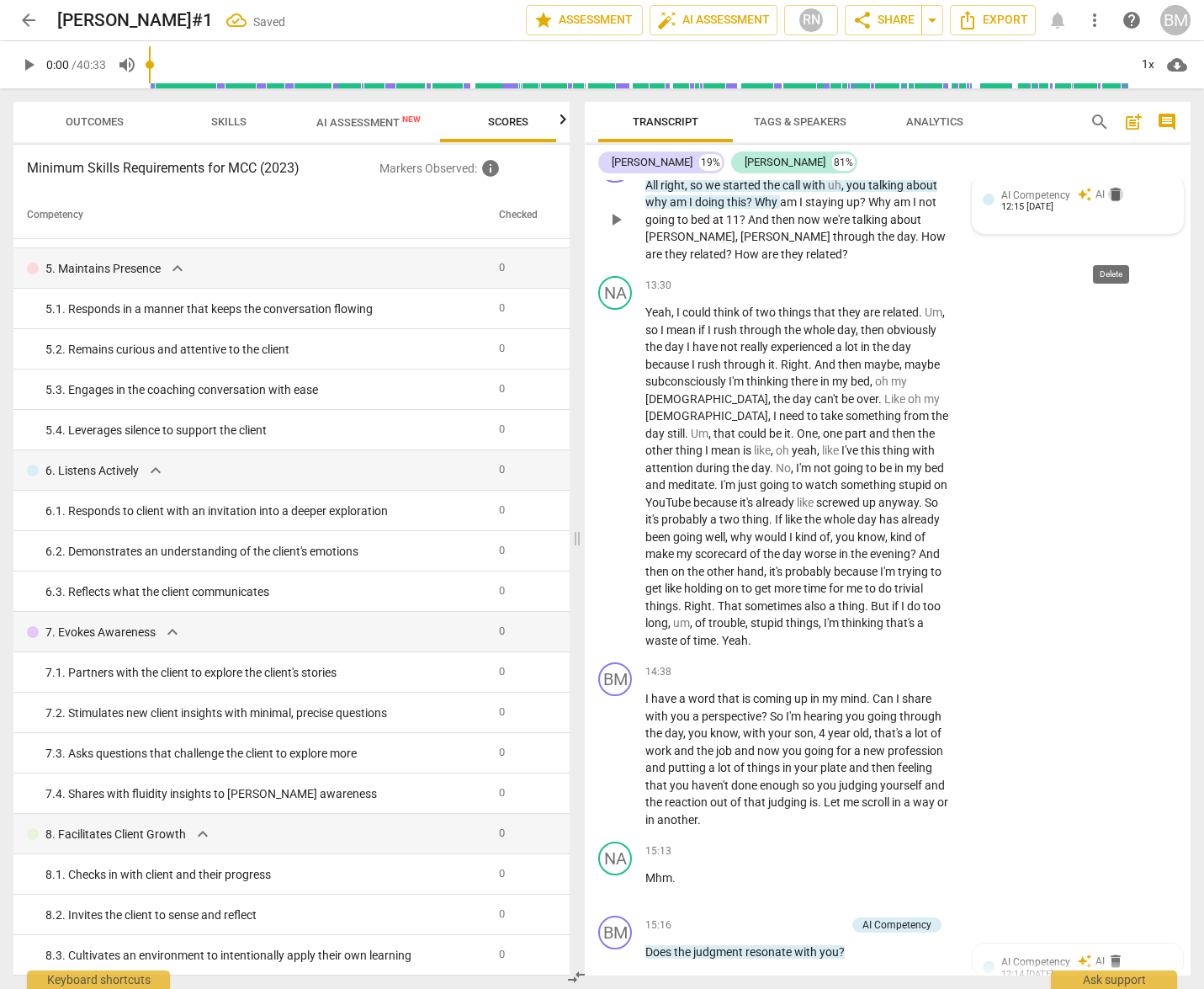
click at [1113, 203] on span "delete" at bounding box center [1115, 194] width 17 height 17
click at [1113, 245] on div "BM play_arrow pause 13:02 + Add competency keyboard_arrow_right All right , so …" at bounding box center [888, 207] width 606 height 128
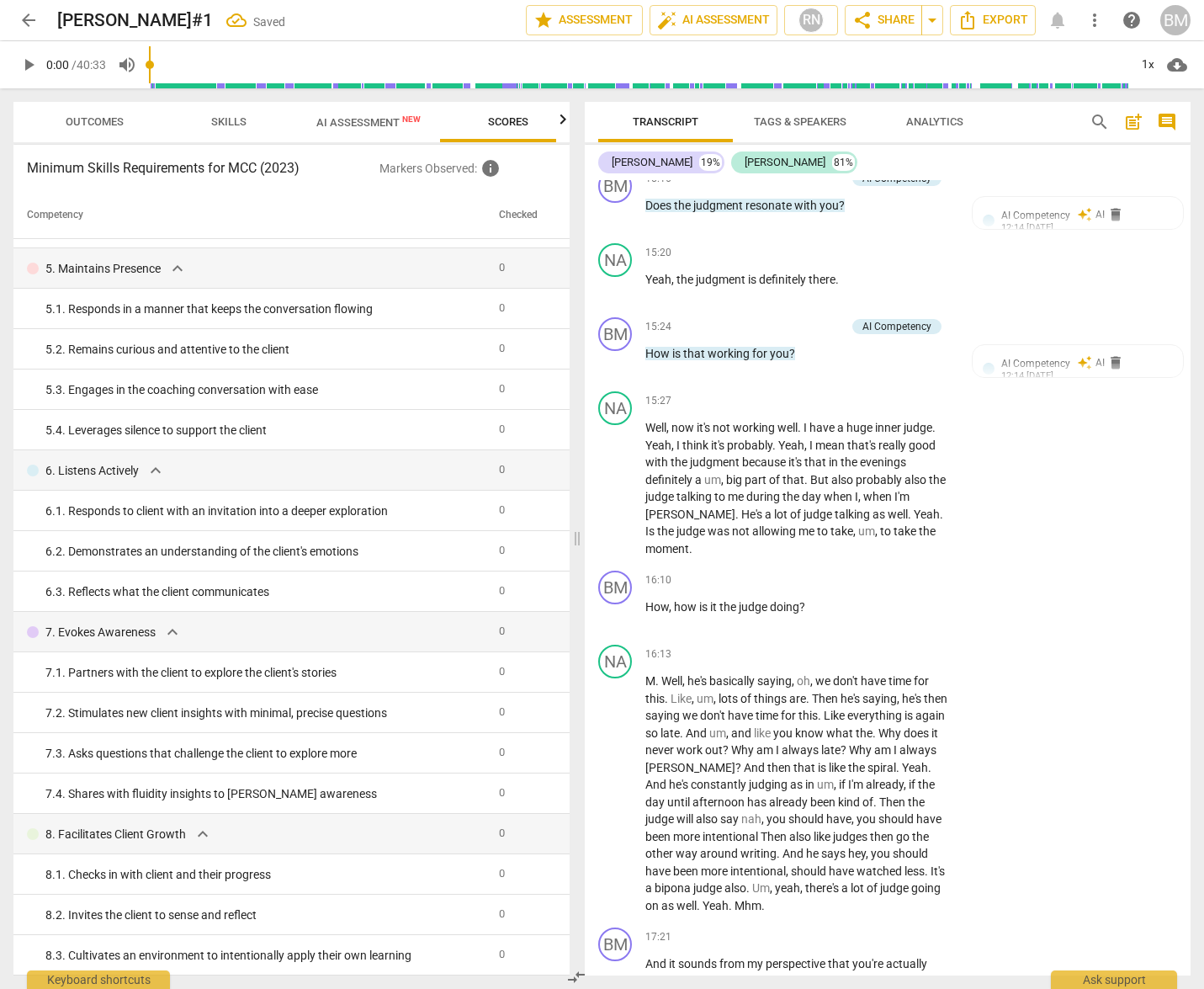
scroll to position [4821, 0]
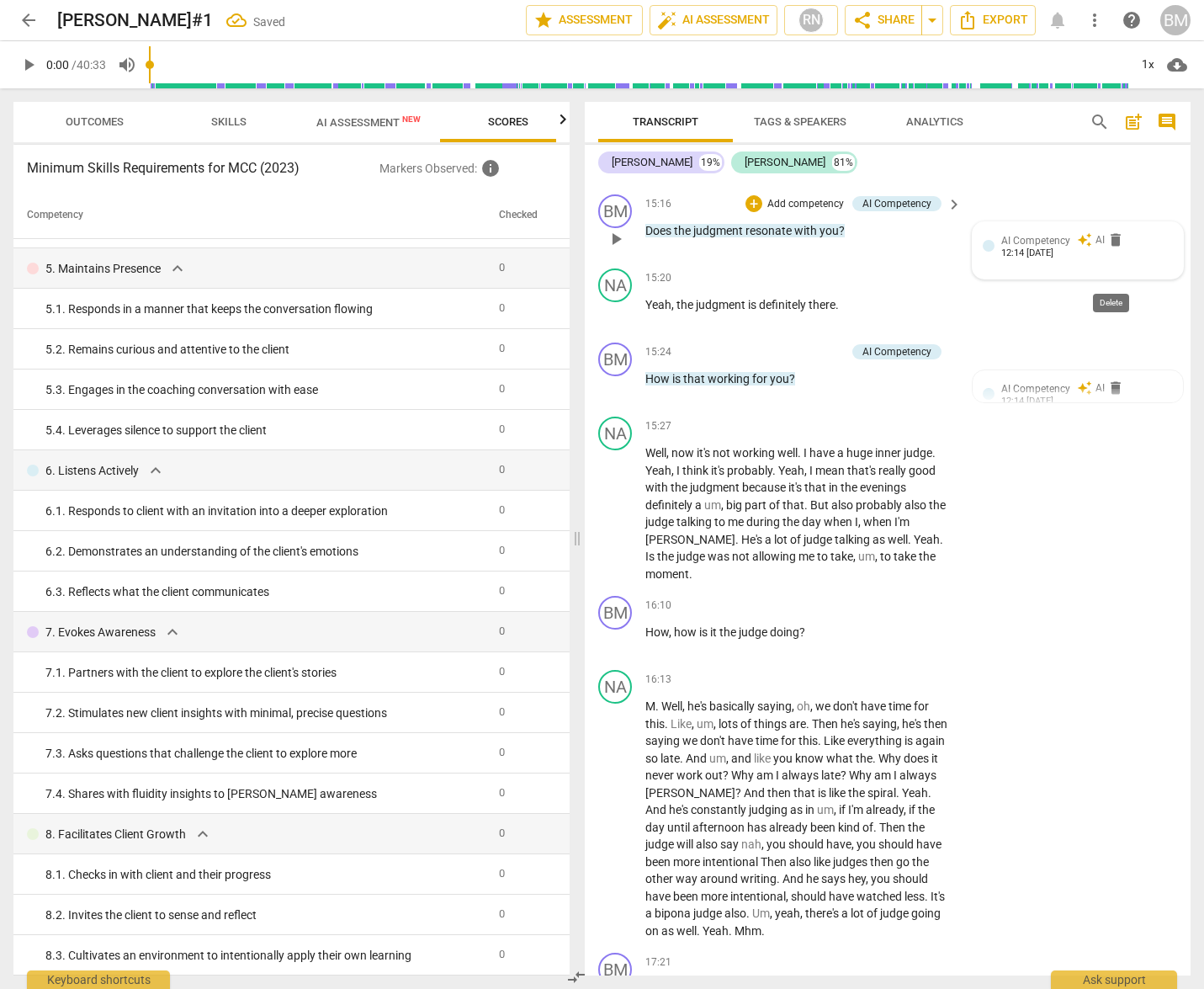
click at [1113, 248] on span "delete" at bounding box center [1115, 240] width 17 height 17
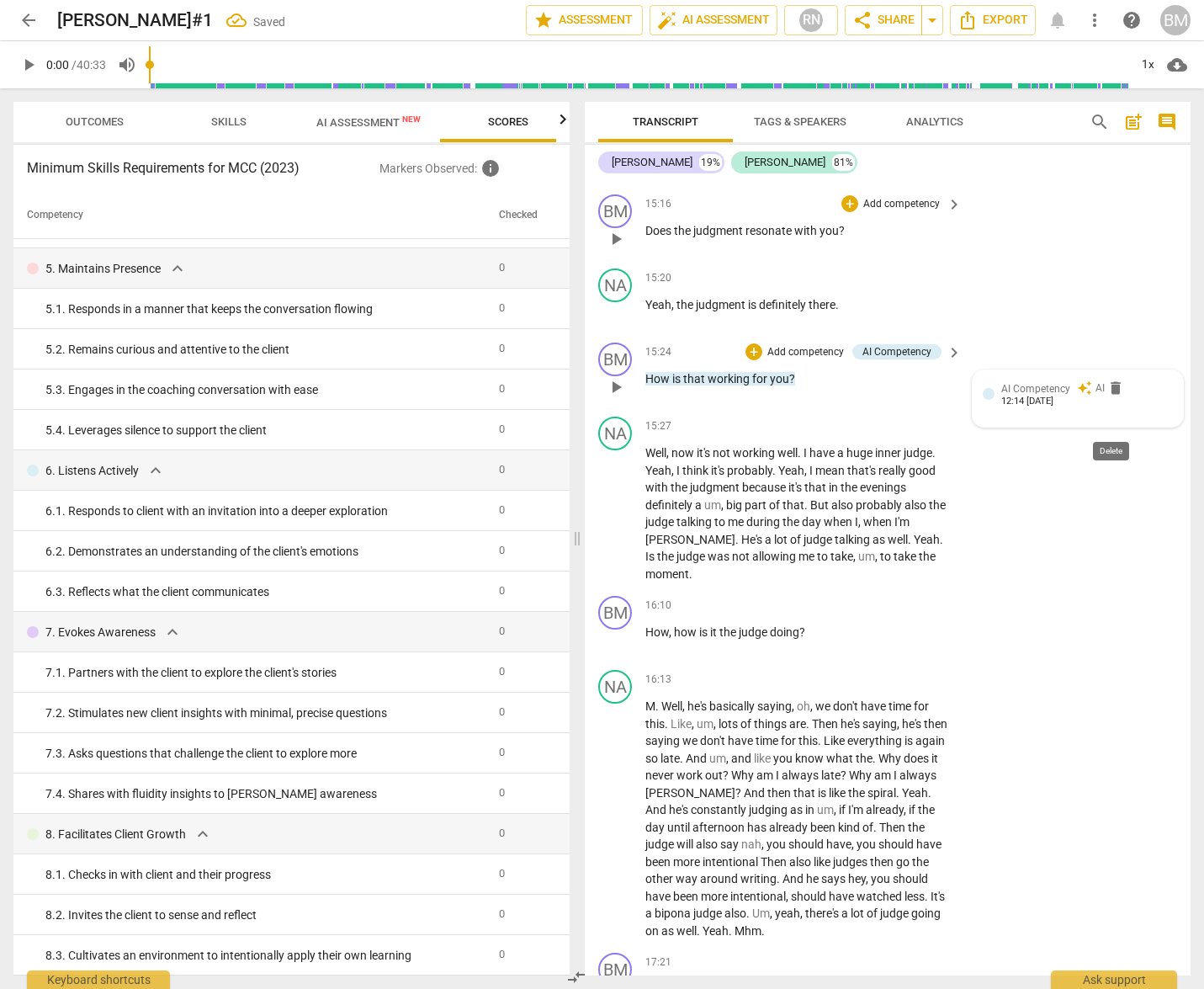
click at [1115, 397] on span "delete" at bounding box center [1115, 388] width 17 height 17
click at [1115, 410] on div "BM play_arrow pause 15:24 + Add competency keyboard_arrow_right How is that wor…" at bounding box center [888, 373] width 606 height 74
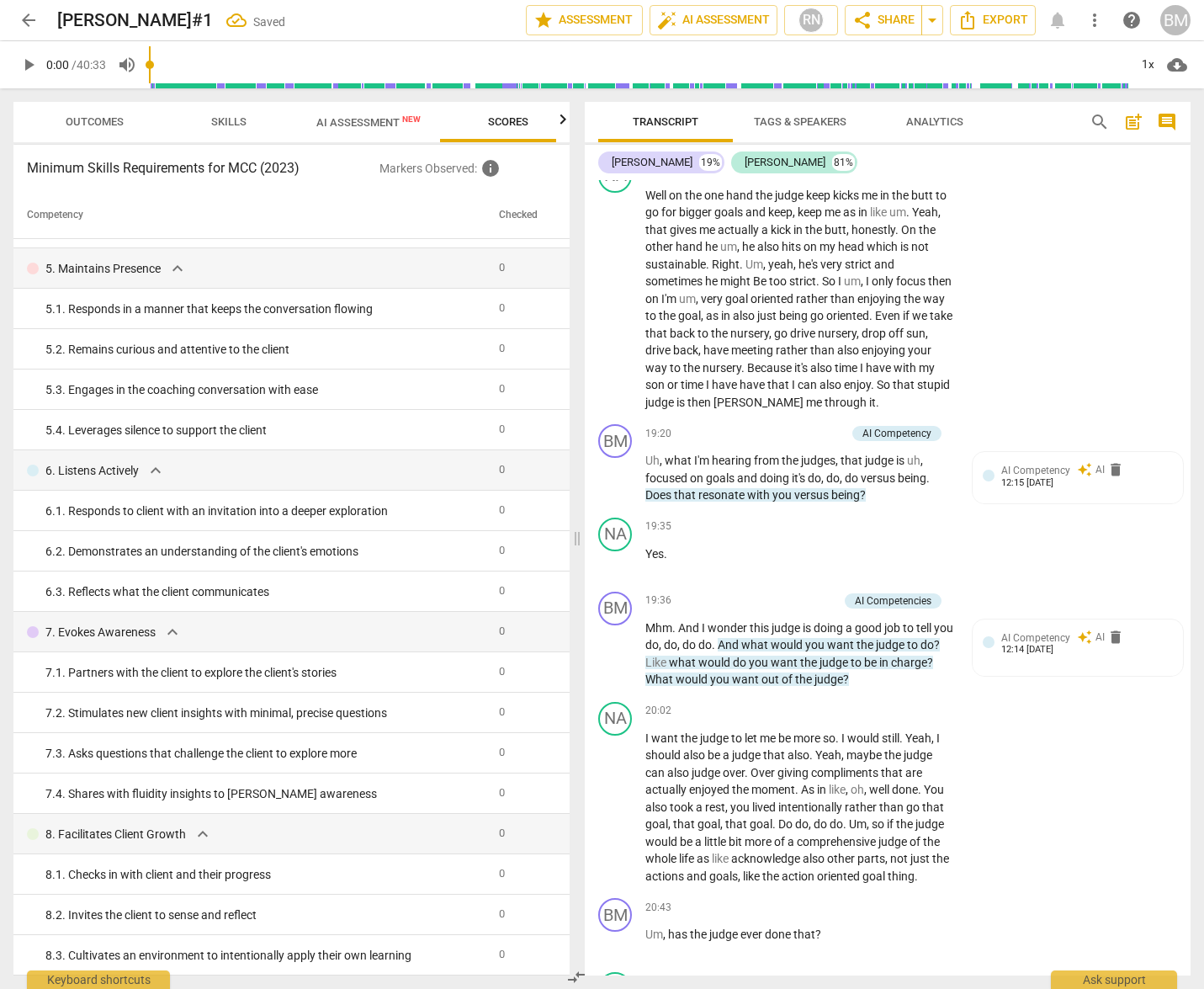
scroll to position [6026, 0]
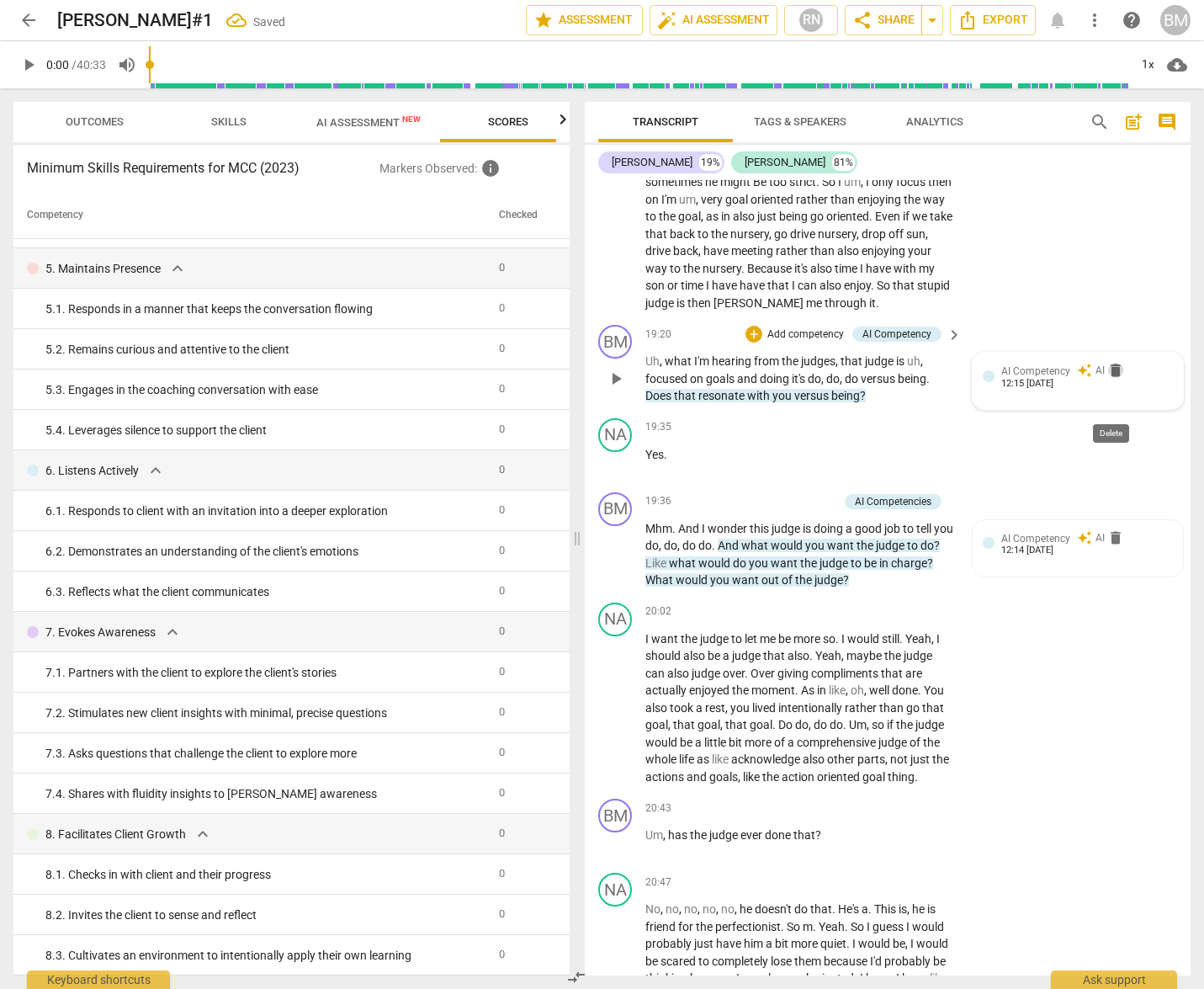
click at [1114, 379] on span "delete" at bounding box center [1115, 370] width 17 height 17
click at [1113, 546] on span "delete" at bounding box center [1115, 538] width 17 height 17
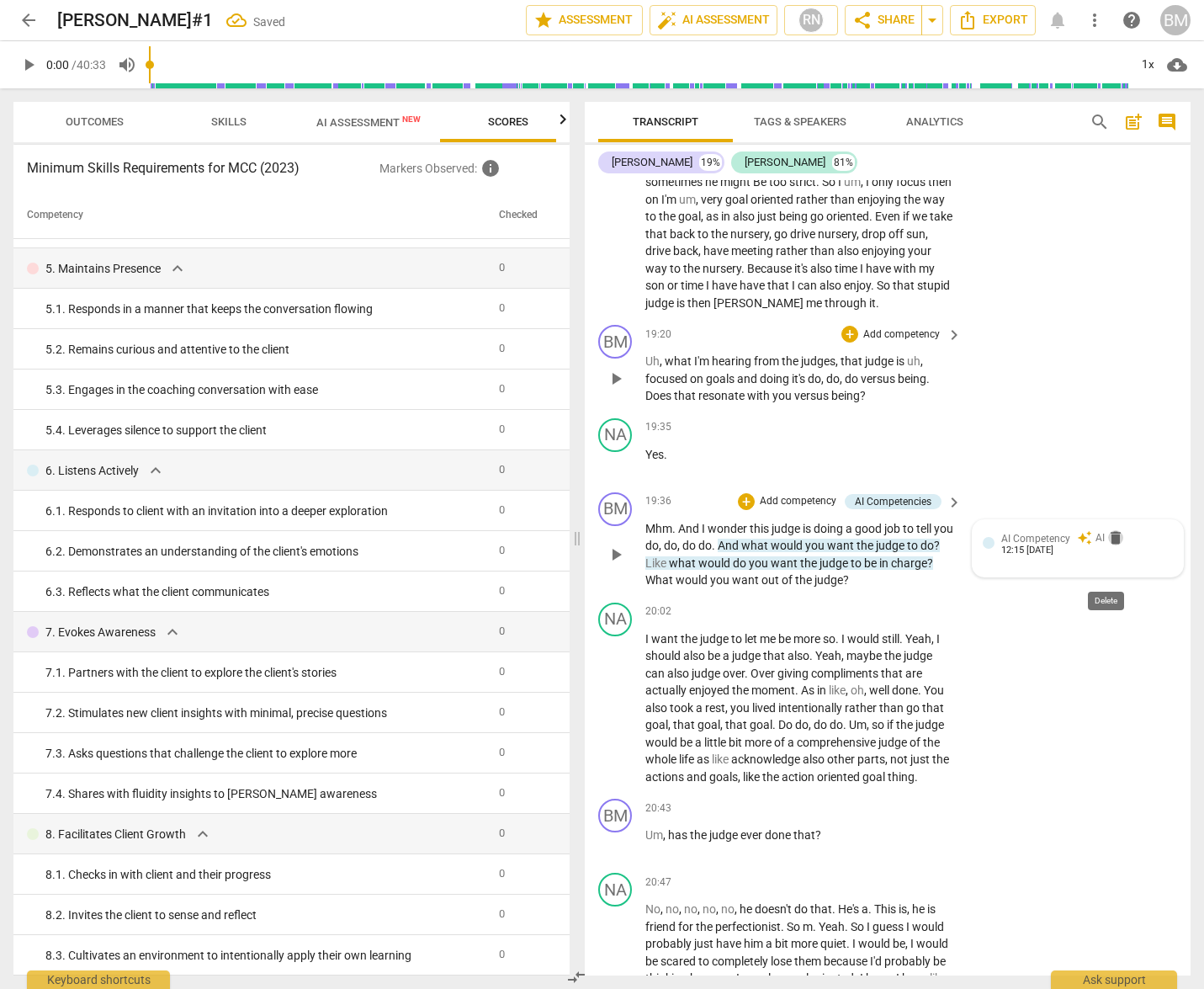
click at [1113, 546] on span "delete" at bounding box center [1115, 538] width 17 height 17
click at [1115, 546] on span "delete" at bounding box center [1115, 538] width 17 height 17
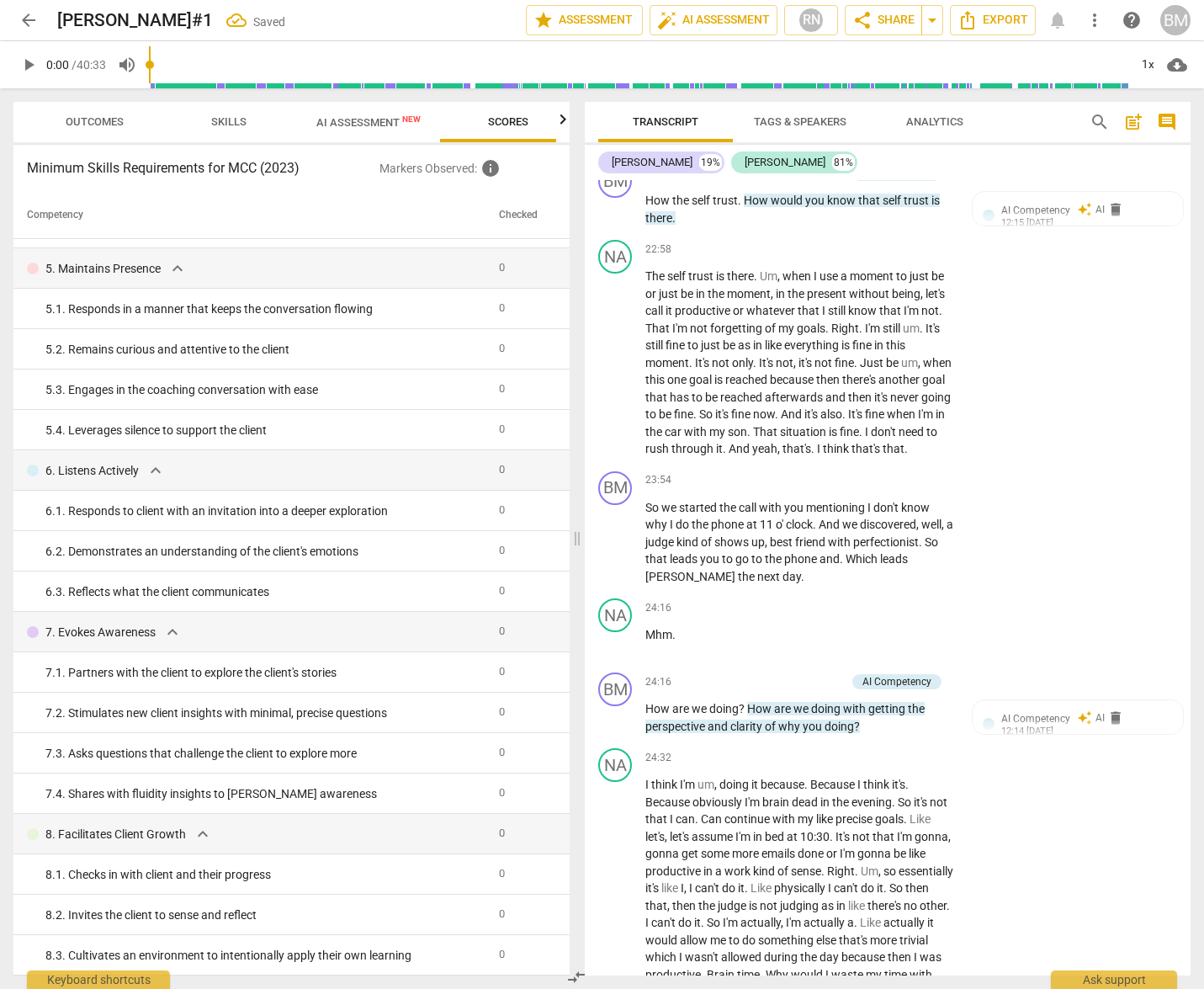
scroll to position [7453, 0]
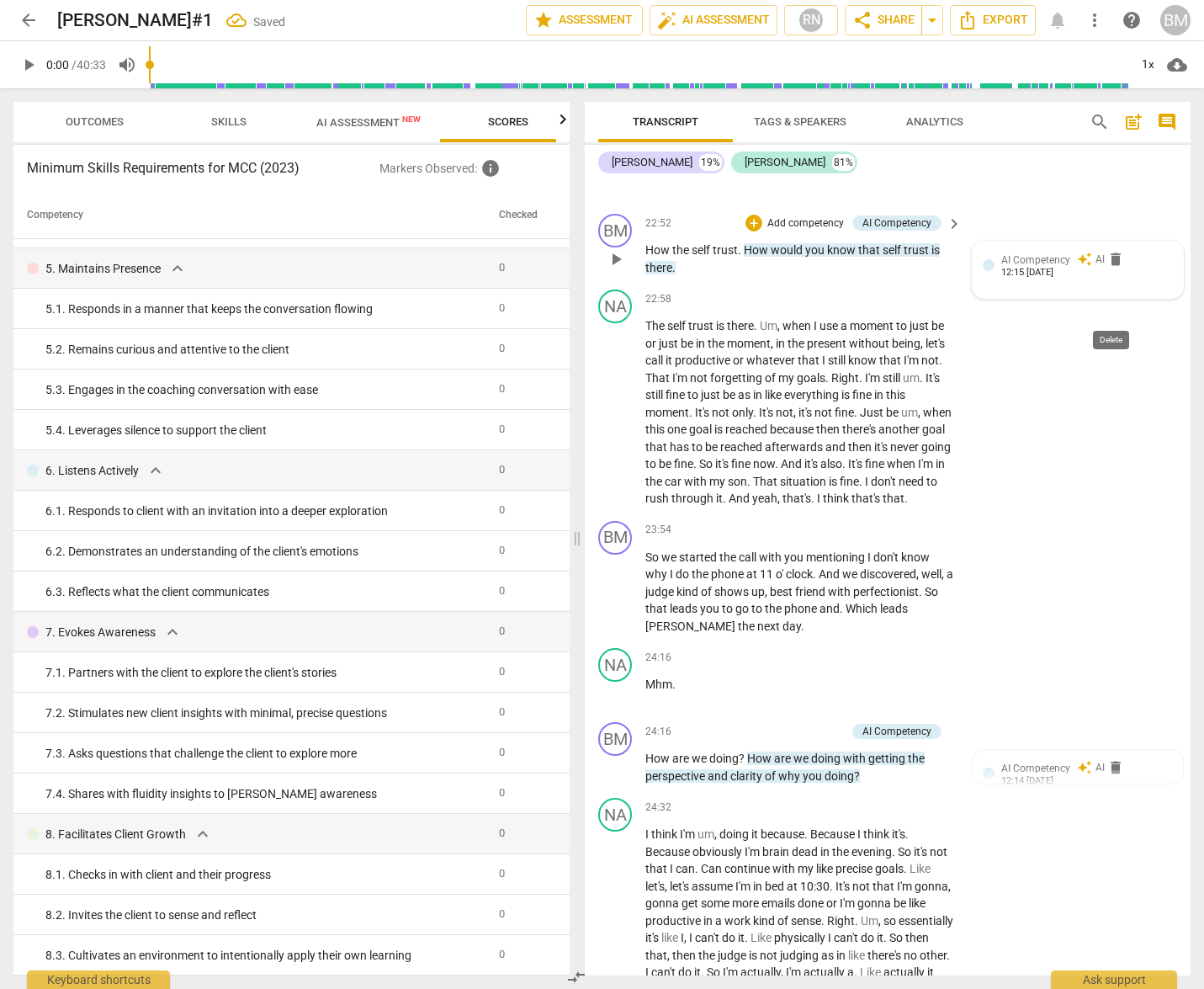
click at [1111, 268] on span "delete" at bounding box center [1115, 259] width 17 height 17
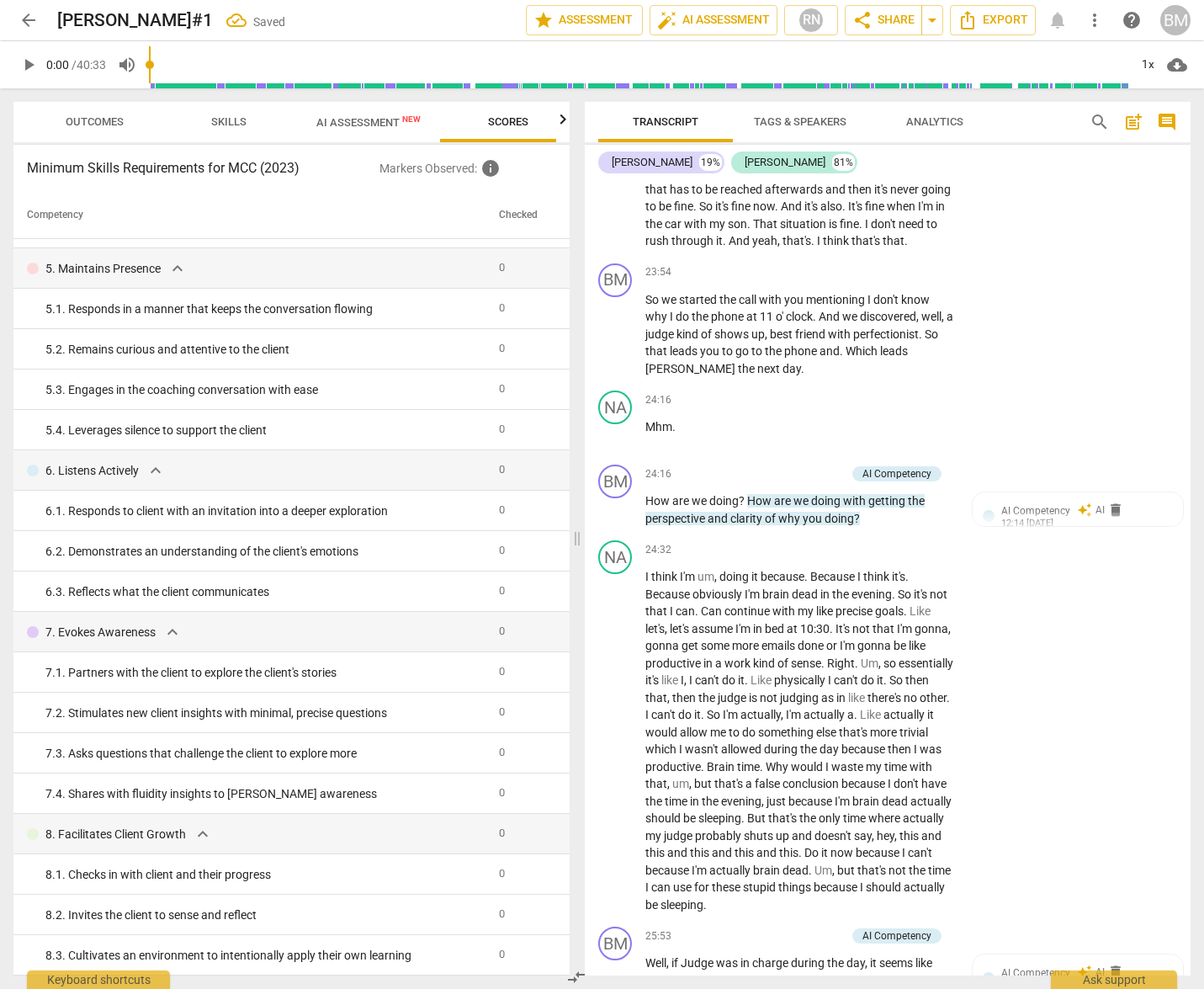
scroll to position [7833, 0]
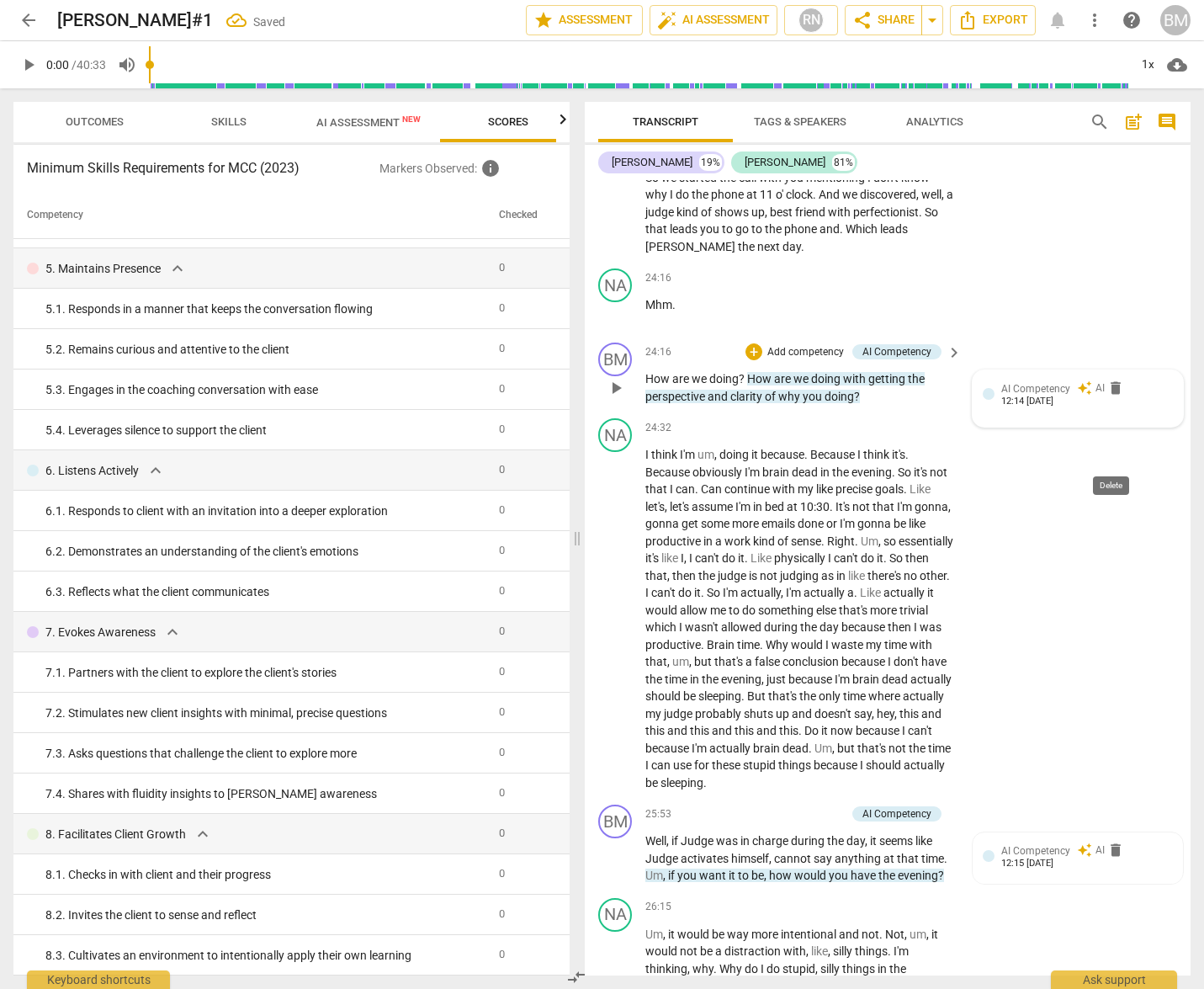
click at [1112, 397] on span "delete" at bounding box center [1115, 388] width 17 height 17
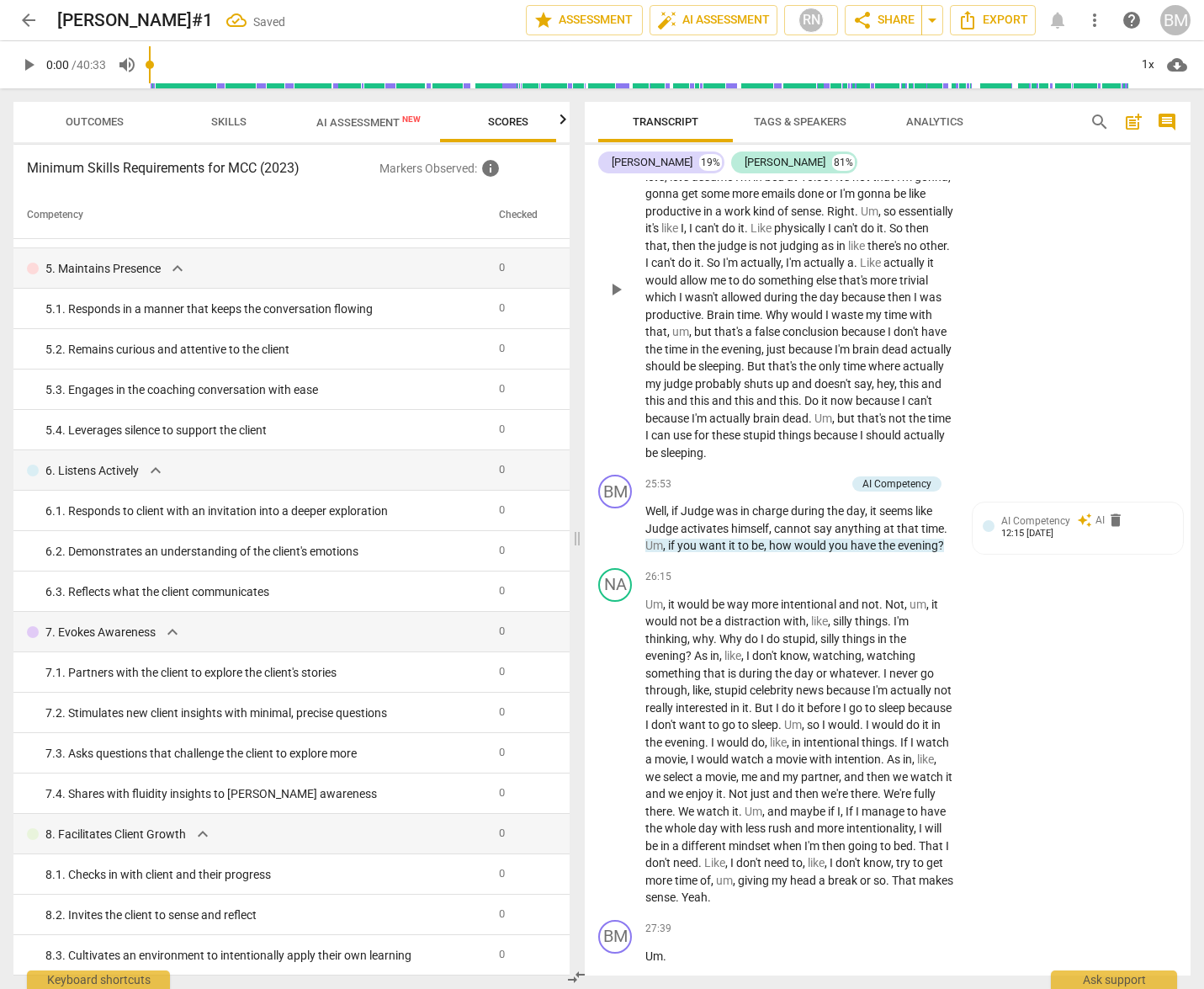
scroll to position [8319, 0]
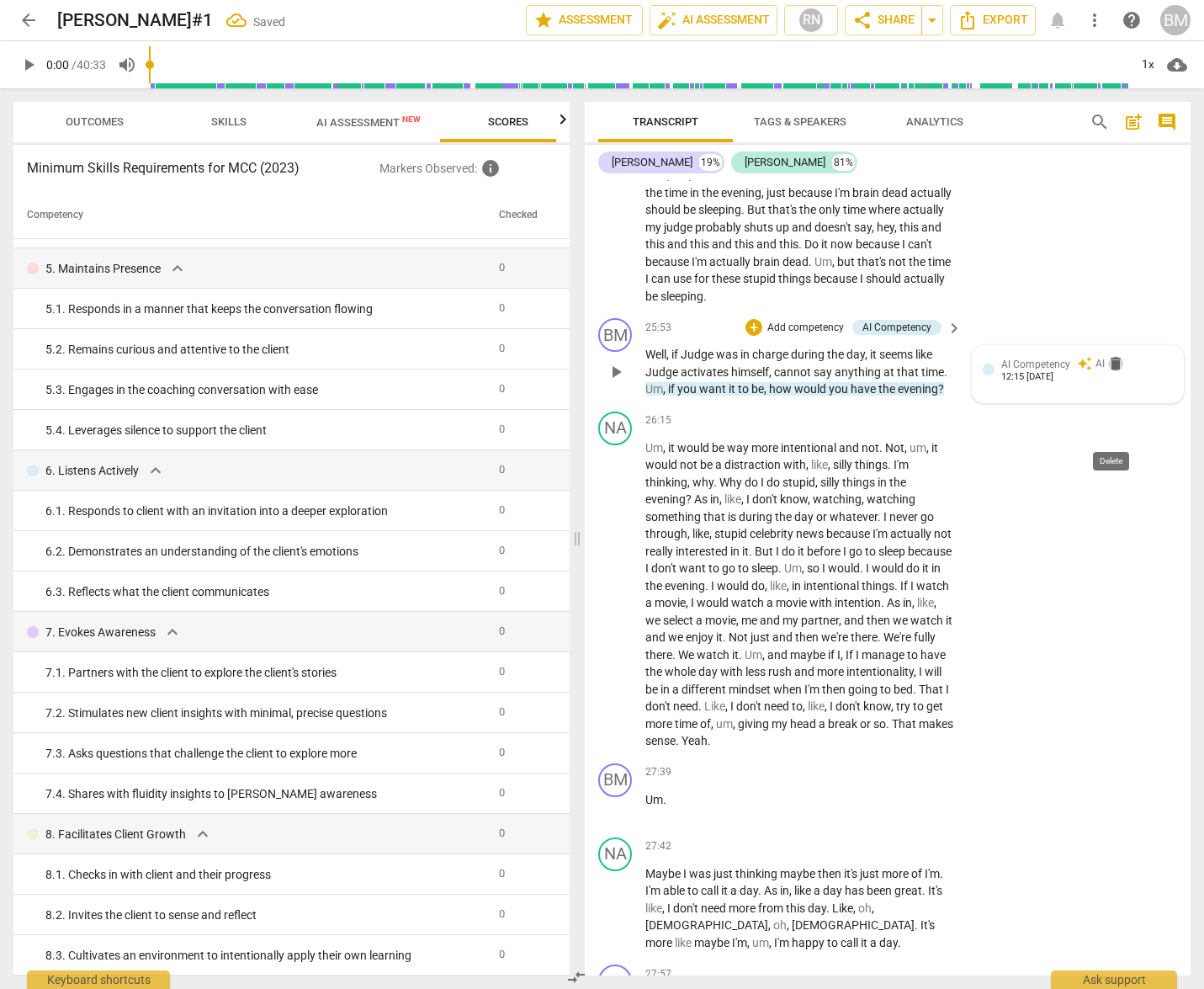
click at [1111, 372] on span "delete" at bounding box center [1115, 364] width 17 height 17
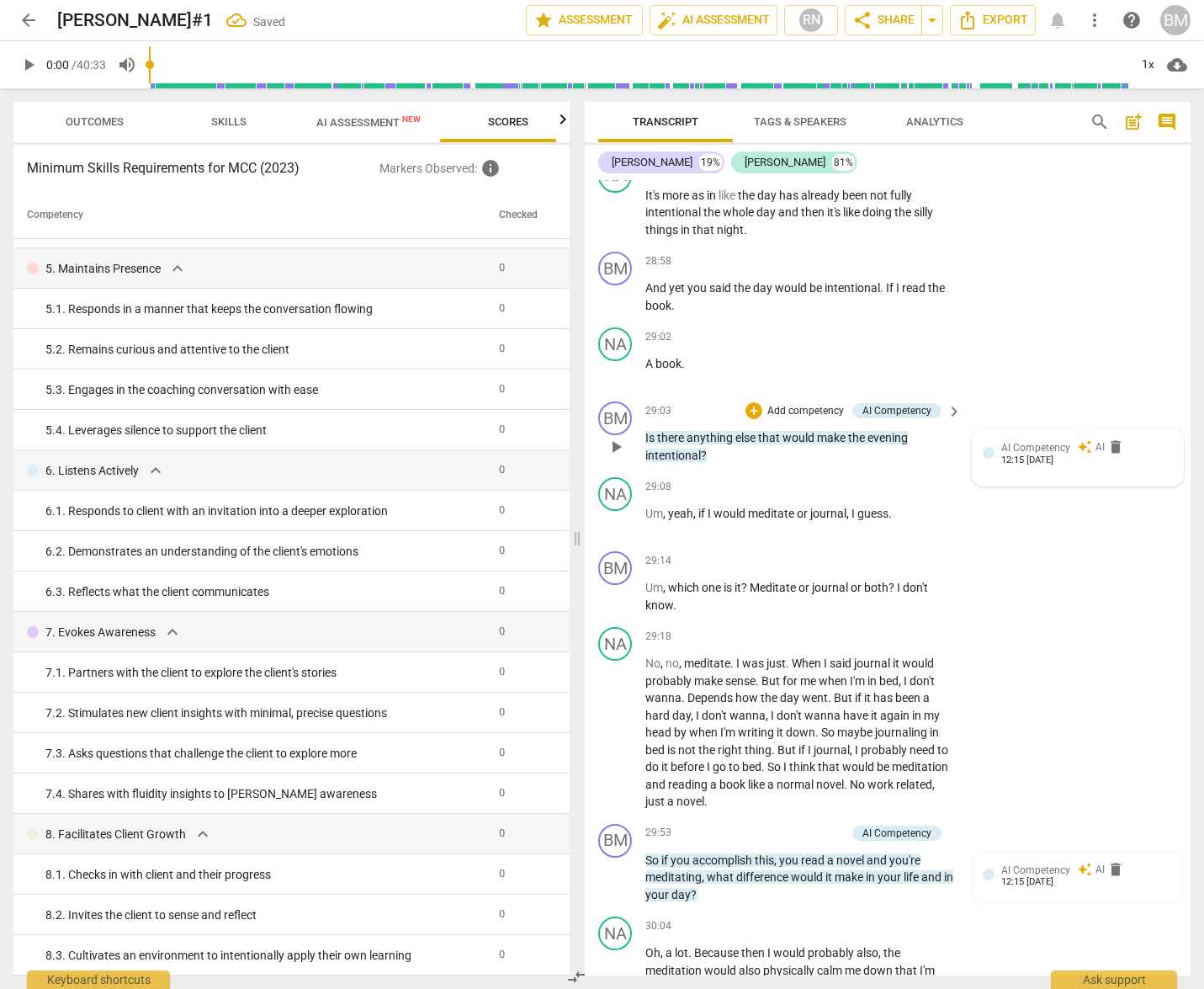
scroll to position [9539, 0]
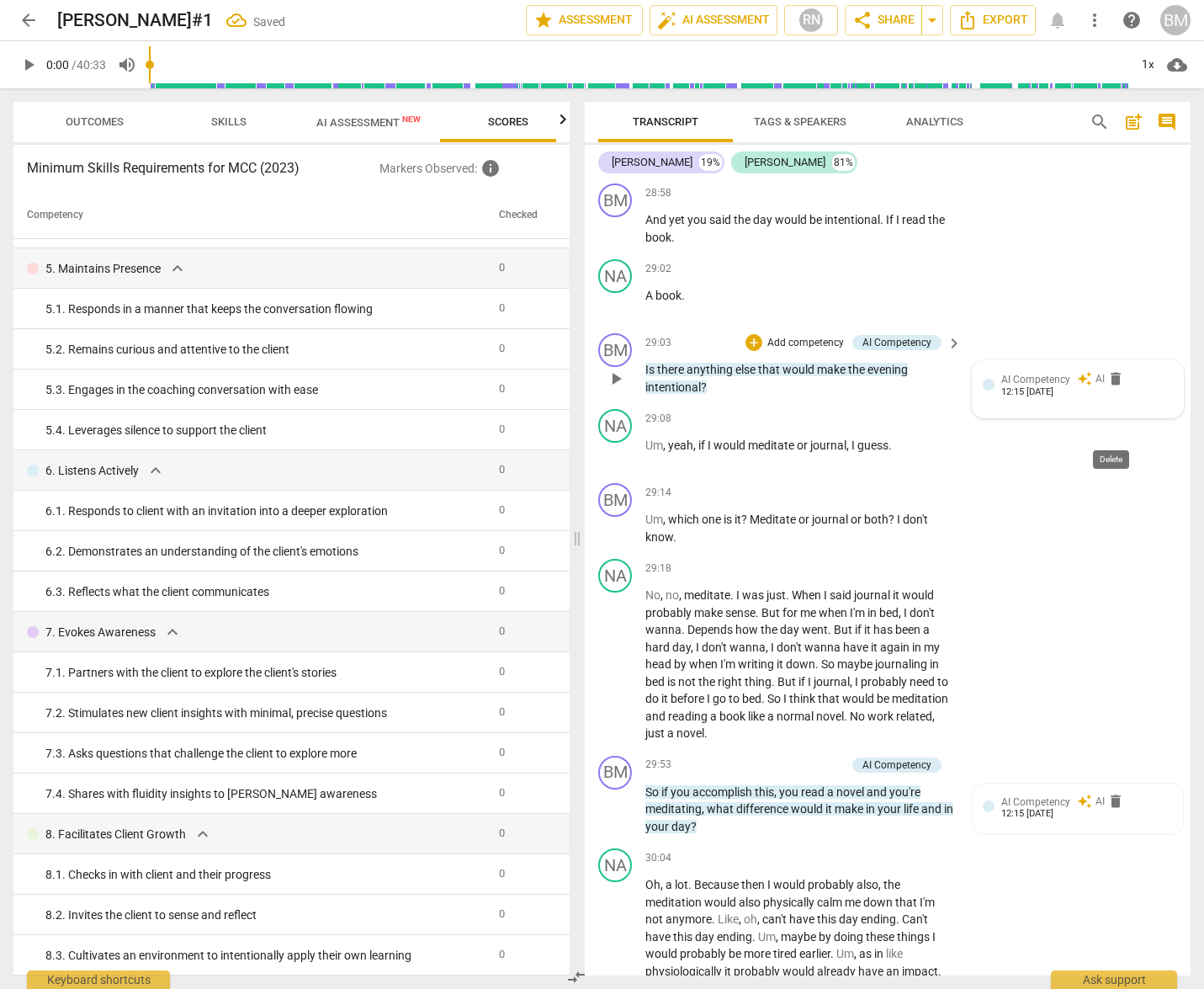
click at [1111, 387] on span "delete" at bounding box center [1115, 379] width 17 height 17
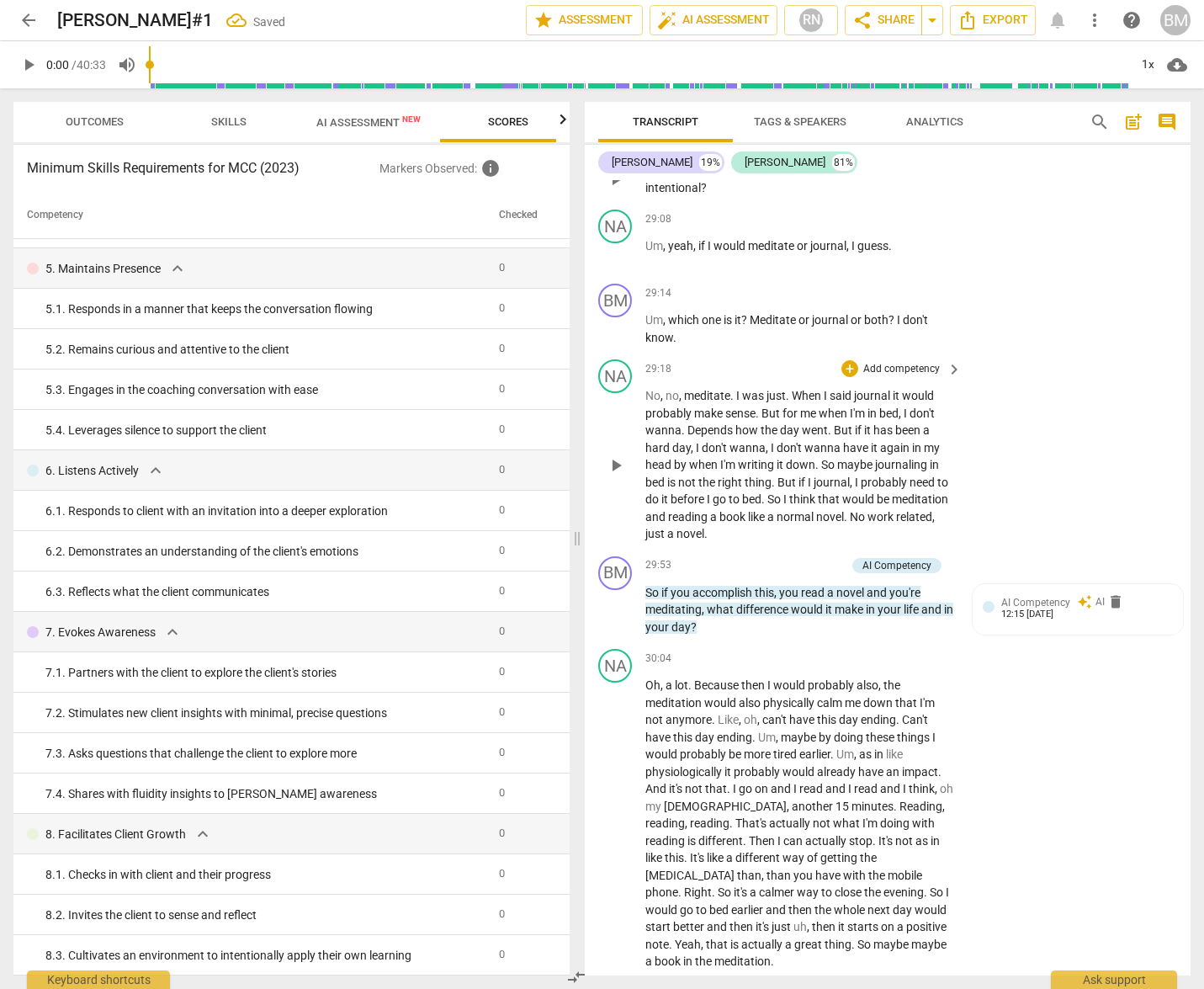
scroll to position [9879, 0]
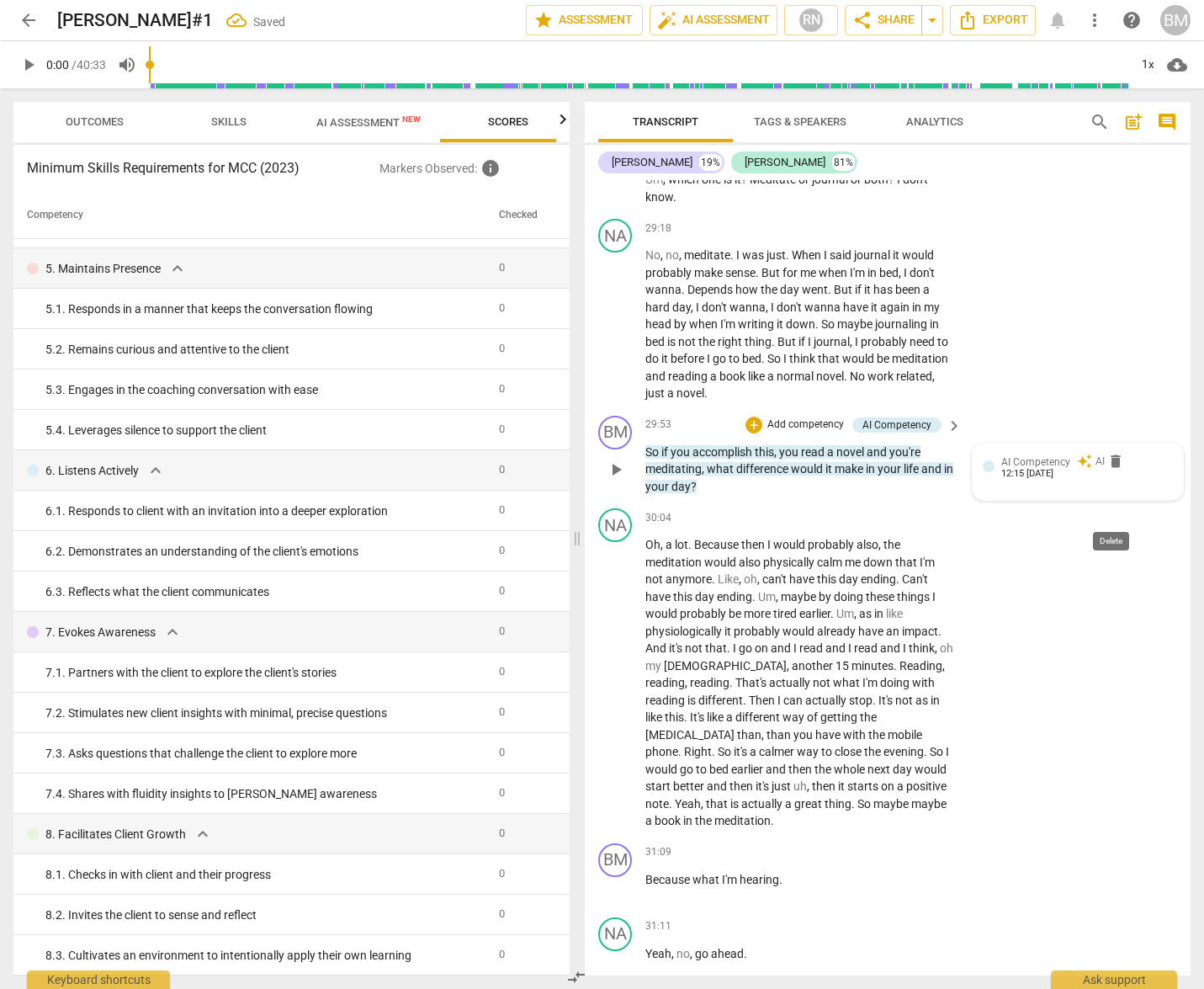
click at [1113, 469] on span "delete" at bounding box center [1115, 461] width 17 height 17
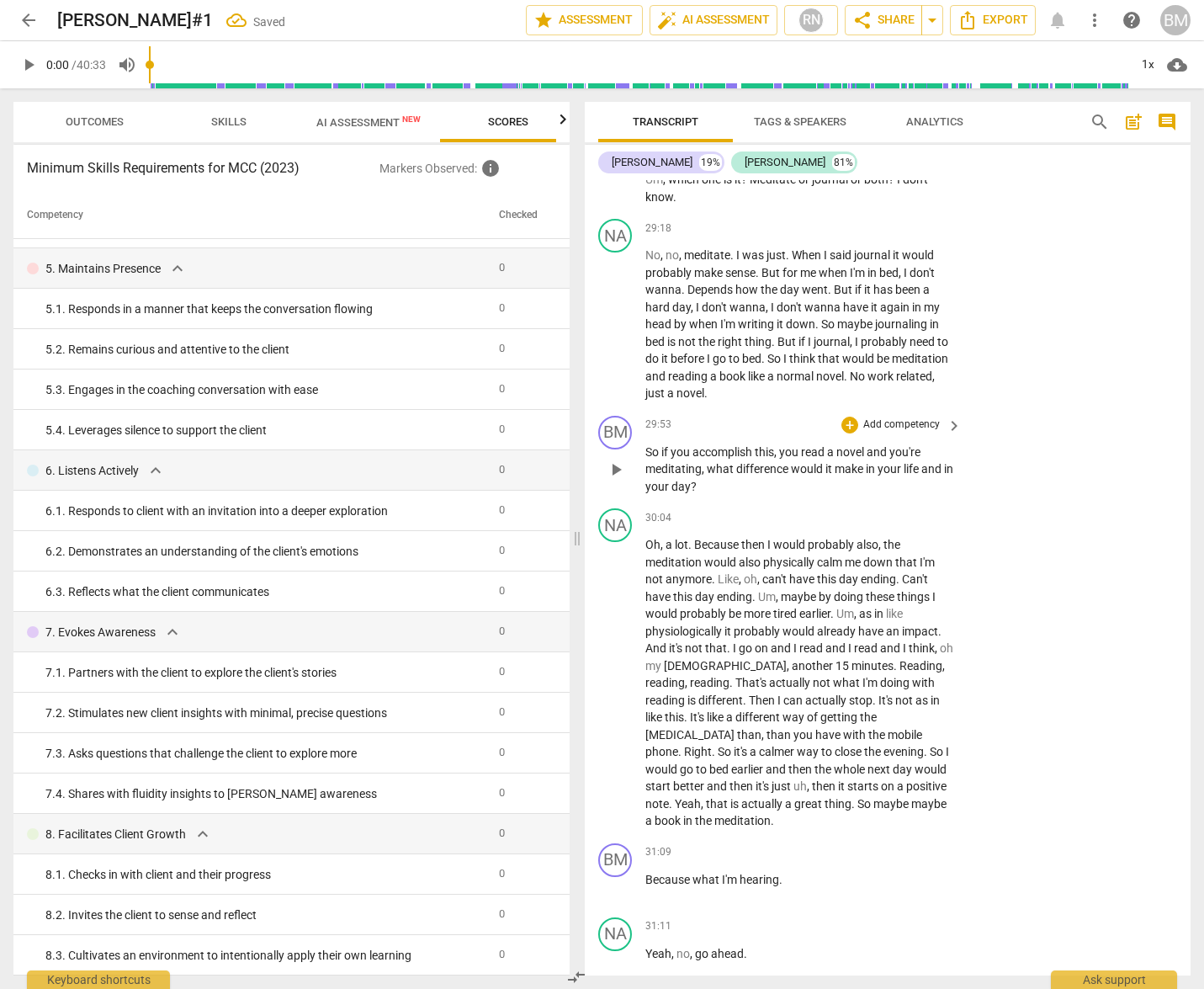
click at [1113, 502] on div "BM play_arrow pause 29:53 + Add competency keyboard_arrow_right So if you accom…" at bounding box center [888, 456] width 606 height 94
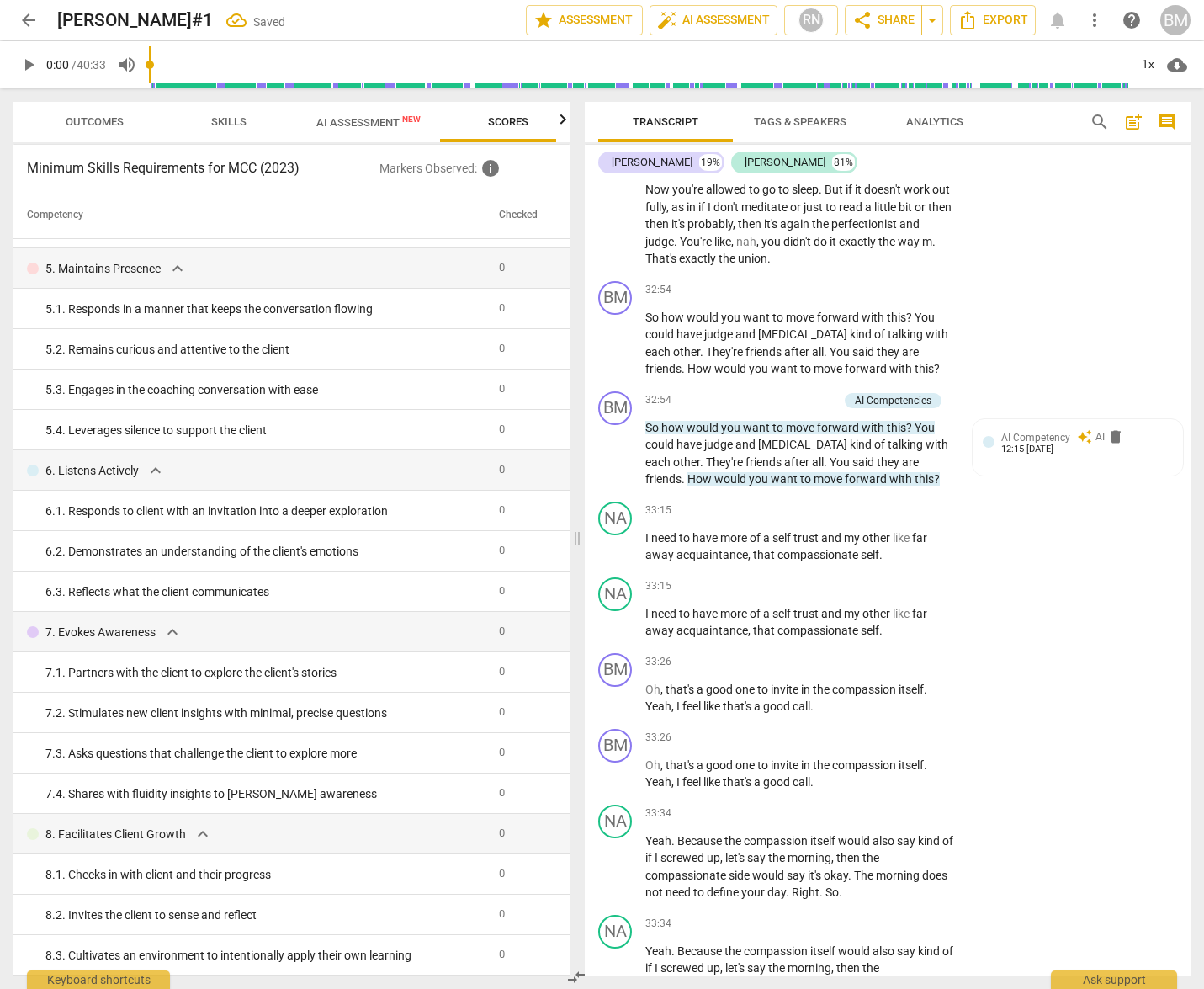
scroll to position [11935, 0]
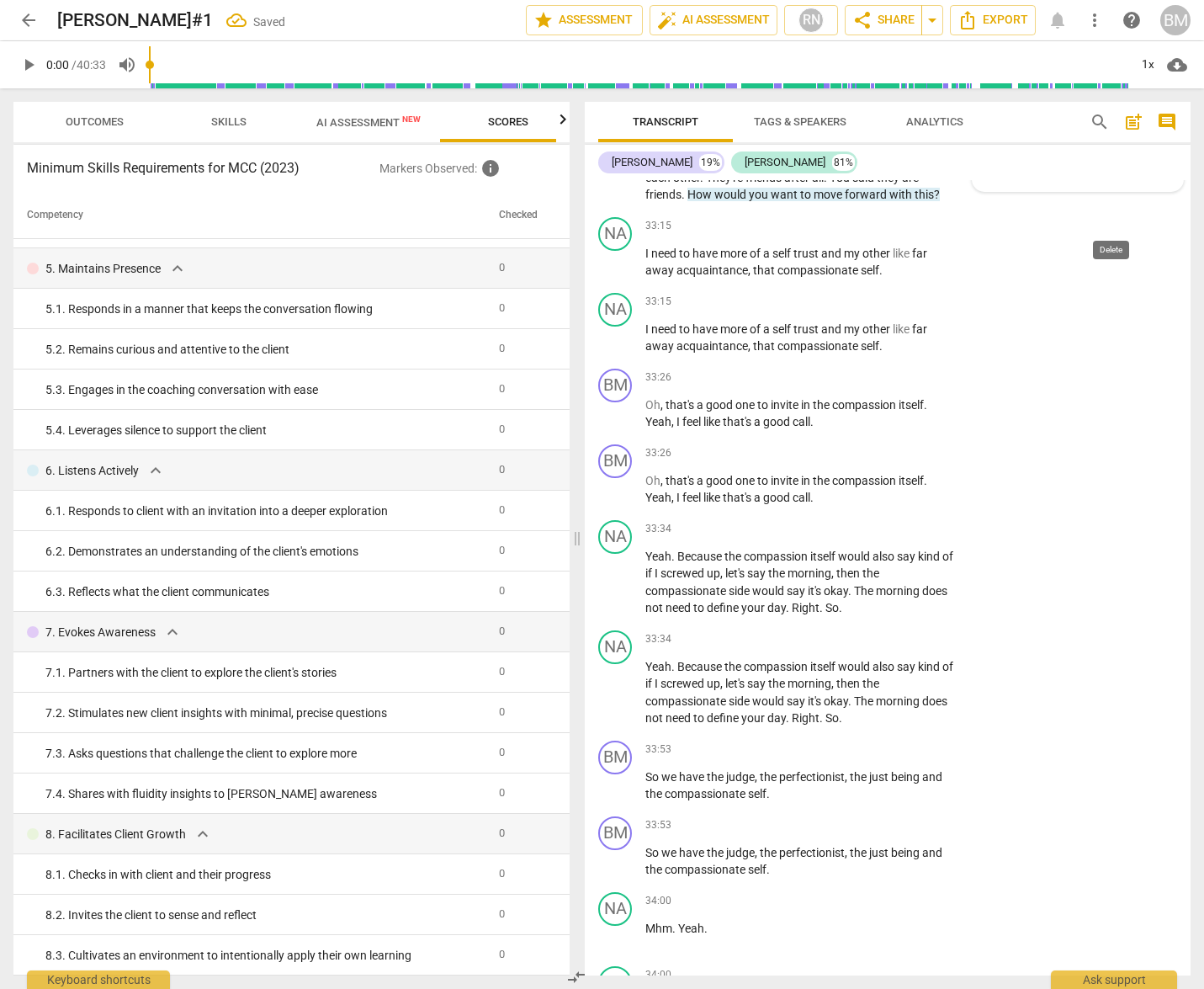
click at [1116, 160] on span "delete" at bounding box center [1115, 153] width 17 height 17
click at [1112, 160] on span "delete" at bounding box center [1115, 153] width 17 height 17
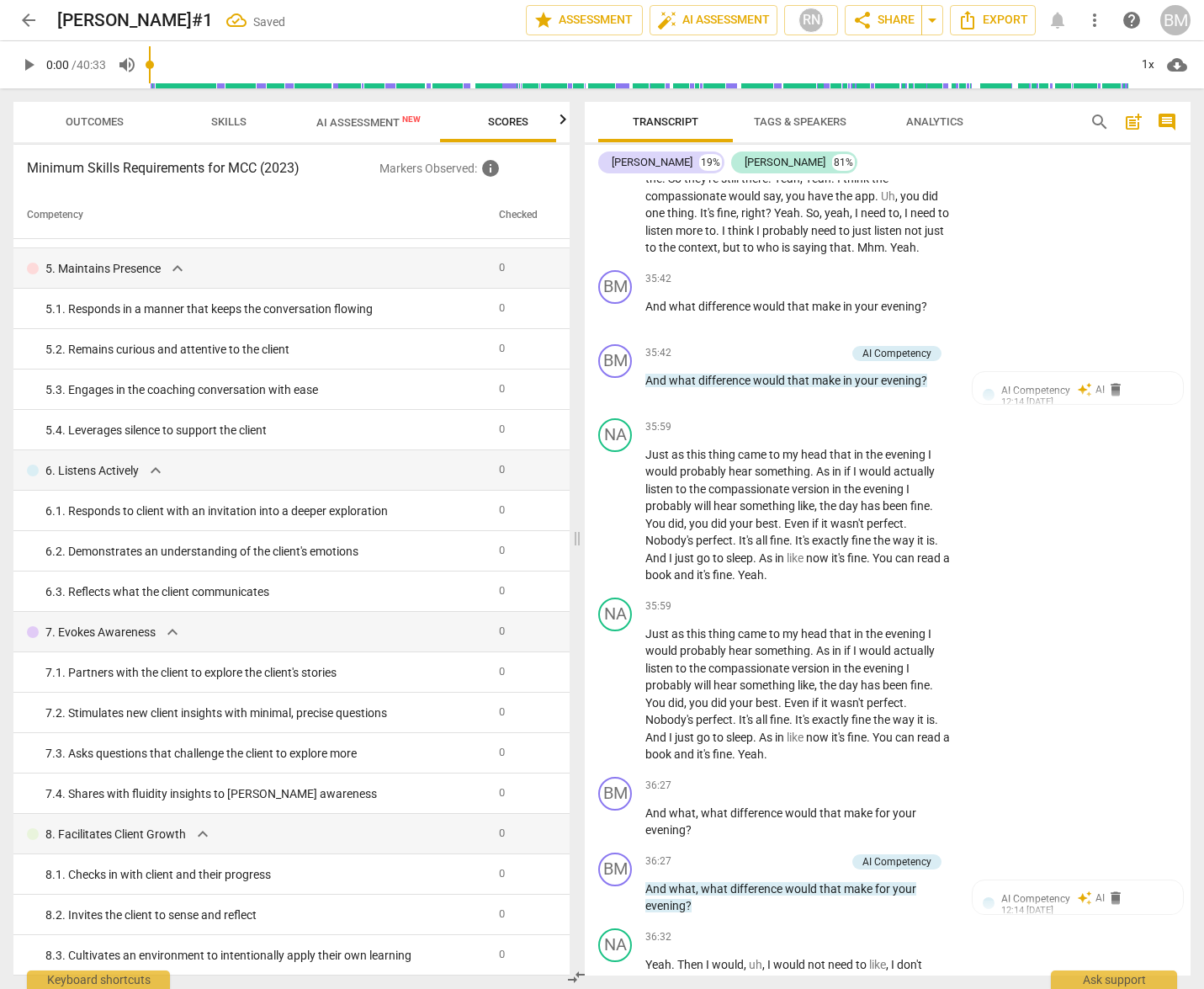
scroll to position [13525, 0]
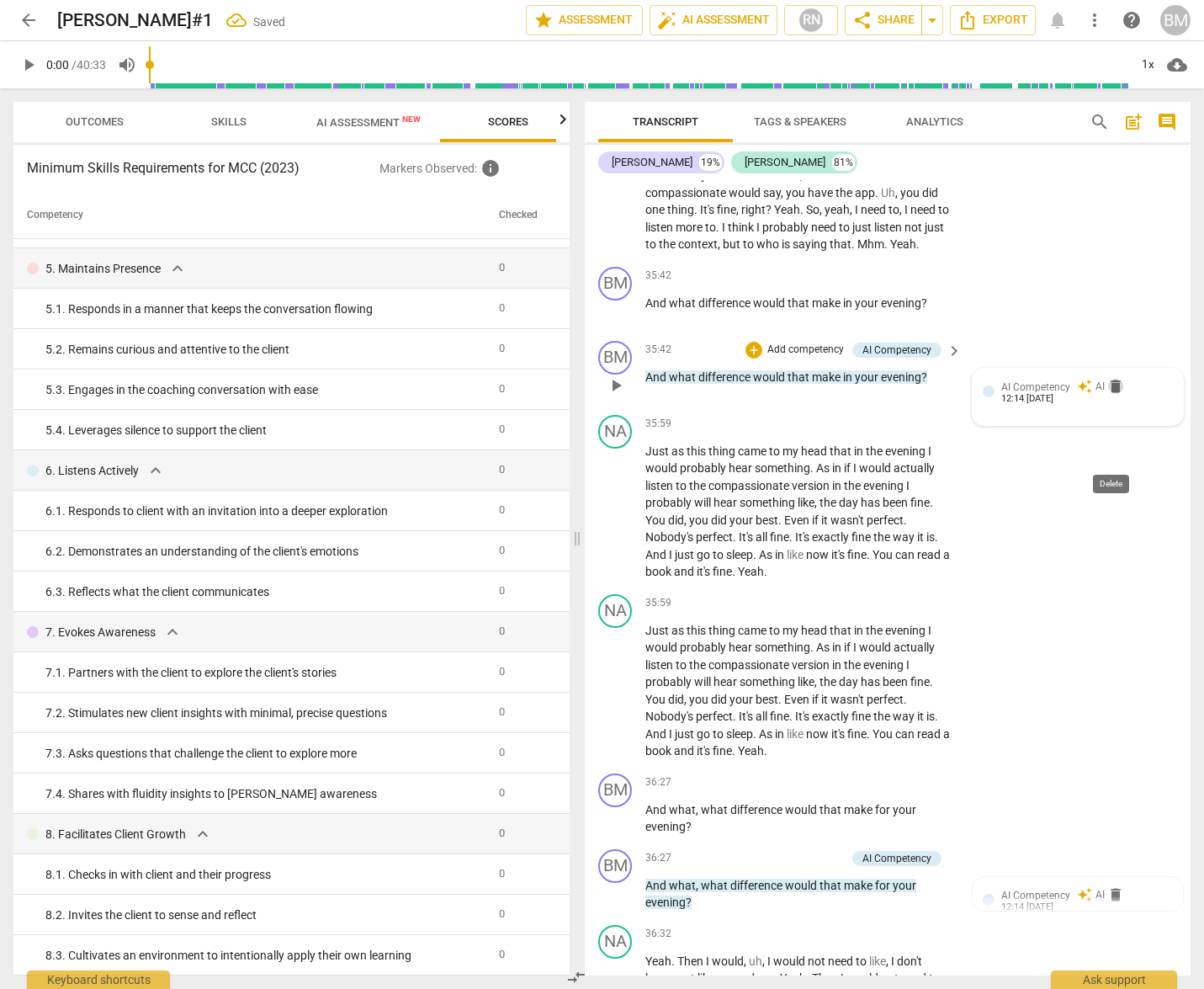
click at [1110, 395] on span "delete" at bounding box center [1115, 386] width 17 height 17
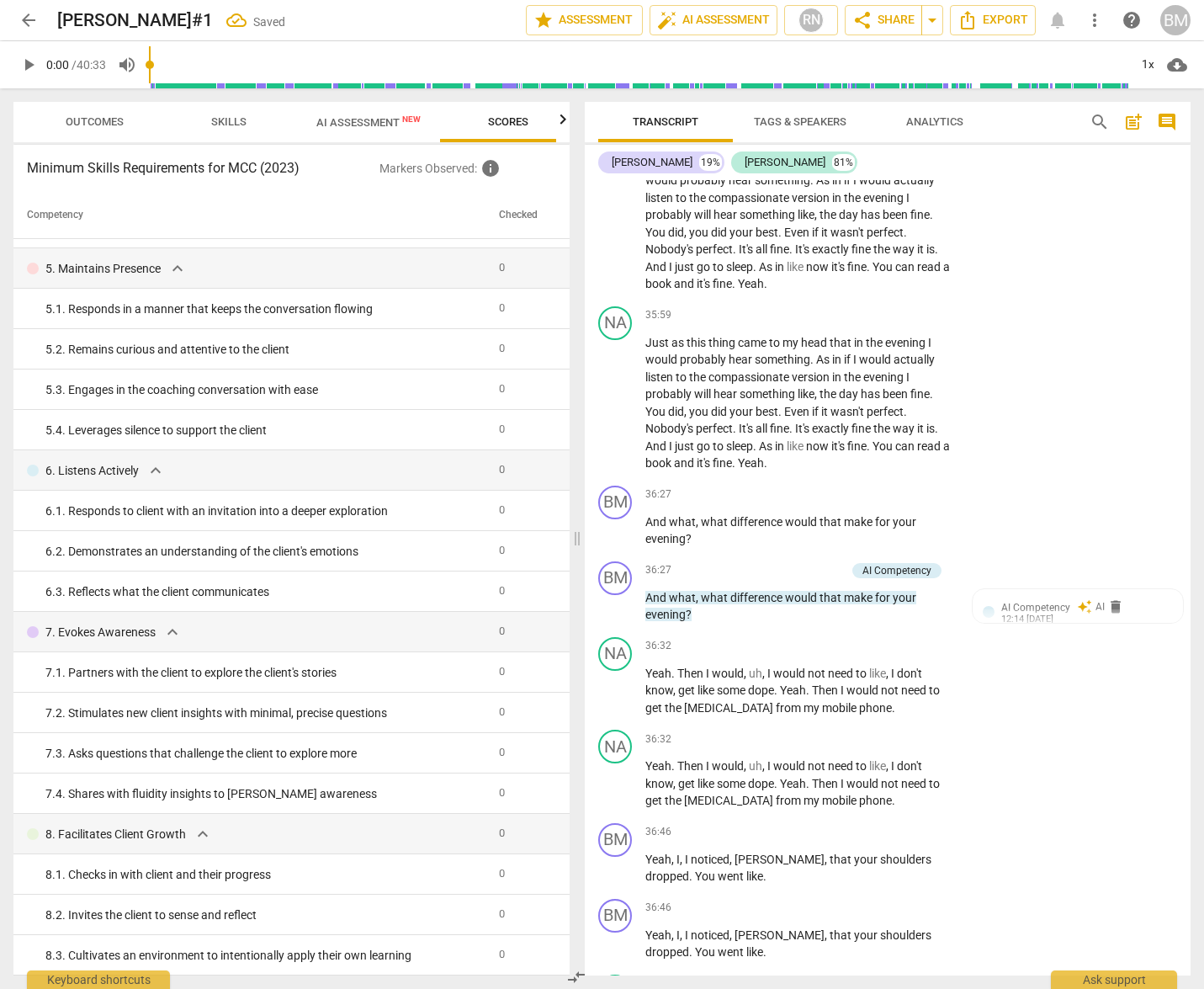
scroll to position [13997, 0]
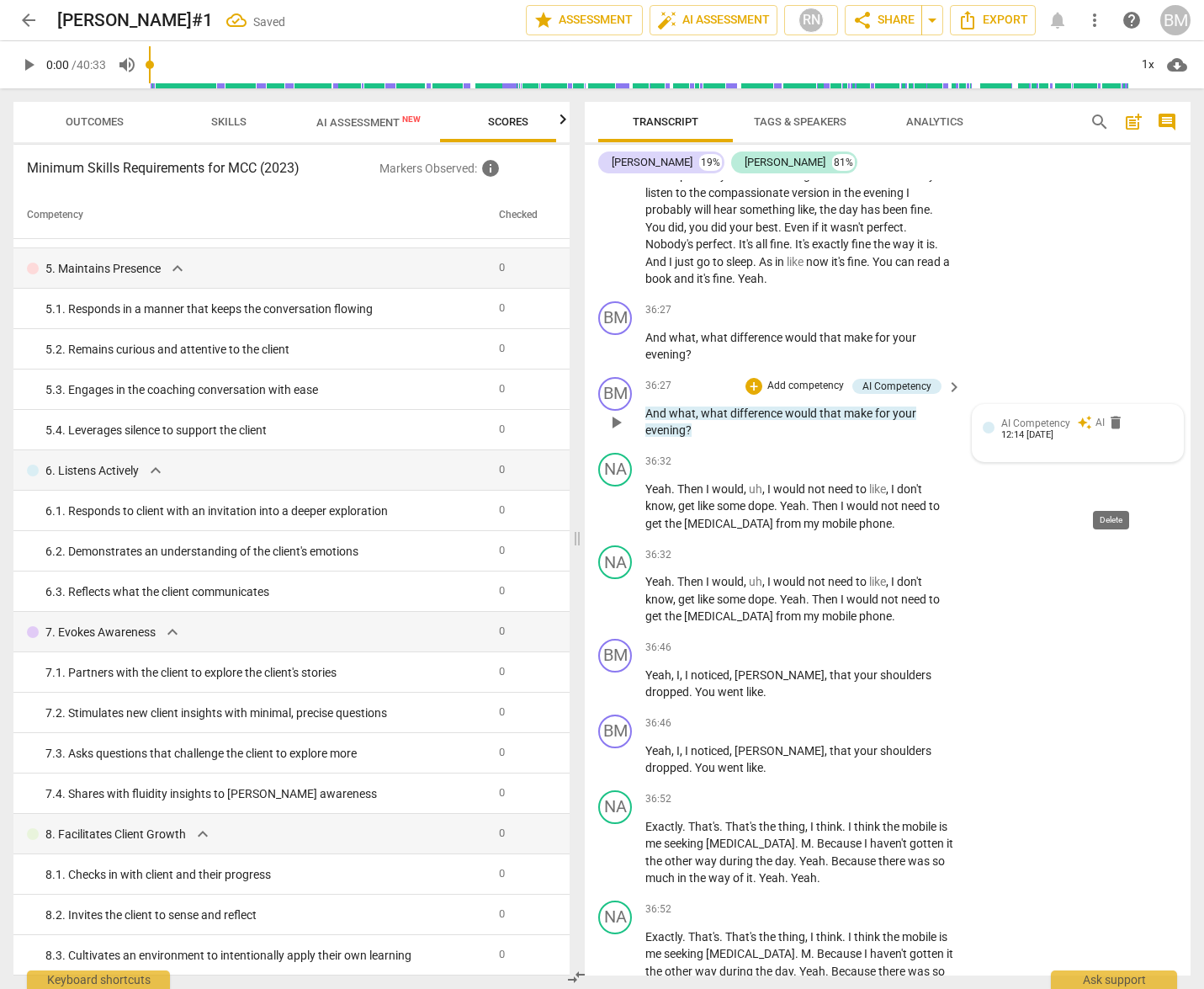
click at [1110, 431] on span "delete" at bounding box center [1115, 423] width 17 height 17
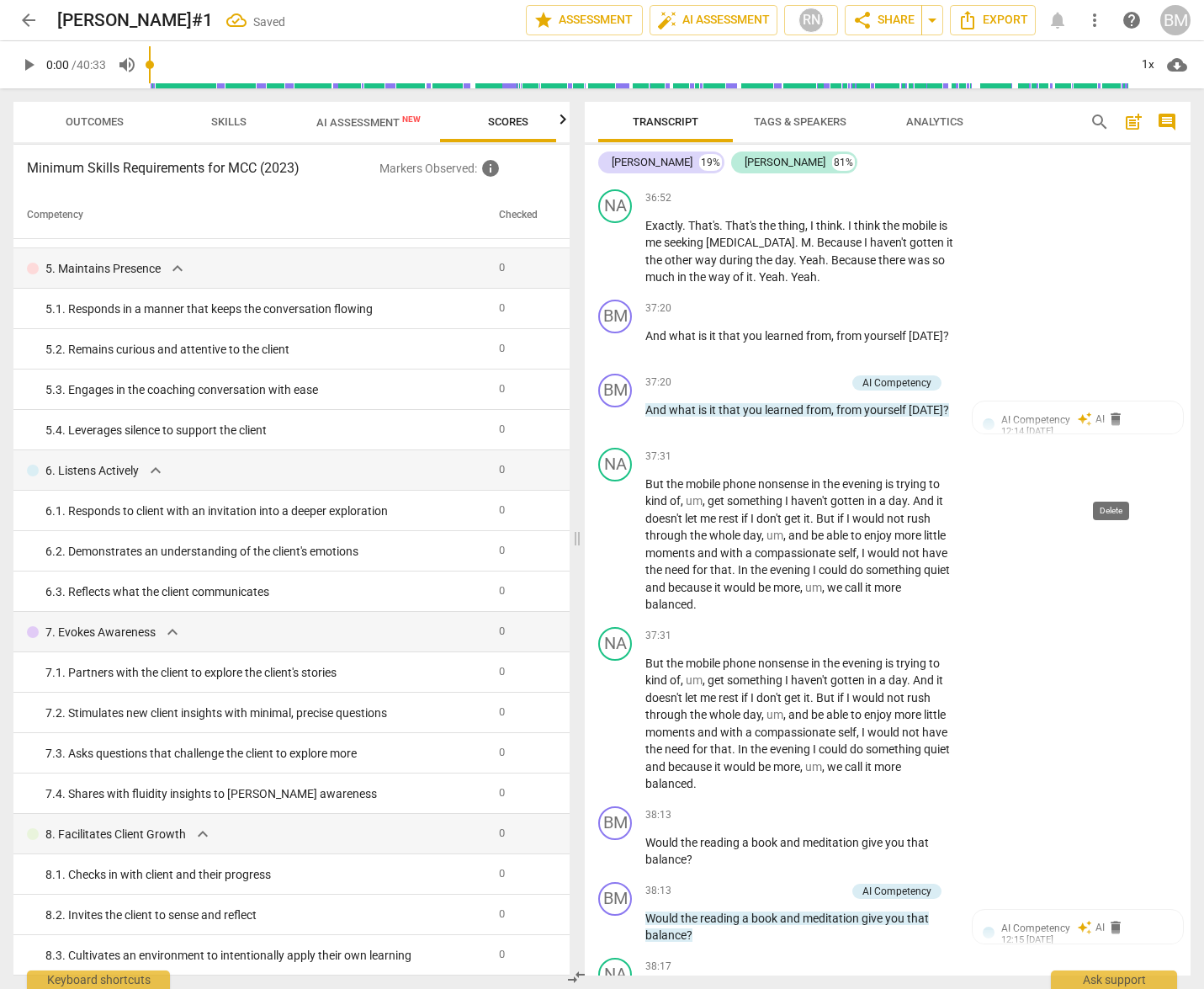
scroll to position [14714, 0]
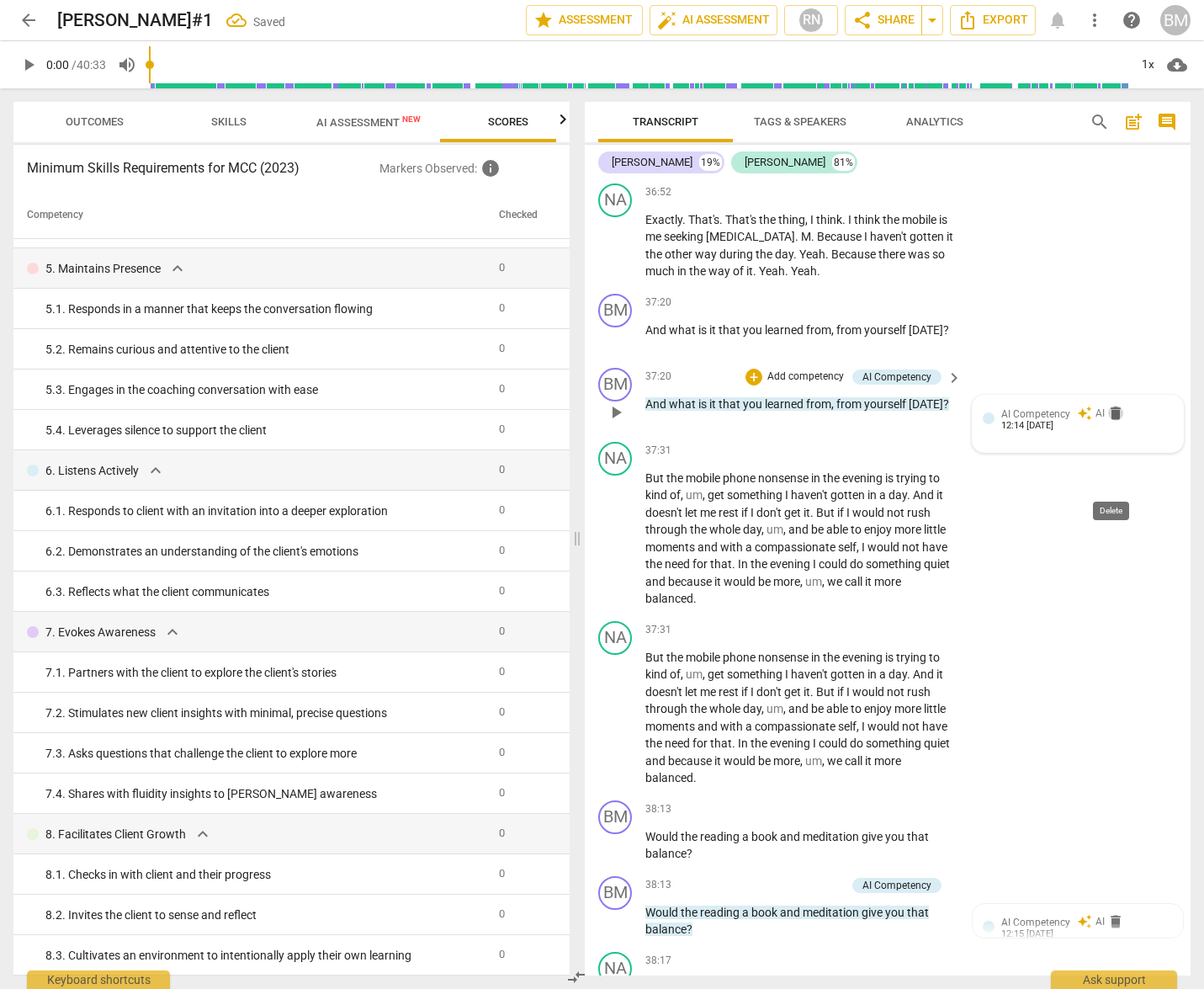
click at [1109, 422] on span "delete" at bounding box center [1115, 413] width 17 height 17
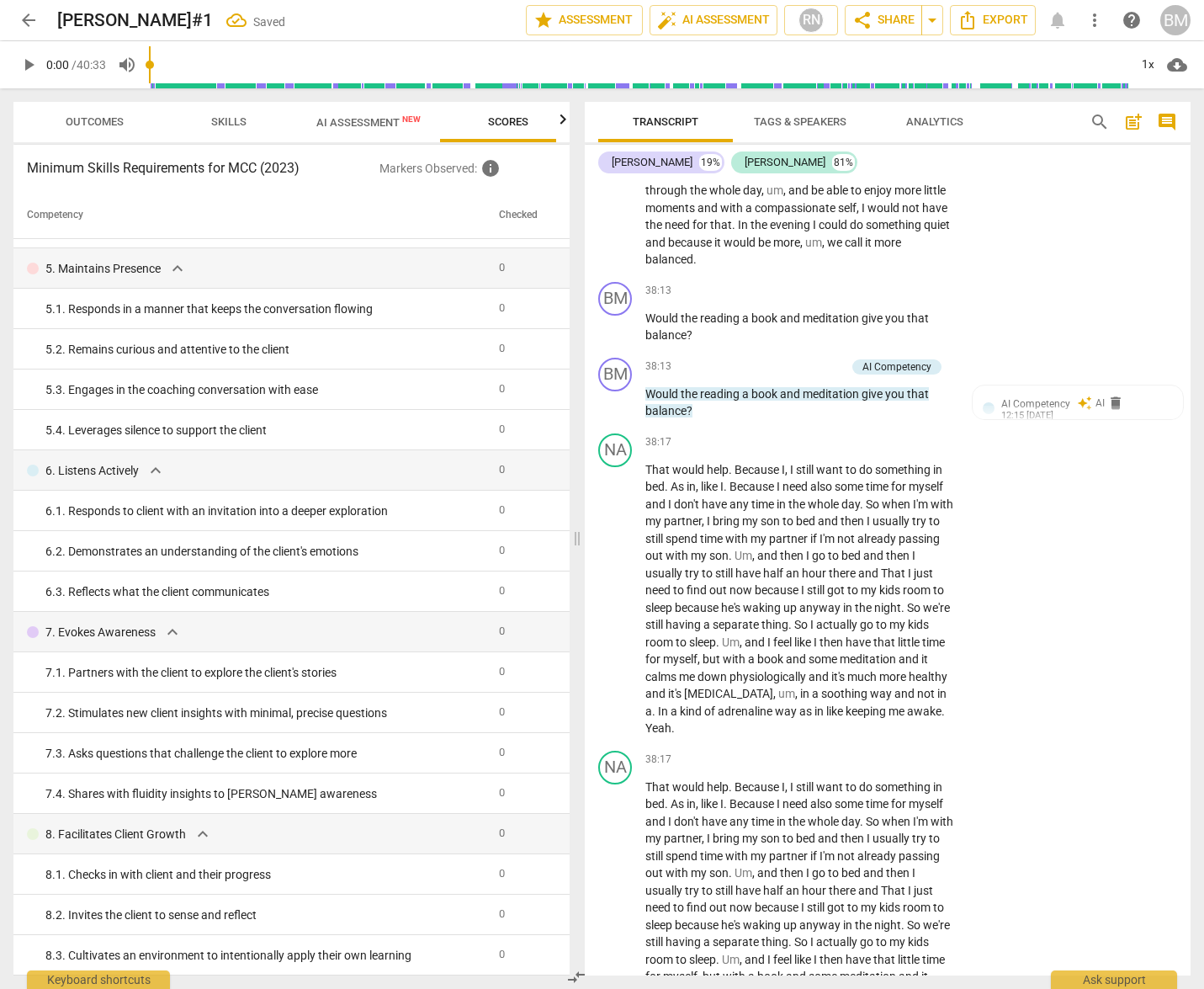
scroll to position [15237, 0]
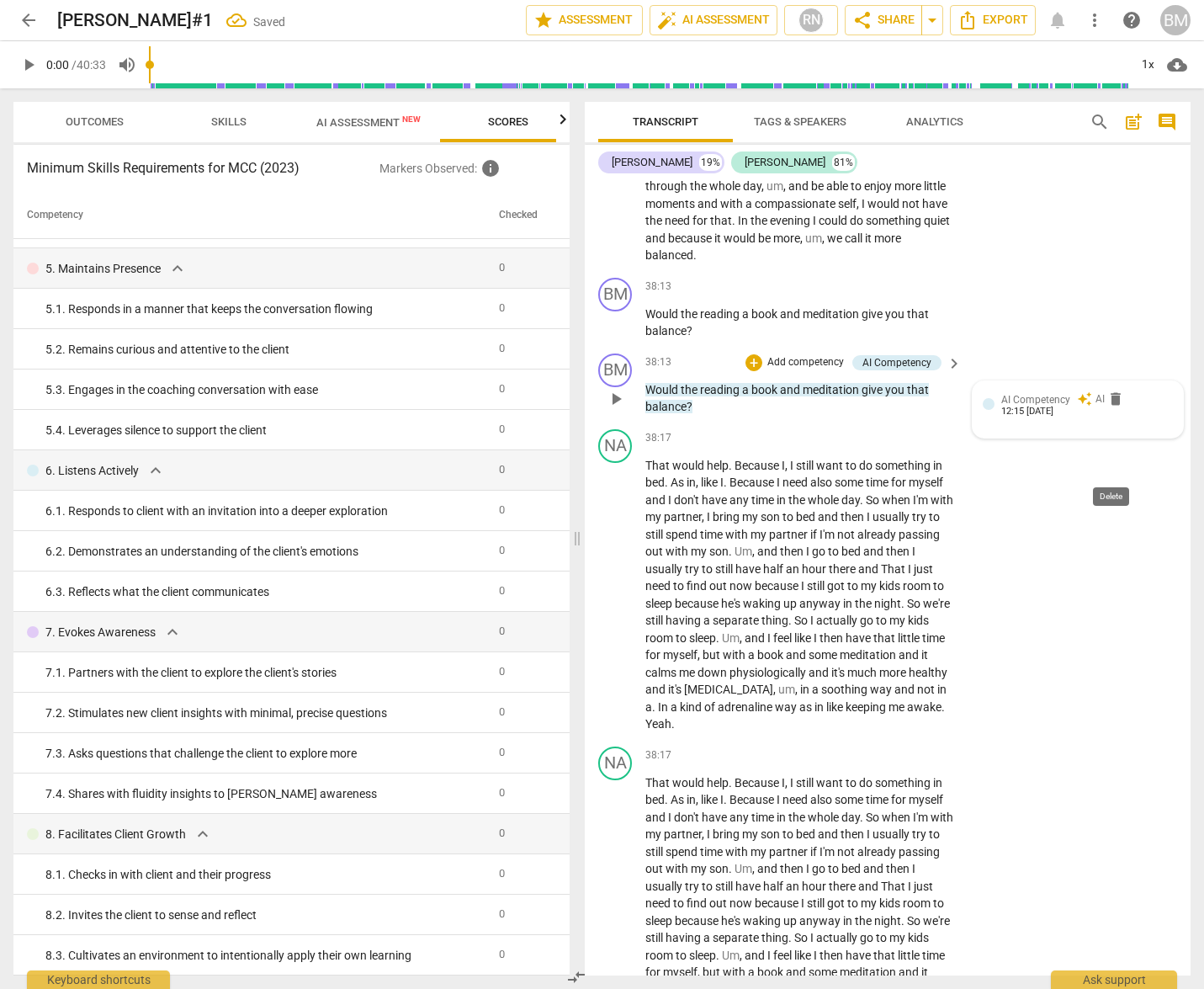
click at [1113, 408] on span "delete" at bounding box center [1115, 399] width 17 height 17
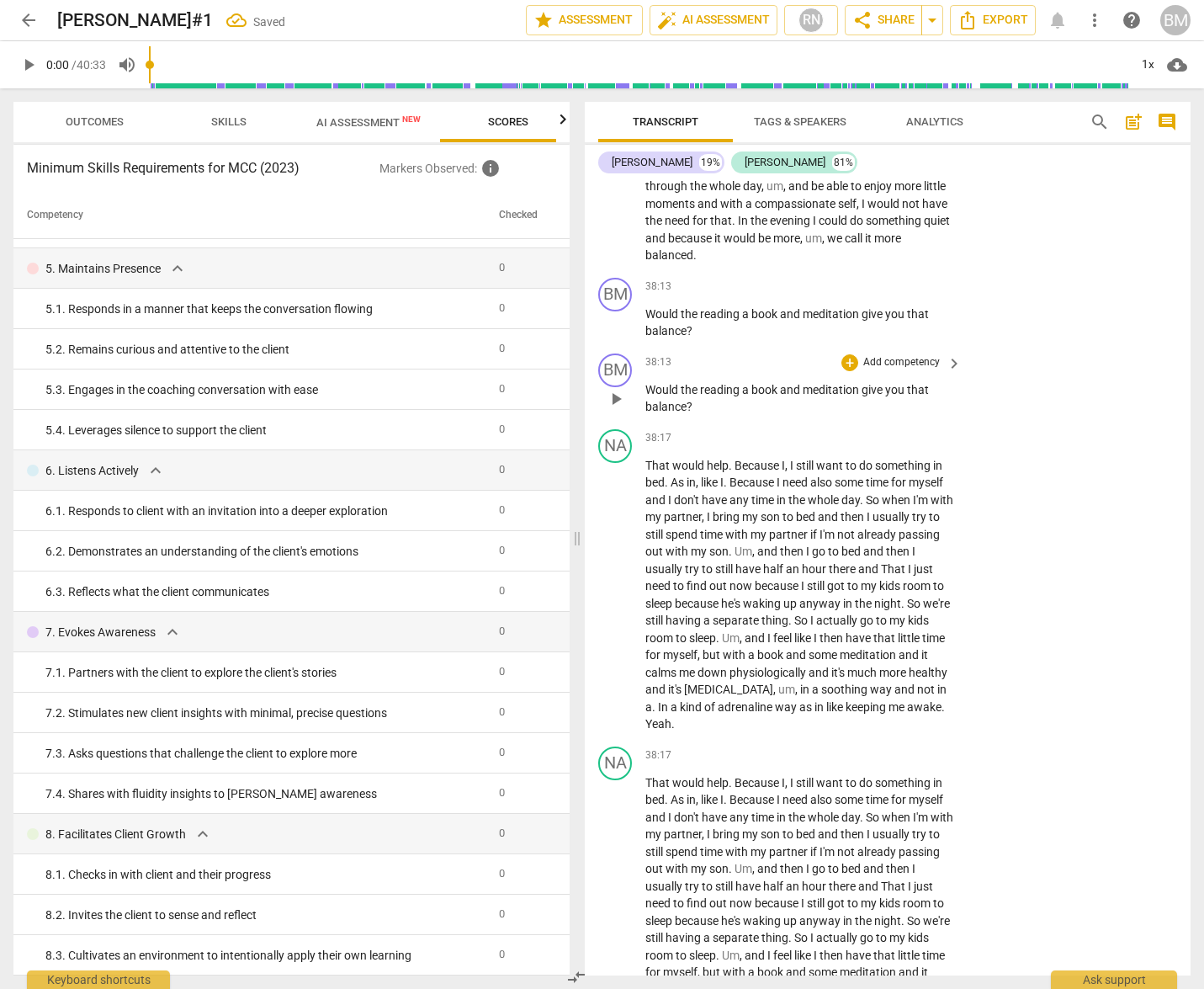
click at [1113, 423] on div "BM play_arrow pause 38:13 + Add competency keyboard_arrow_right Would the readi…" at bounding box center [888, 385] width 606 height 76
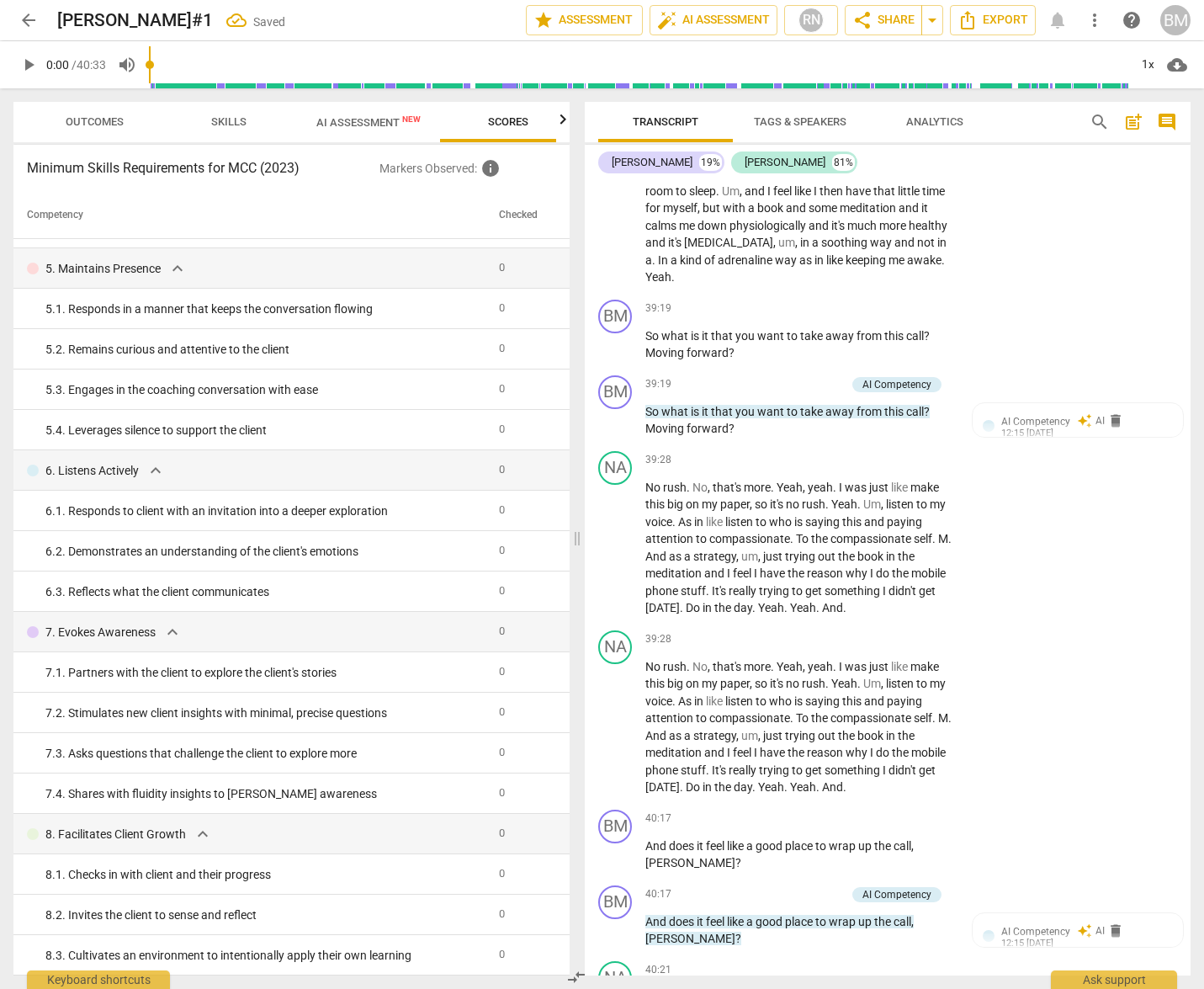
scroll to position [16016, 0]
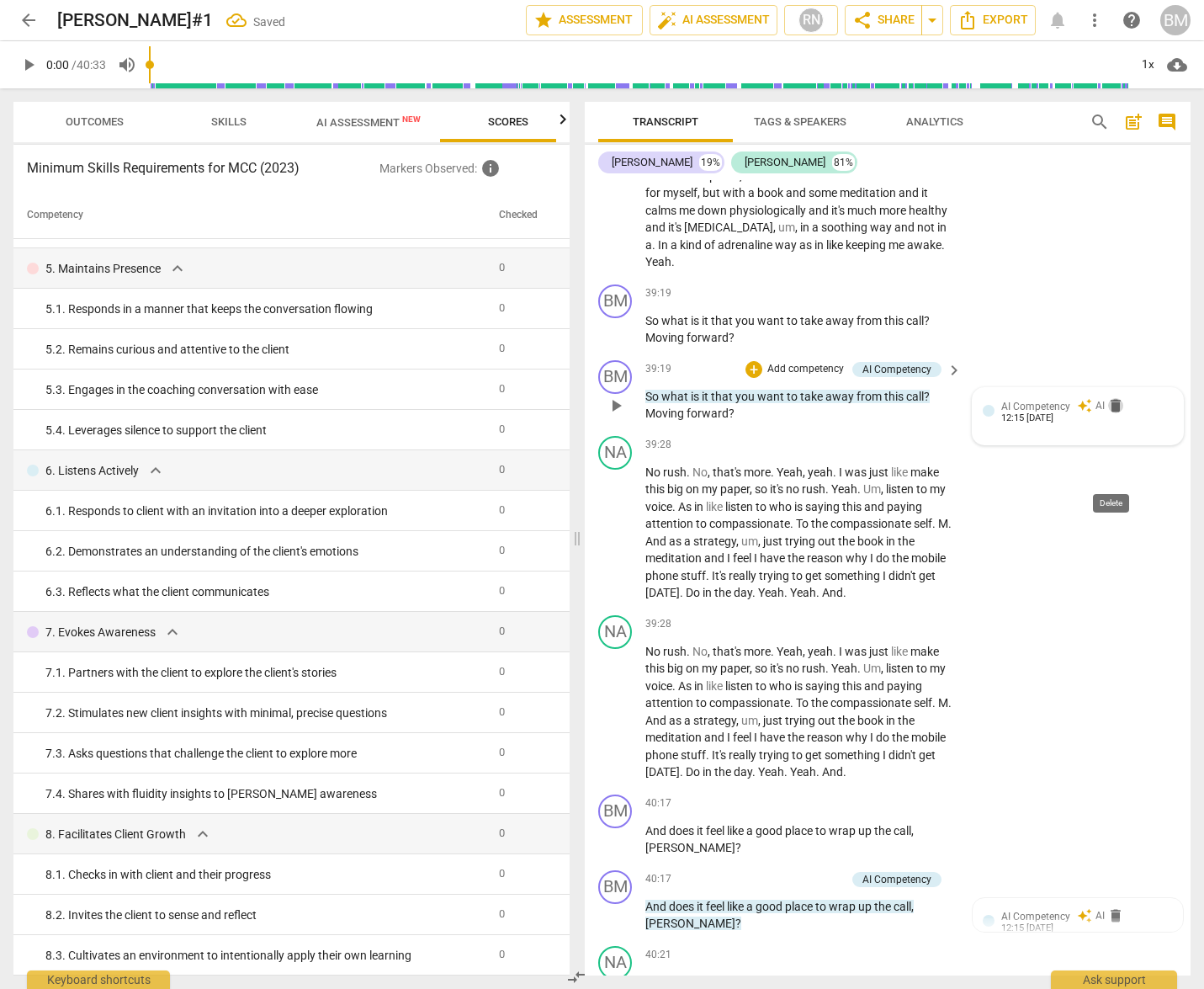
click at [1110, 414] on span "delete" at bounding box center [1115, 406] width 17 height 17
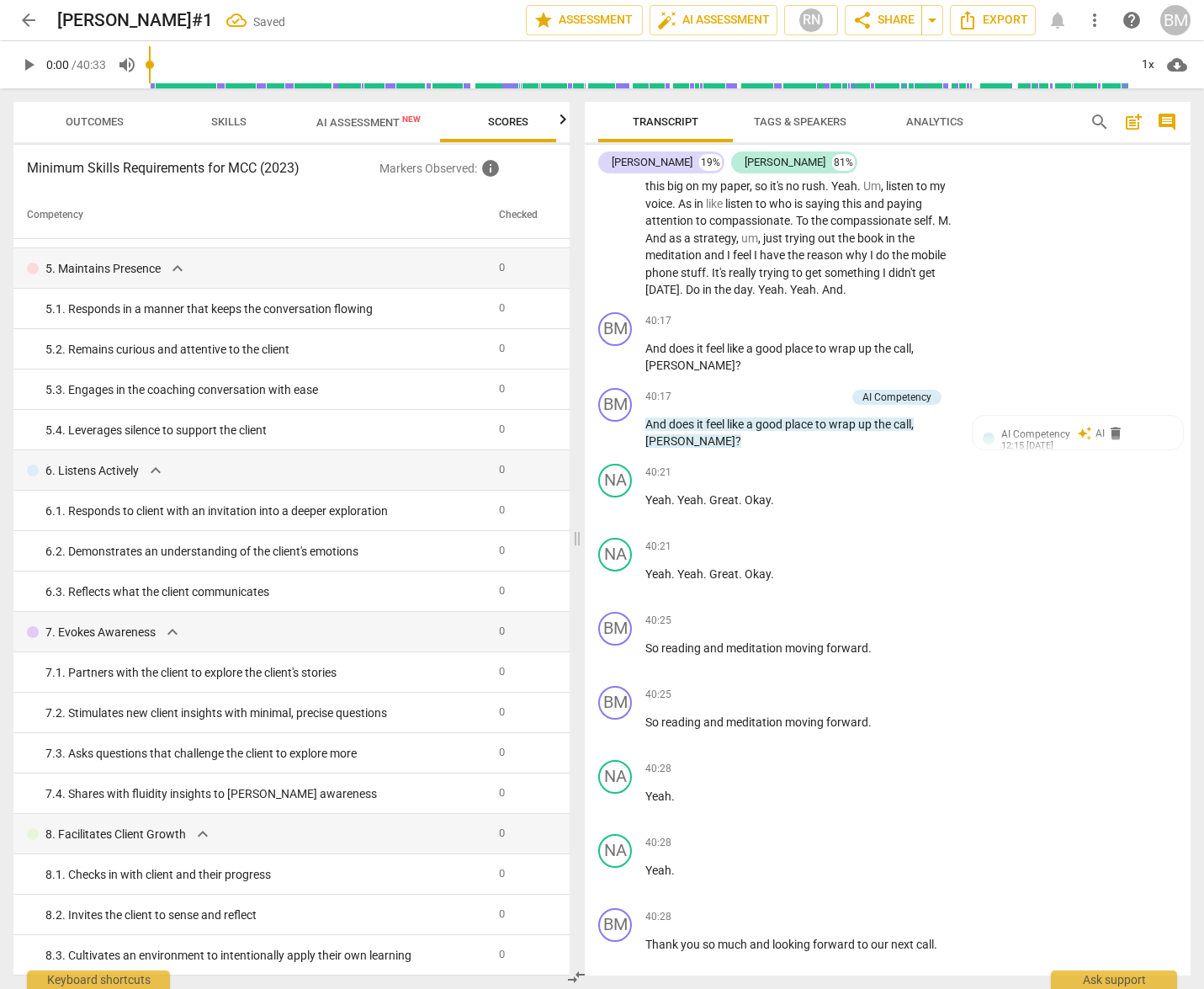
scroll to position [16555, 0]
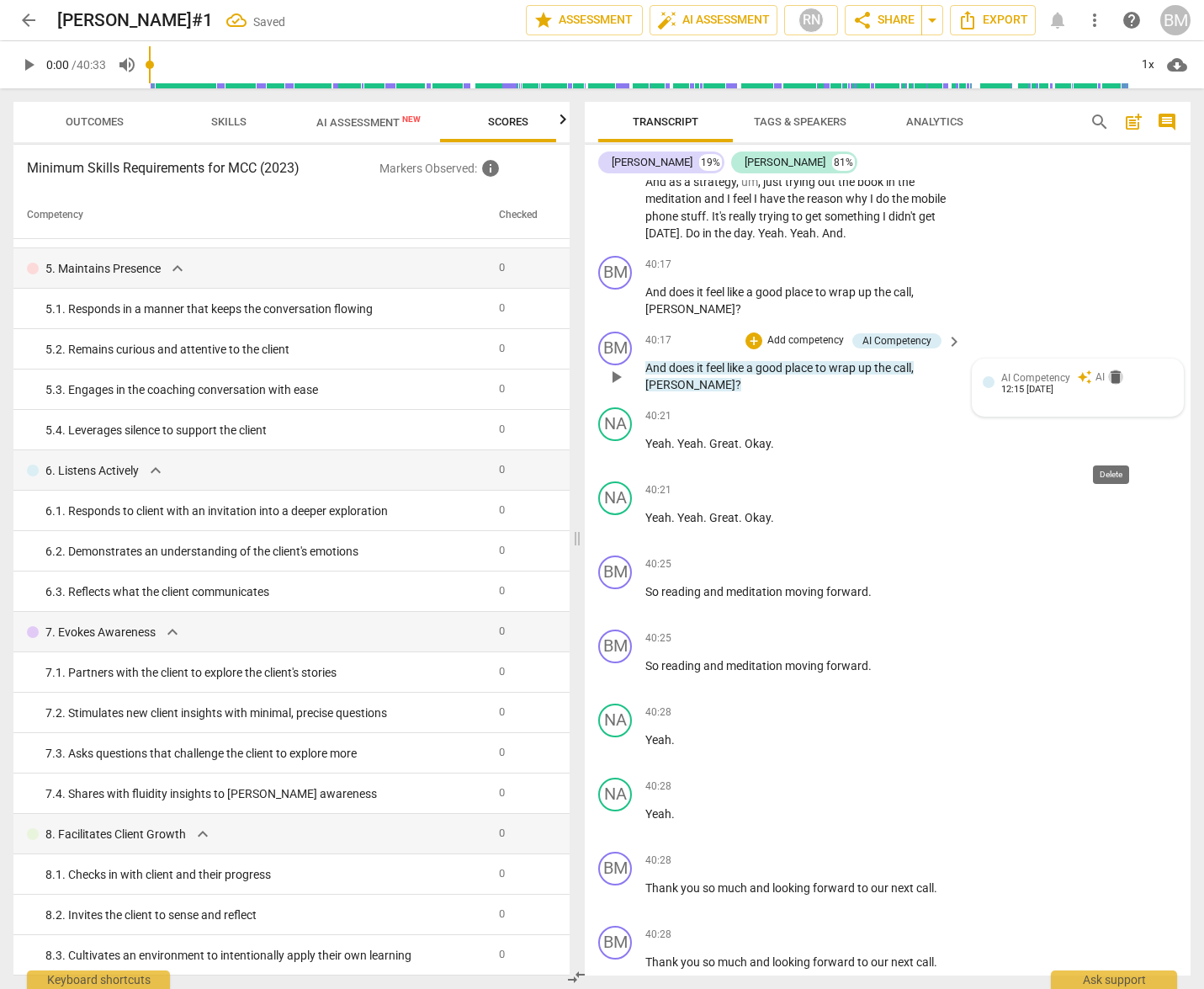
click at [1110, 386] on span "delete" at bounding box center [1115, 377] width 17 height 17
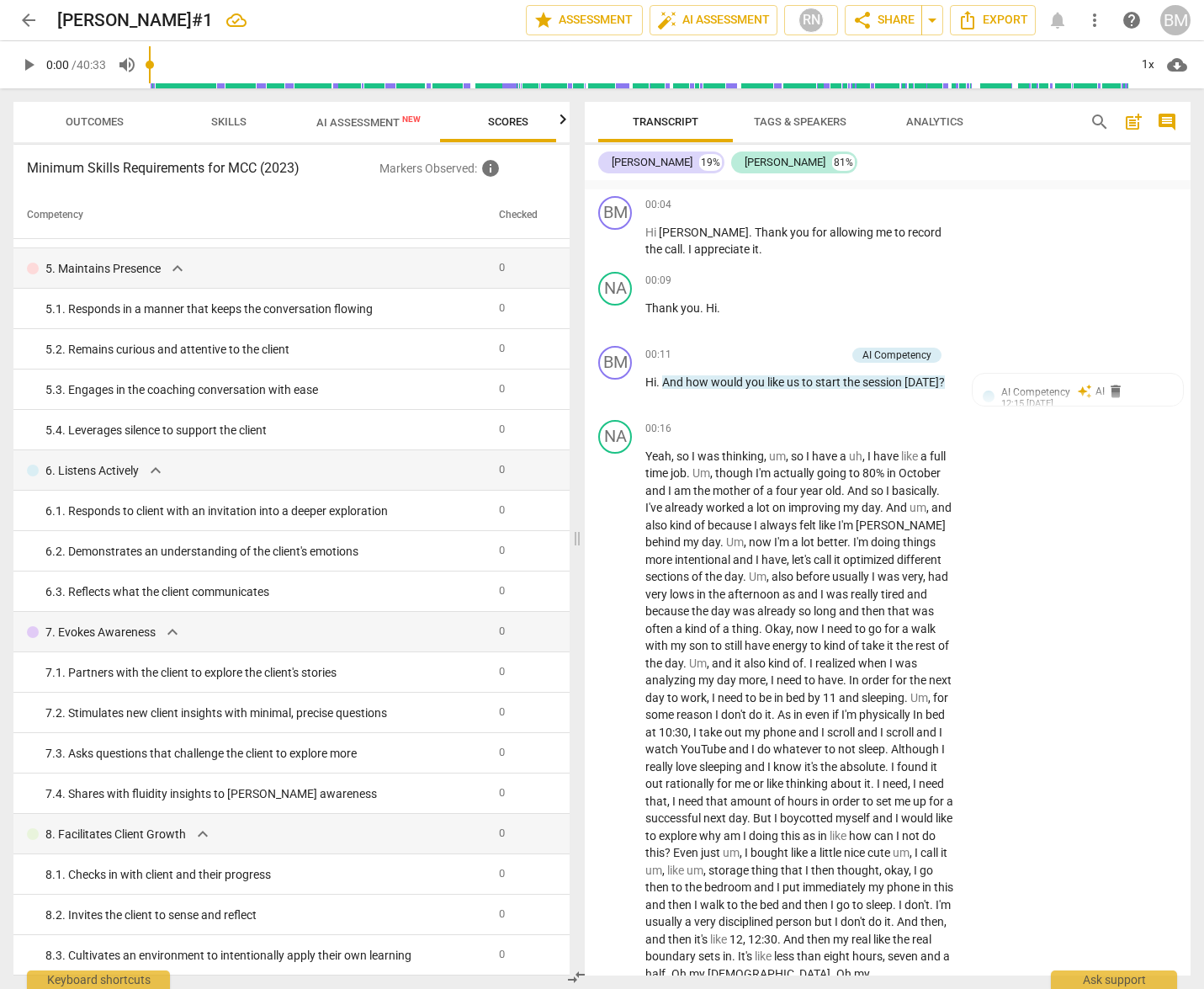
scroll to position [0, 0]
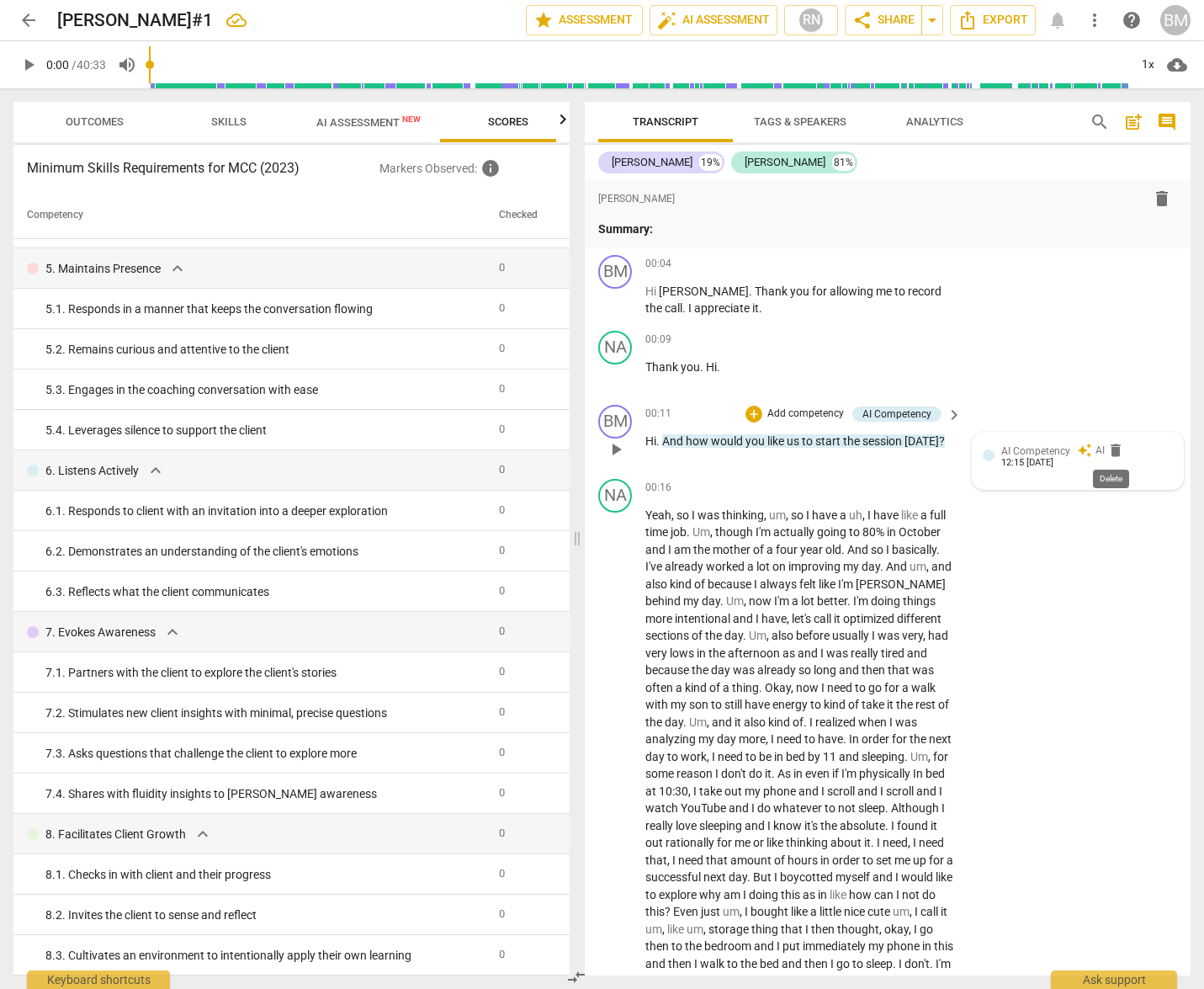
click at [1115, 447] on span "delete" at bounding box center [1115, 451] width 17 height 17
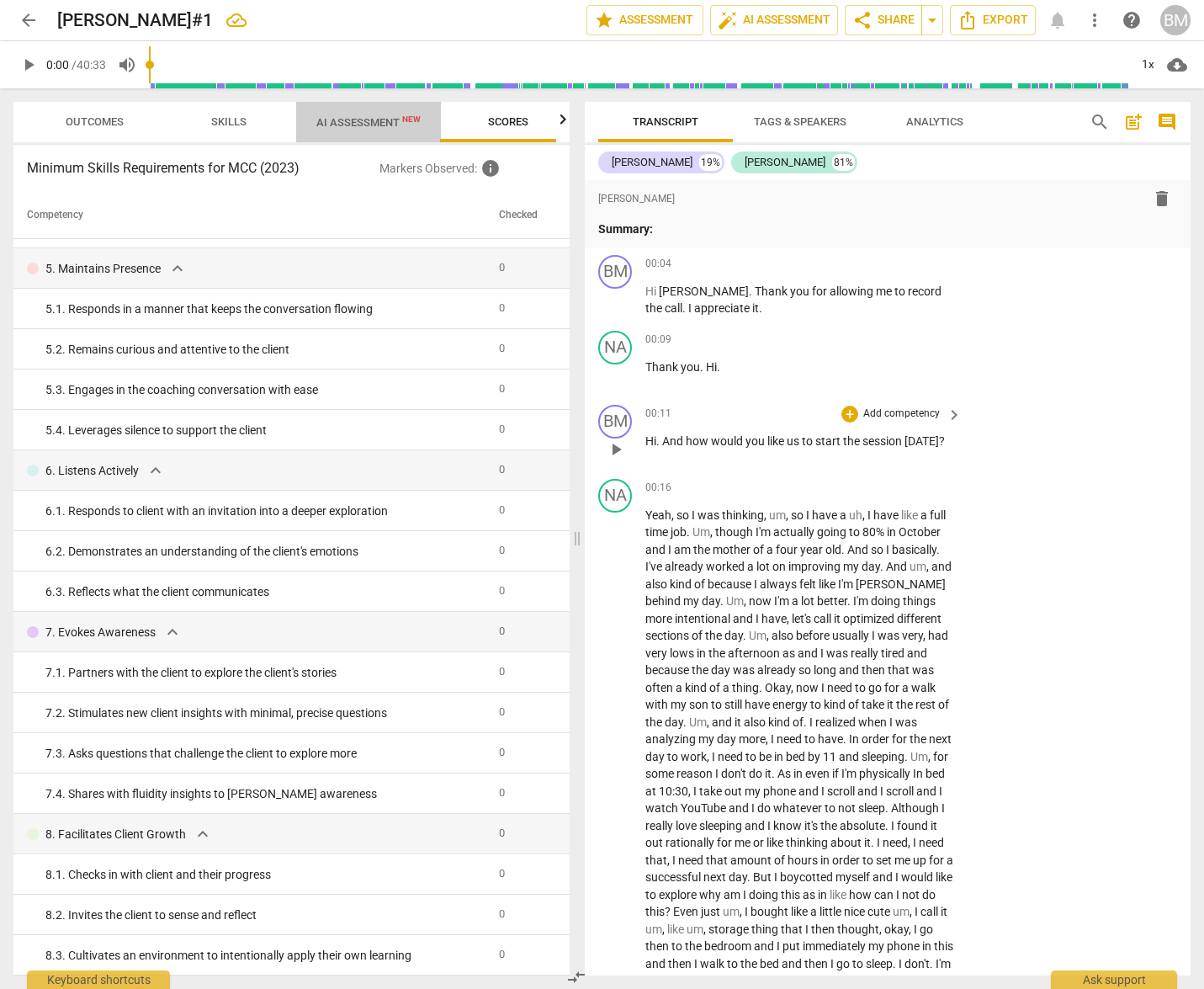
click at [343, 122] on span "AI Assessment New" at bounding box center [369, 122] width 105 height 13
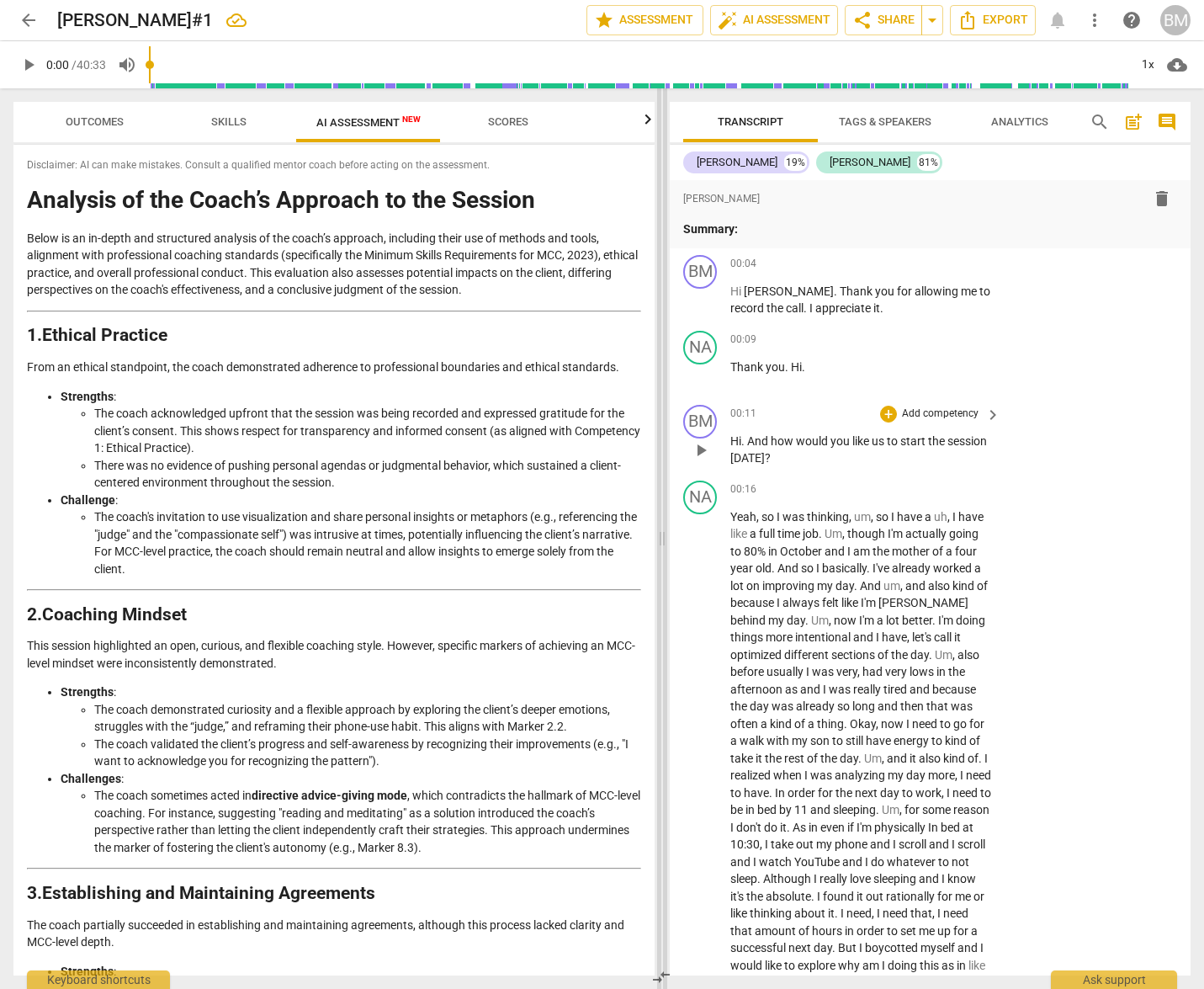
drag, startPoint x: 579, startPoint y: 363, endPoint x: 664, endPoint y: 363, distance: 85.0
click at [664, 363] on span at bounding box center [662, 538] width 10 height 900
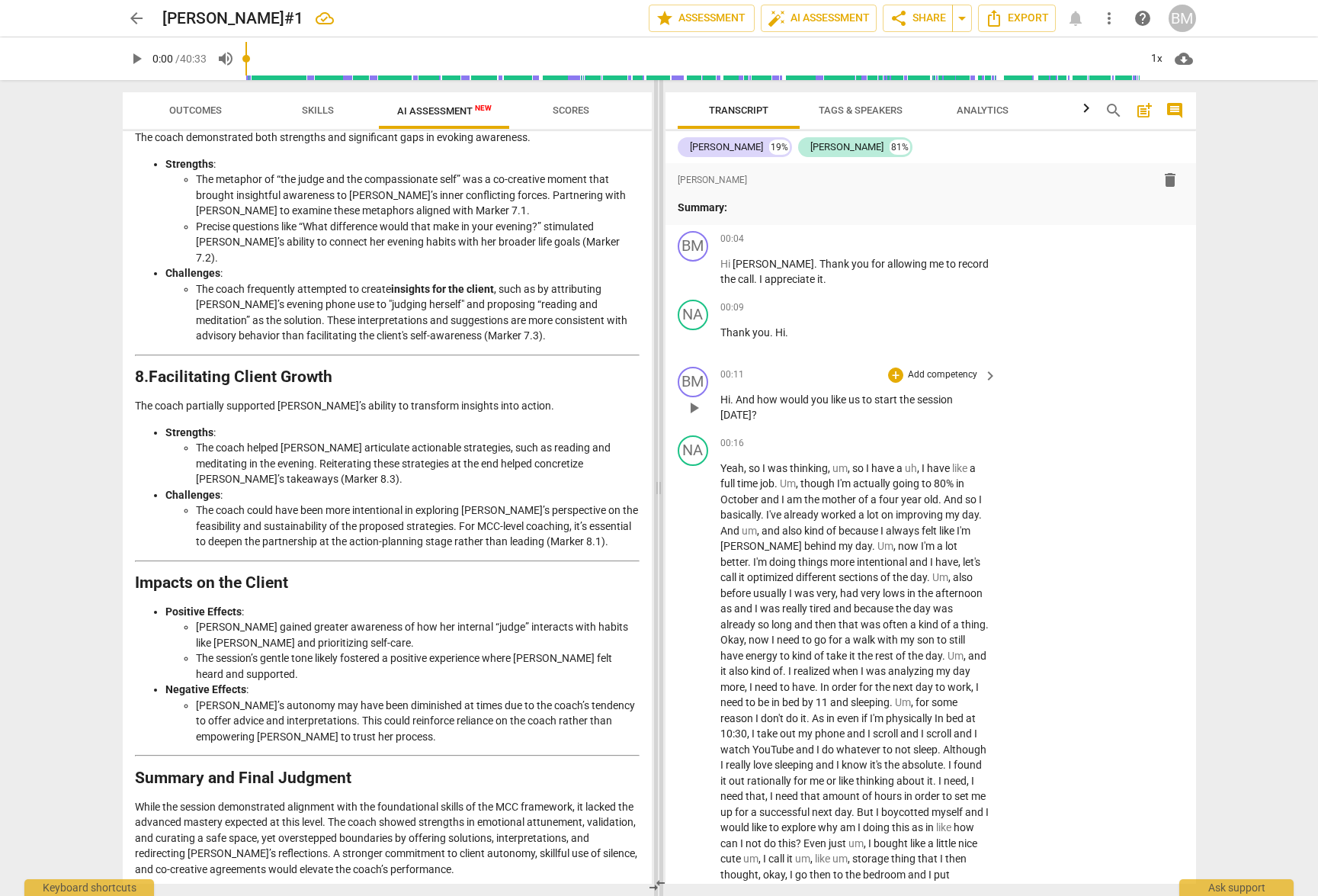
scroll to position [1977, 0]
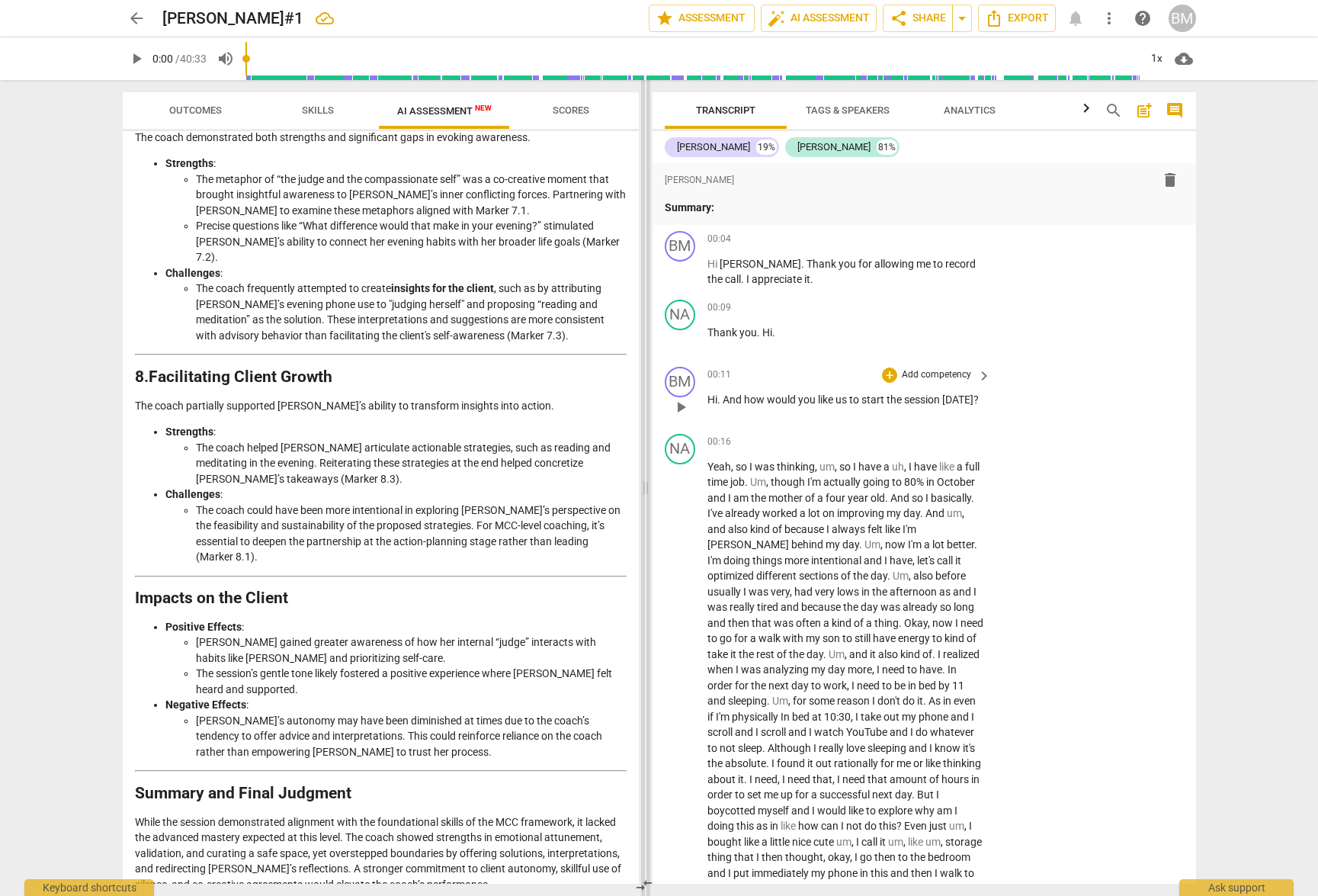
drag, startPoint x: 706, startPoint y: 599, endPoint x: 641, endPoint y: 593, distance: 65.3
click at [641, 593] on span at bounding box center [646, 488] width 9 height 816
click at [1090, 183] on span "delete" at bounding box center [1170, 180] width 18 height 18
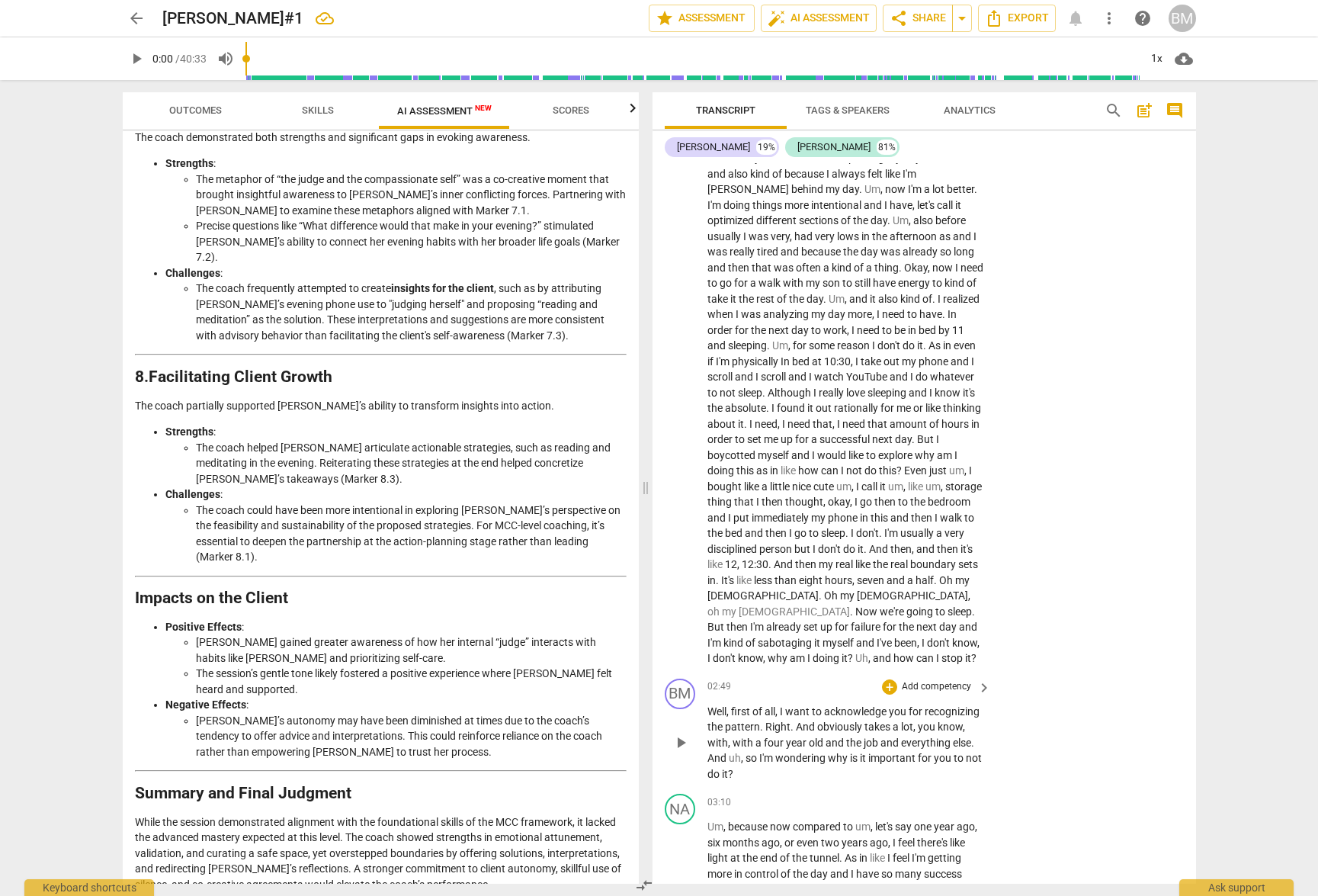
scroll to position [0, 0]
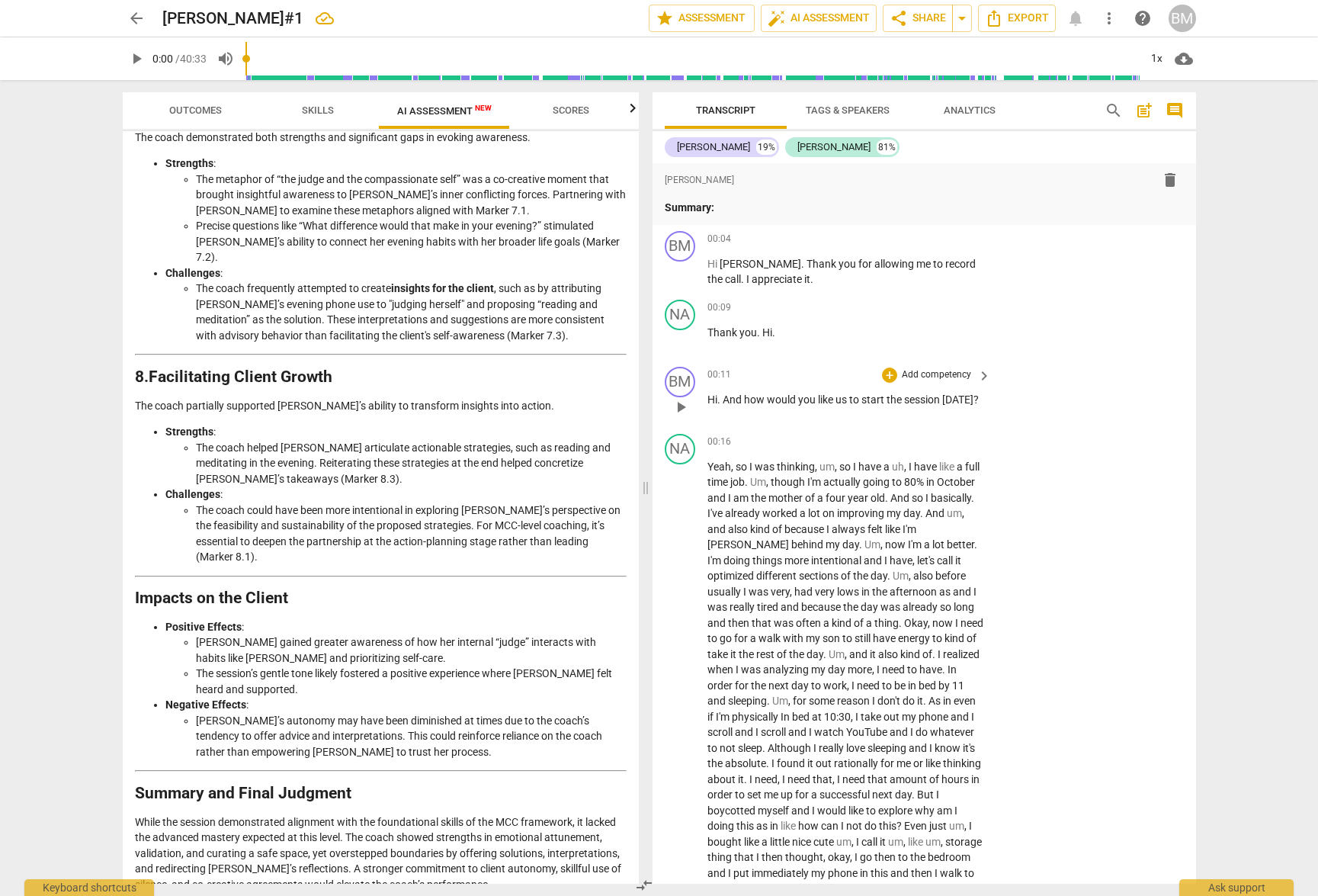
click at [836, 110] on span "Tags & Speakers" at bounding box center [848, 110] width 84 height 11
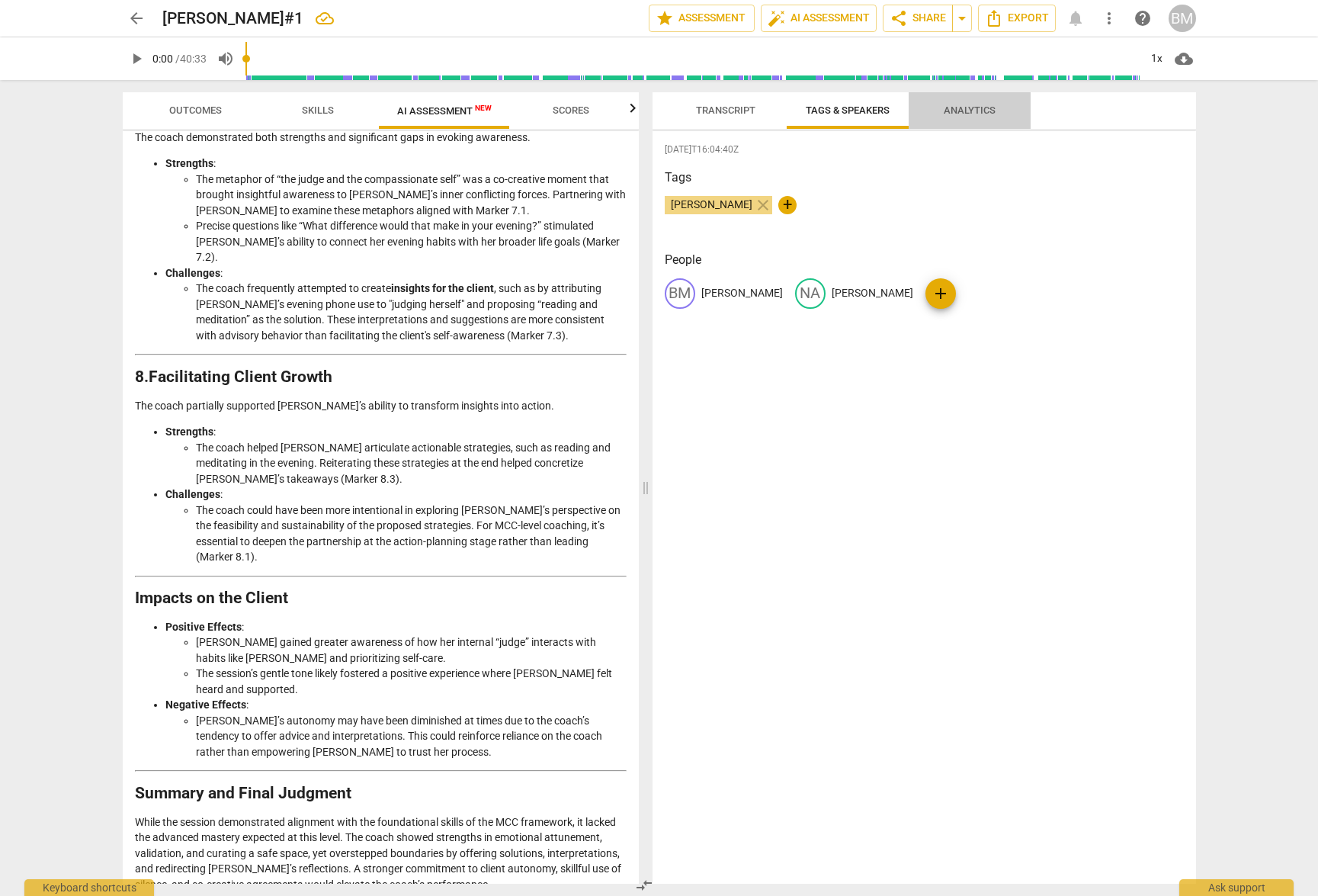
click at [959, 106] on span "Analytics" at bounding box center [970, 110] width 52 height 11
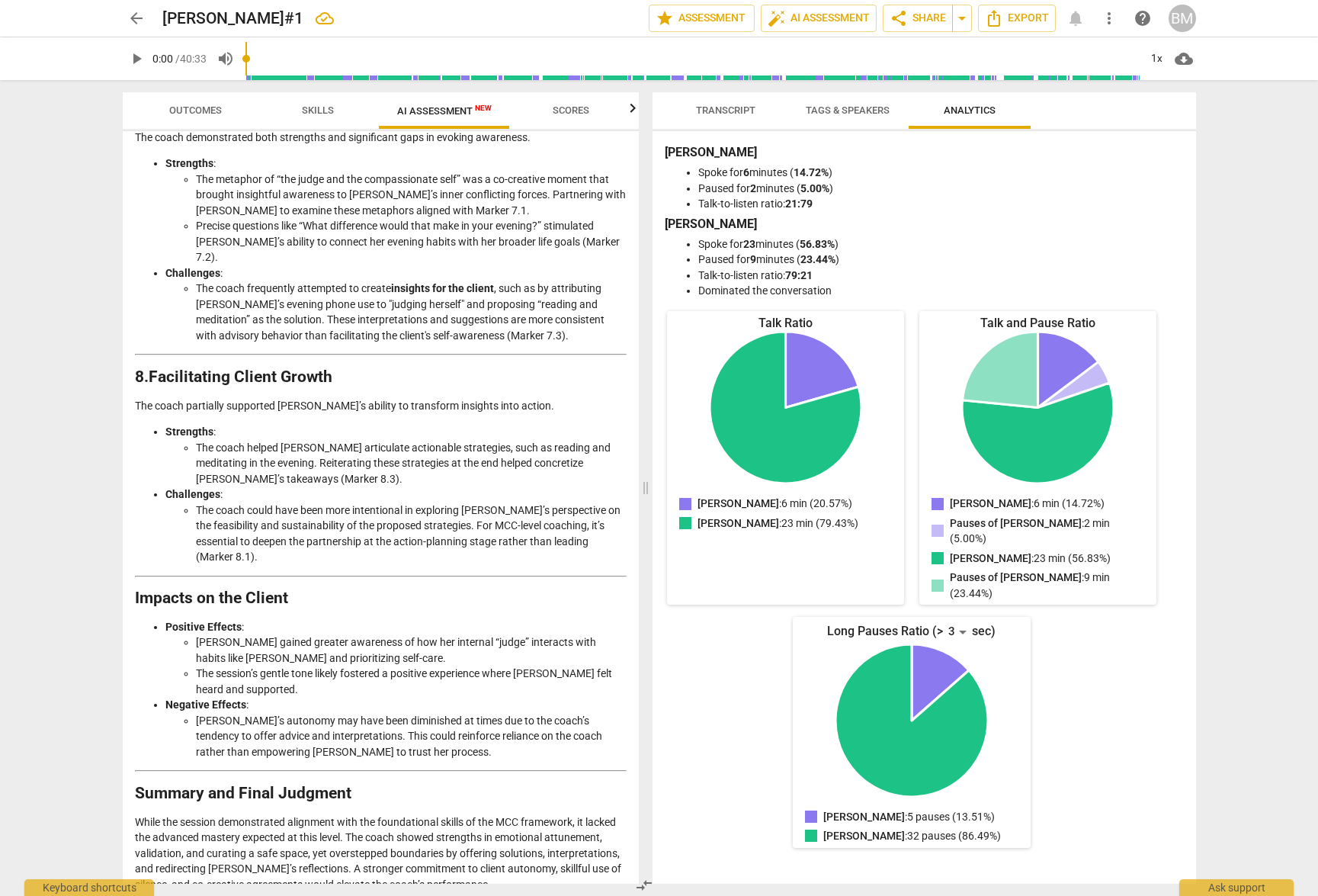
click at [702, 111] on span "Transcript" at bounding box center [726, 110] width 60 height 11
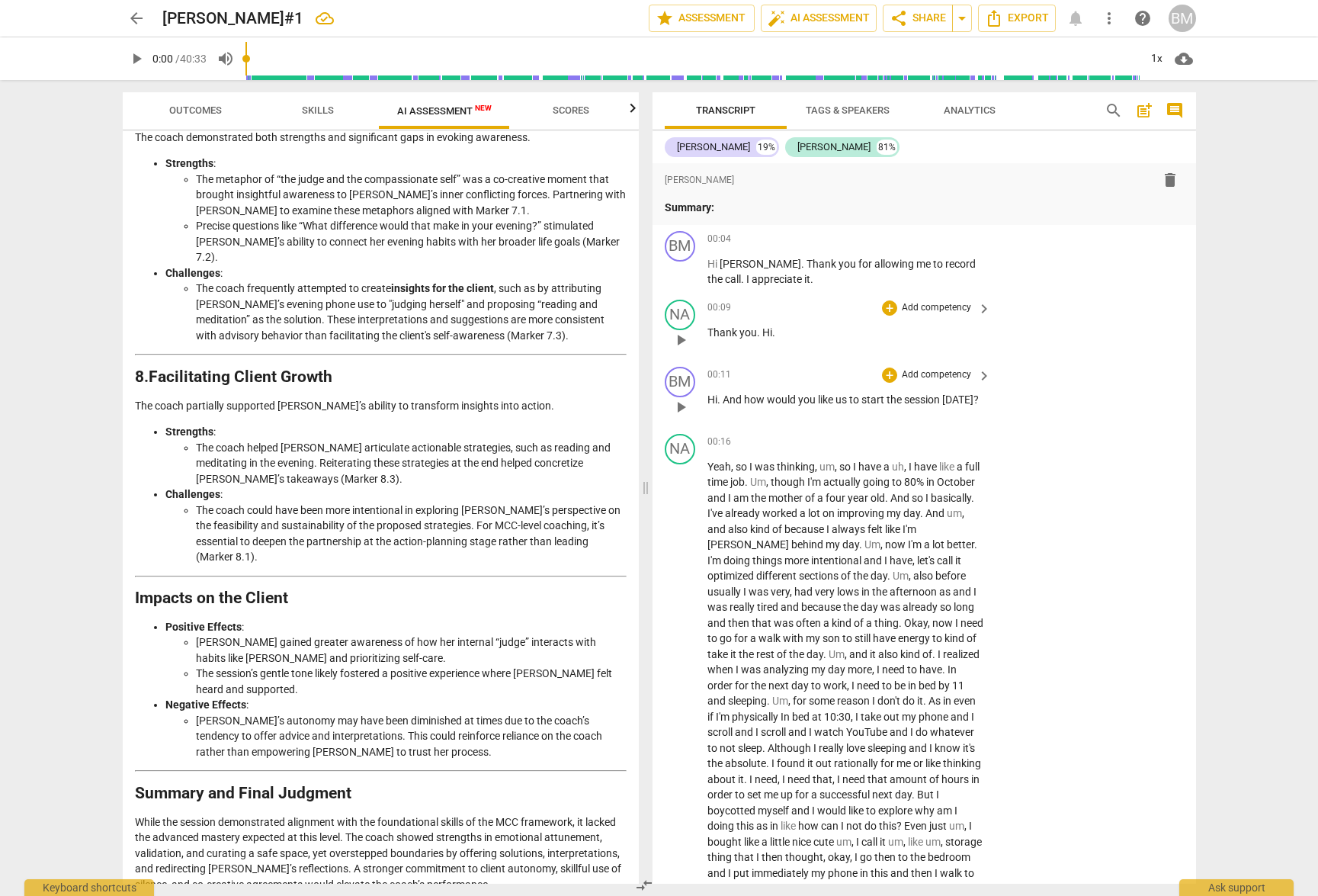
drag, startPoint x: 700, startPoint y: 233, endPoint x: 762, endPoint y: 333, distance: 117.7
click at [762, 333] on div "format_bold format_list_bulleted Besa Martini delete Summary: BM play_arrow pau…" at bounding box center [924, 523] width 544 height 720
drag, startPoint x: 709, startPoint y: 263, endPoint x: 936, endPoint y: 837, distance: 617.3
click at [936, 837] on div "format_bold format_list_bulleted Besa Martini delete Summary: BM play_arrow pau…" at bounding box center [924, 523] width 544 height 720
click at [1066, 594] on div "NA play_arrow pause 00:16 + Add competency keyboard_arrow_right Yeah , so I was…" at bounding box center [924, 727] width 544 height 600
